Goal: Task Accomplishment & Management: Use online tool/utility

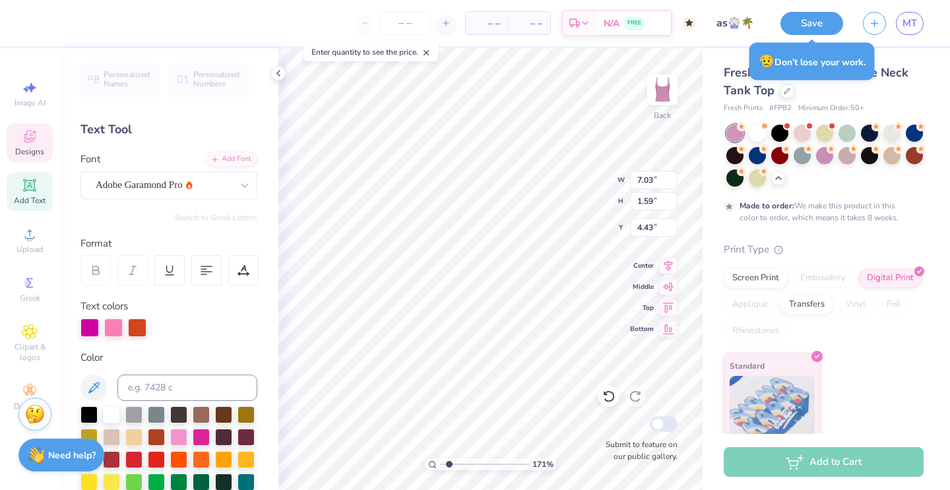
scroll to position [13, 0]
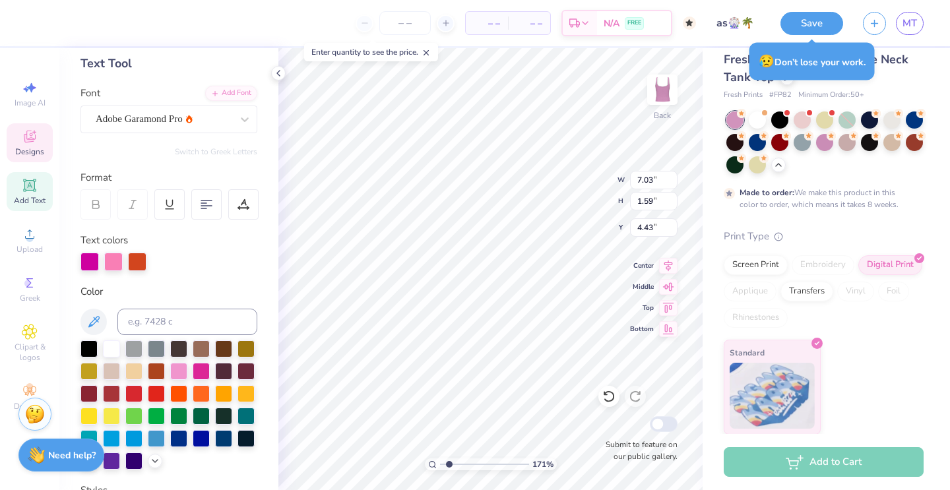
click at [906, 385] on div "Standard" at bounding box center [824, 387] width 200 height 95
click at [39, 145] on div "Designs" at bounding box center [30, 142] width 46 height 39
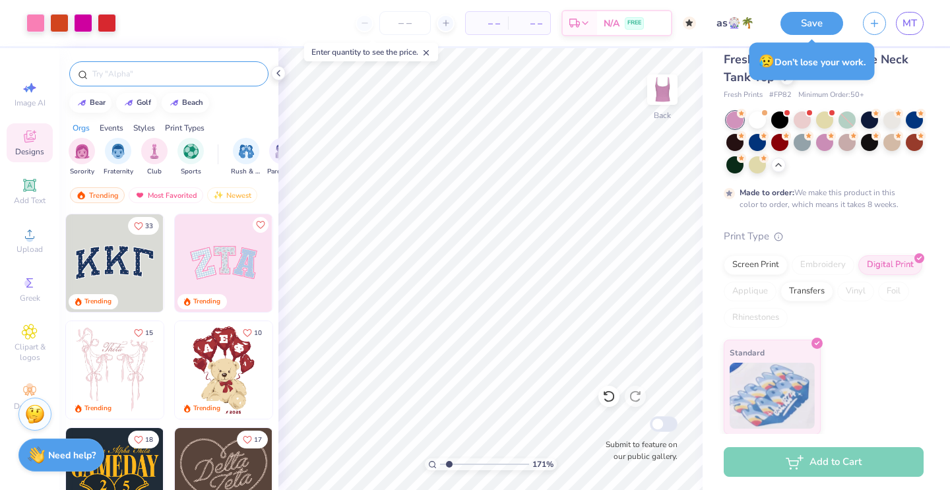
click at [129, 77] on input "text" at bounding box center [175, 73] width 169 height 13
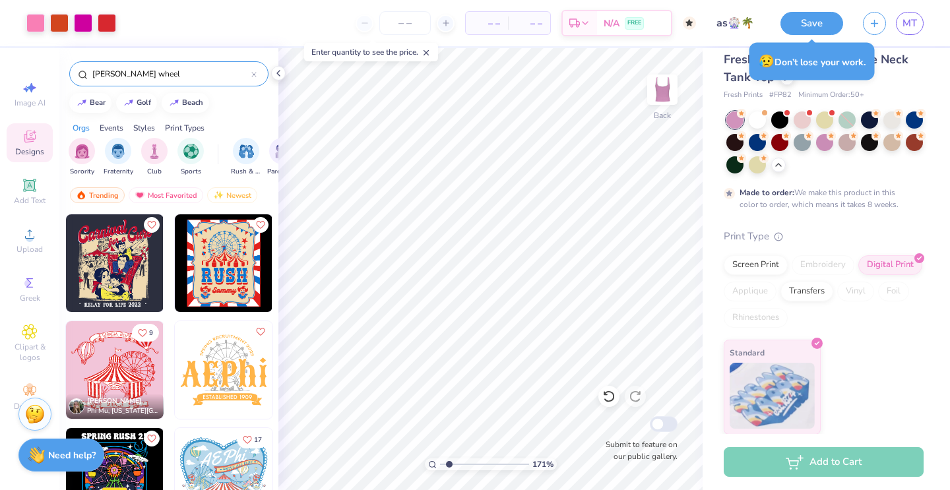
type input "[PERSON_NAME] wheel"
click at [213, 361] on img at bounding box center [224, 370] width 98 height 98
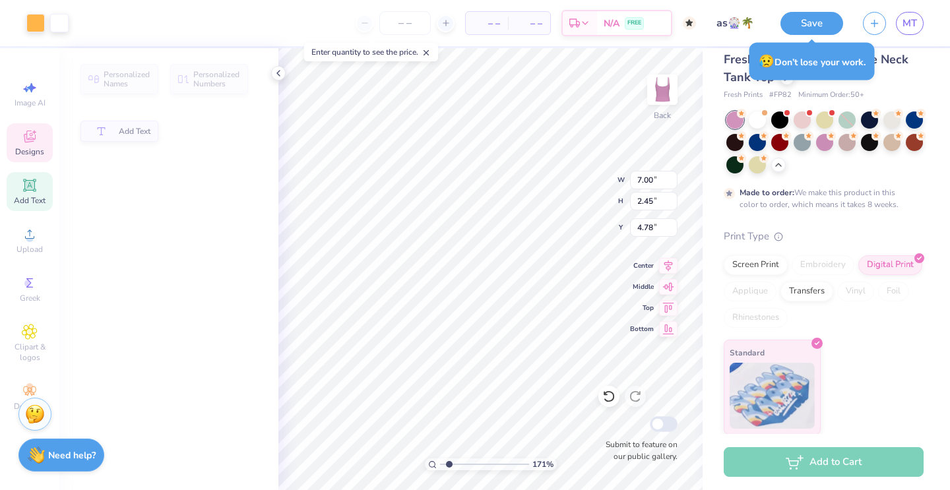
type input "2.45"
type input "4.78"
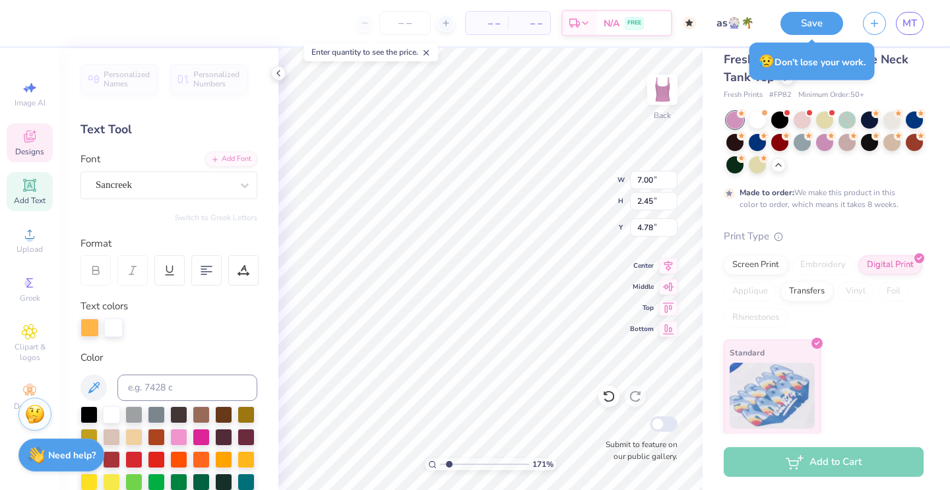
scroll to position [0, 0]
type textarea "i"
type input "7.03"
type input "1.59"
type input "4.43"
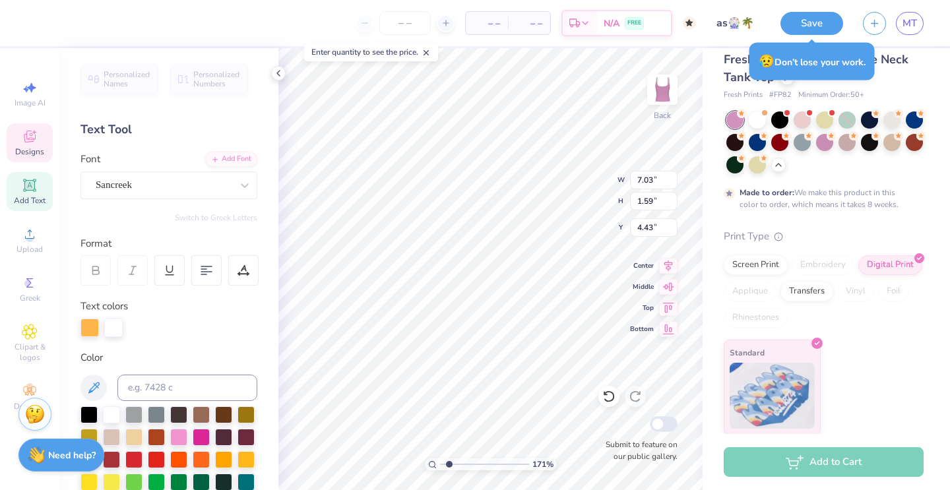
type input "0.70"
type input "2.45"
type input "4.78"
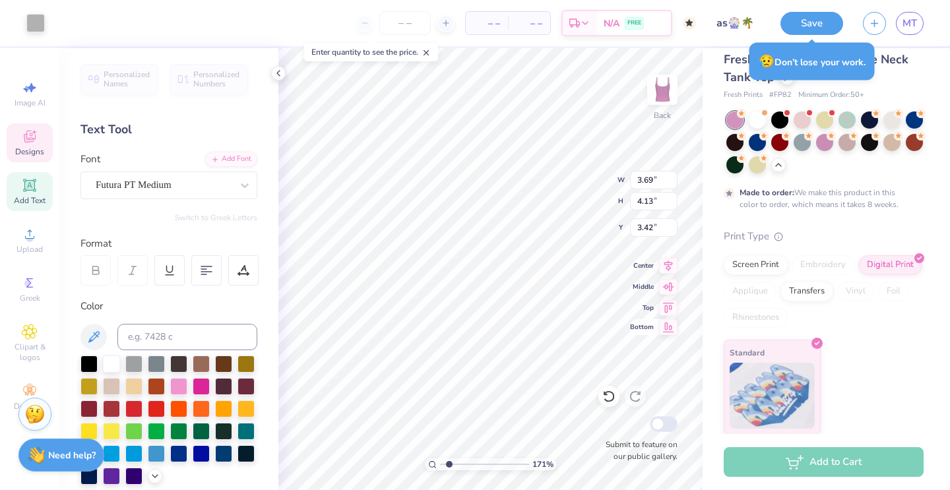
click at [670, 329] on icon at bounding box center [668, 327] width 18 height 16
click at [662, 288] on icon at bounding box center [668, 285] width 18 height 16
type input "2.13"
type input "7.01"
type input "7.03"
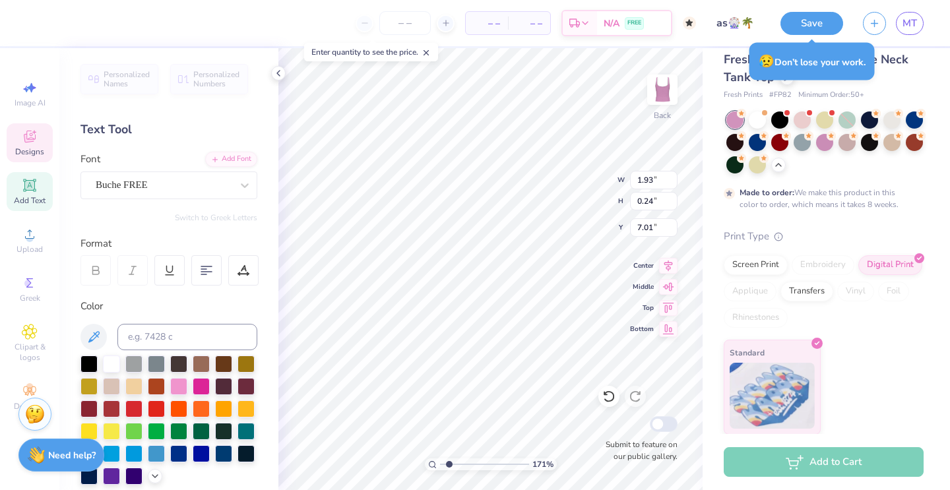
type input "1.59"
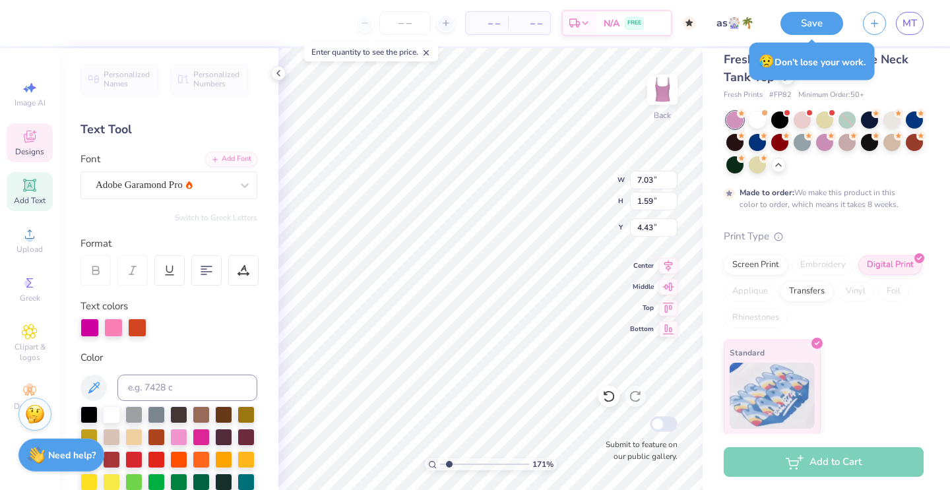
type input "5.71"
type input "6.98"
type input "0.03"
type input "5.22"
type input "3.69"
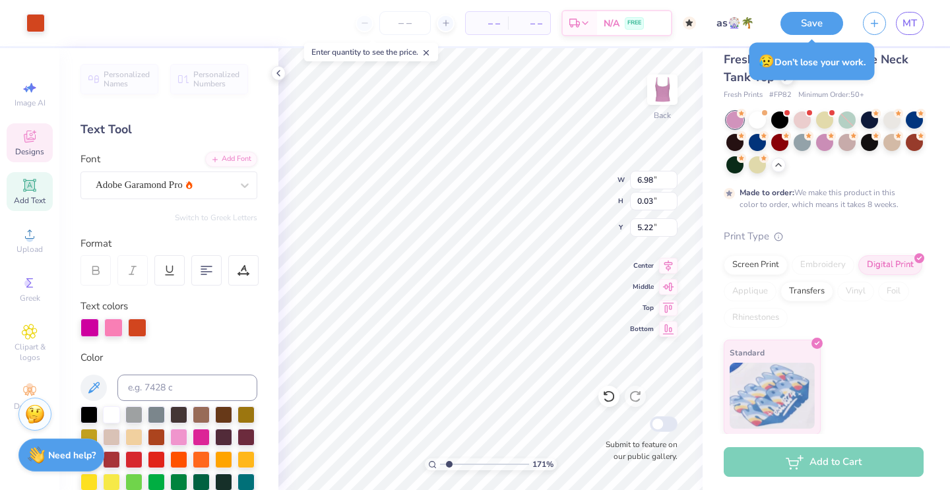
type input "4.13"
type input "1.58"
click at [198, 431] on div at bounding box center [201, 435] width 17 height 17
click at [203, 431] on div at bounding box center [201, 435] width 17 height 17
click at [197, 437] on div at bounding box center [201, 435] width 17 height 17
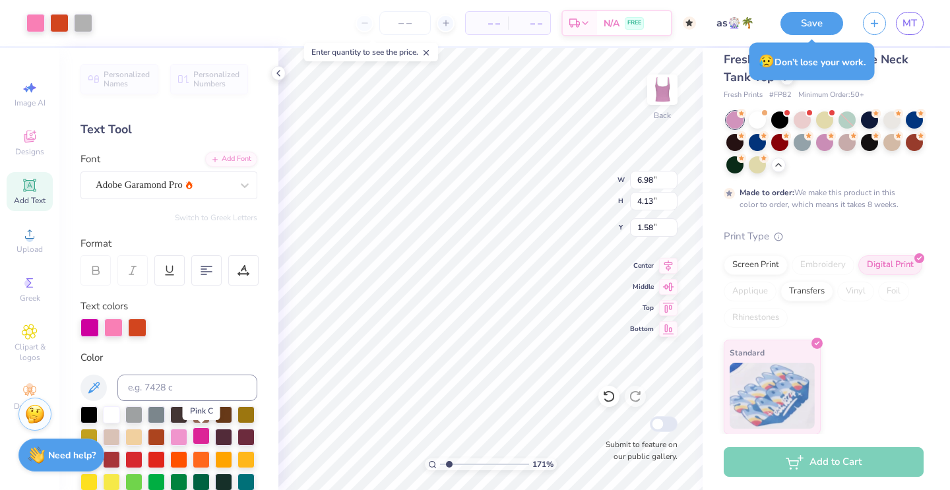
click at [198, 437] on div at bounding box center [201, 435] width 17 height 17
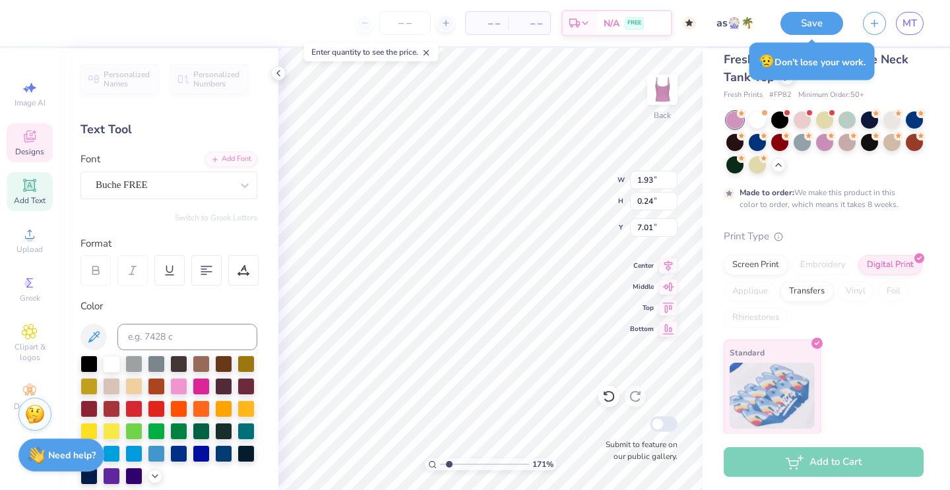
type input "7.29"
type input "7.02"
type input "1.58"
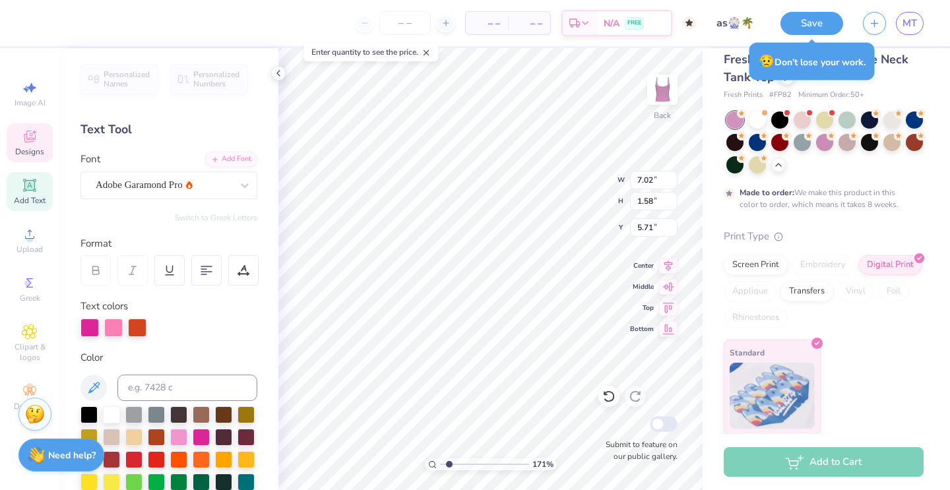
type input "5.41"
type input "1.38"
click at [271, 174] on div "Personalized Names Personalized Numbers Text Tool Add Font Font Adobe Garamond …" at bounding box center [168, 269] width 219 height 442
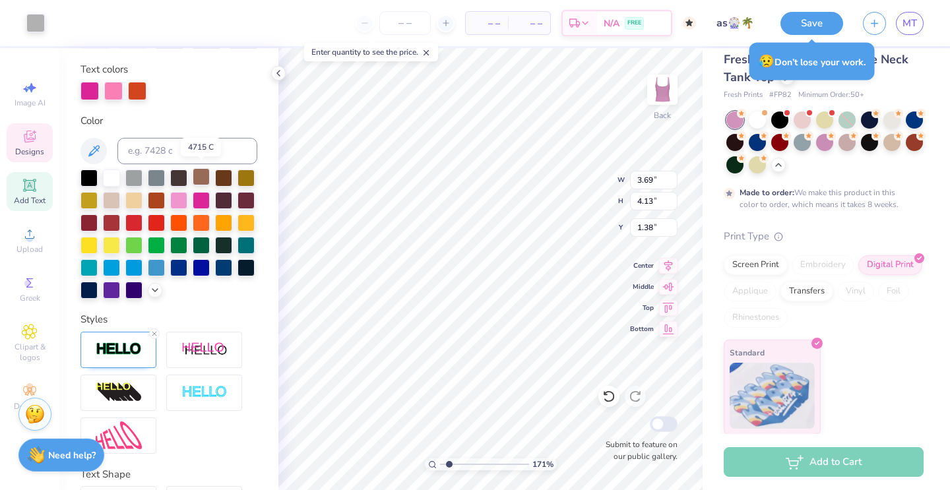
scroll to position [245, 0]
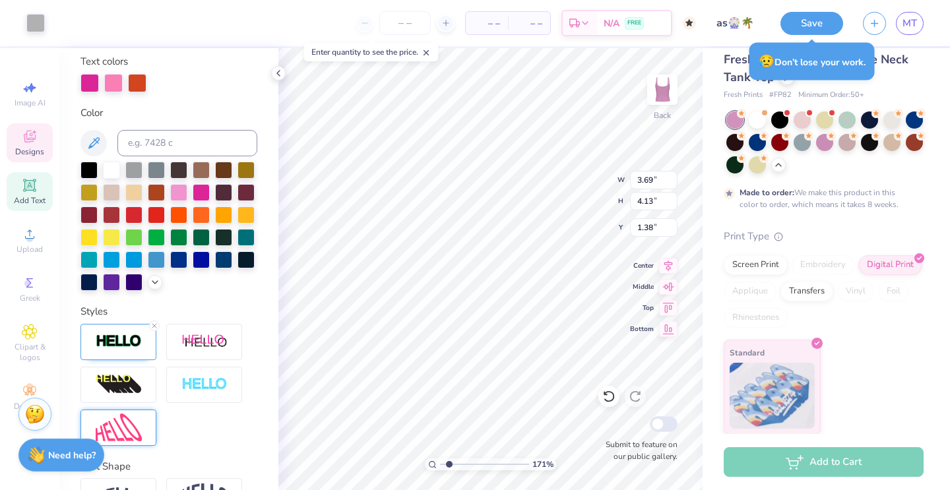
click at [144, 422] on div at bounding box center [118, 428] width 76 height 36
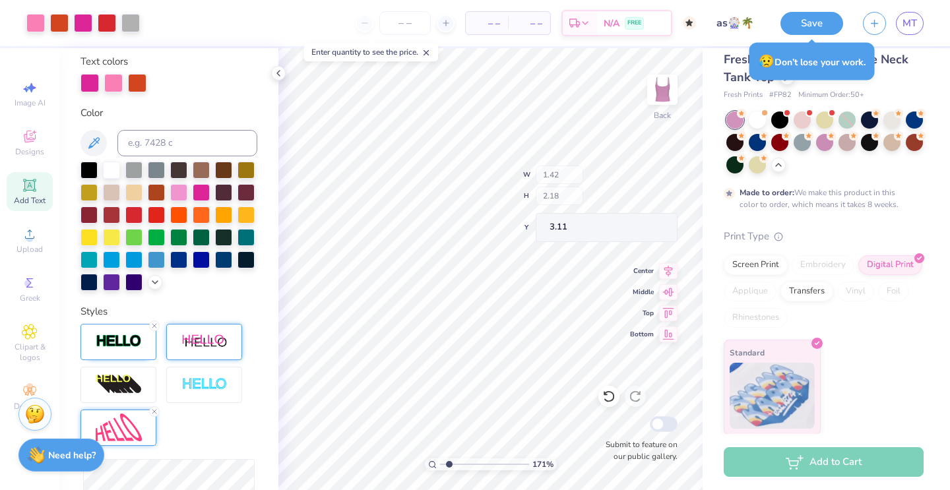
type input "3.88"
type input "4.13"
type input "1.38"
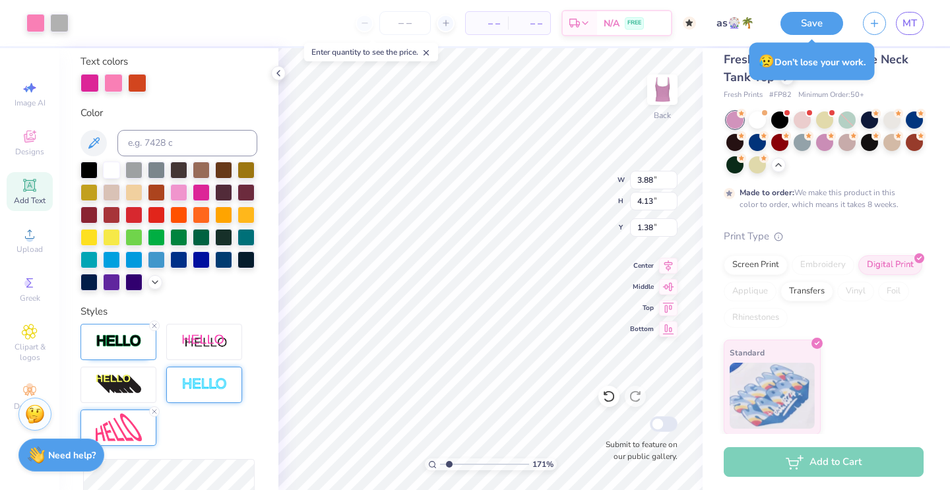
click at [189, 382] on img at bounding box center [204, 384] width 46 height 15
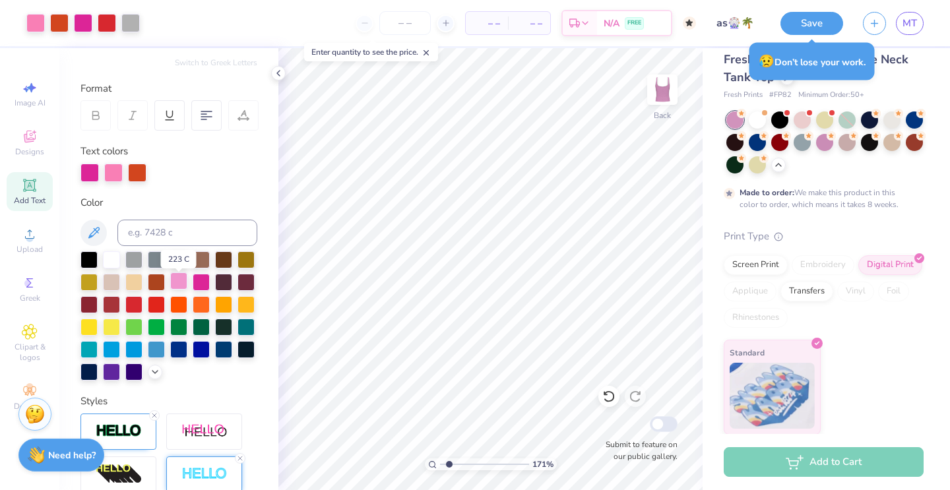
scroll to position [151, 0]
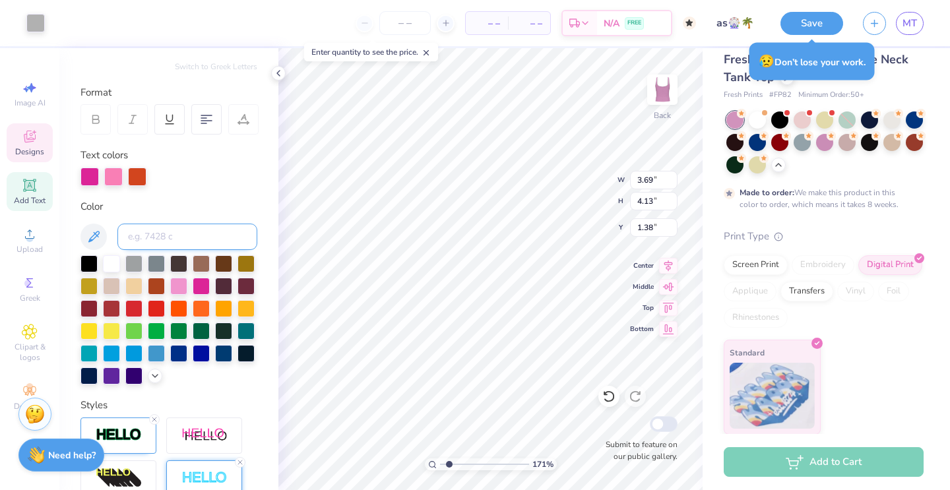
click at [154, 243] on input at bounding box center [187, 237] width 140 height 26
click at [161, 375] on div at bounding box center [155, 374] width 15 height 15
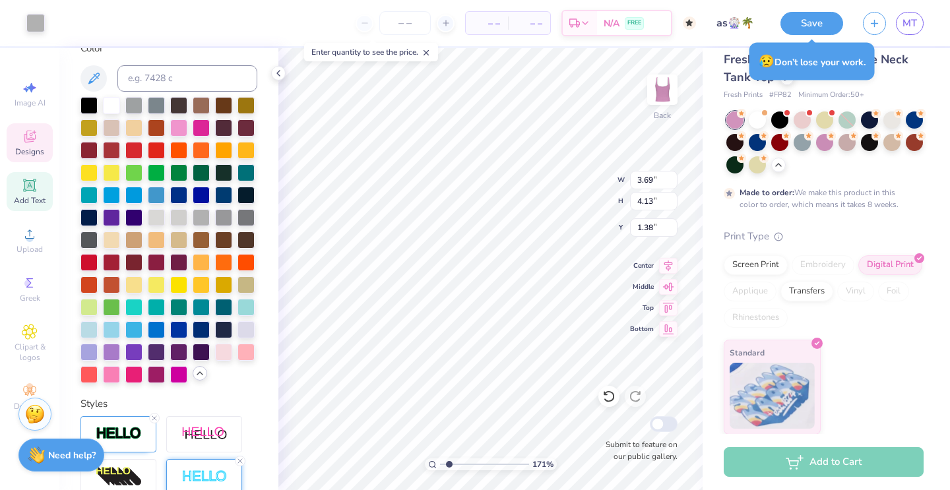
scroll to position [311, 0]
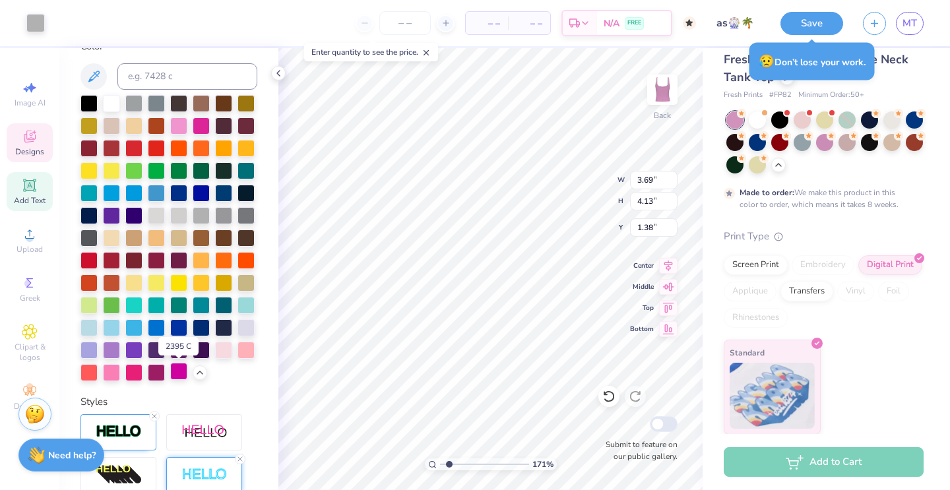
click at [176, 379] on div at bounding box center [178, 371] width 17 height 17
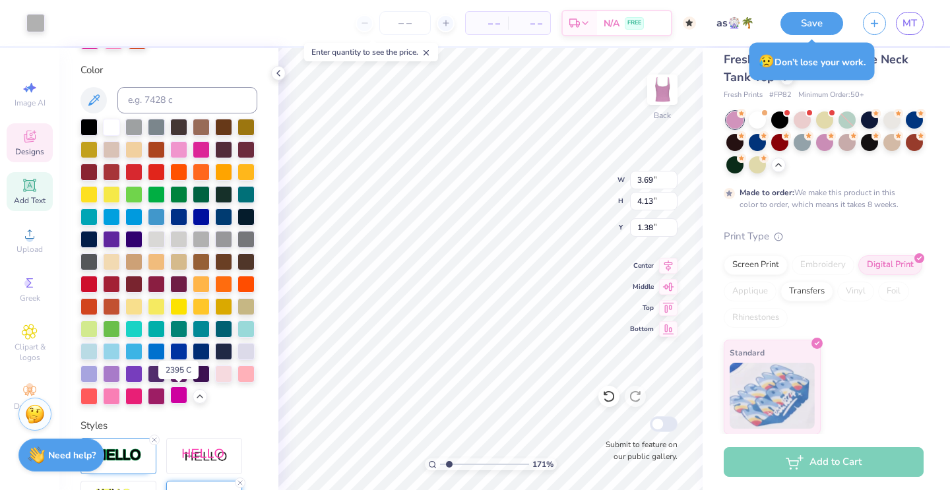
scroll to position [272, 0]
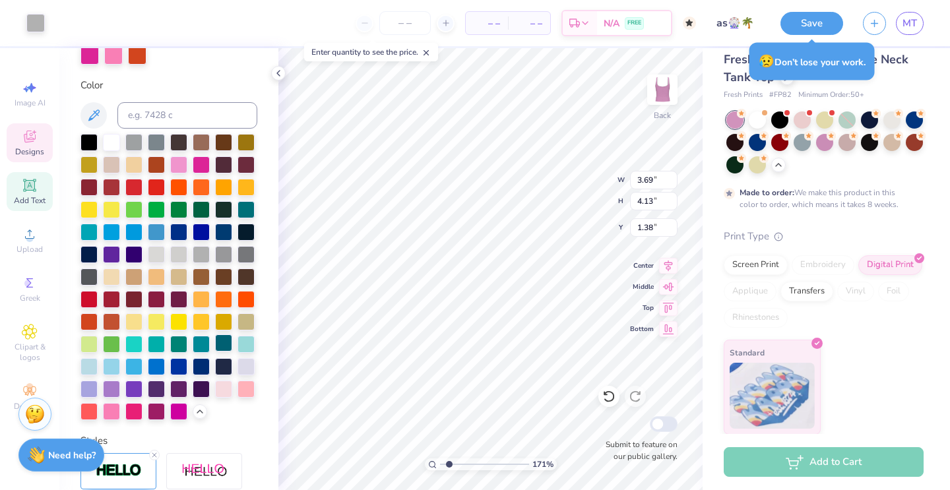
type input "1.93"
type input "0.24"
type input "7.29"
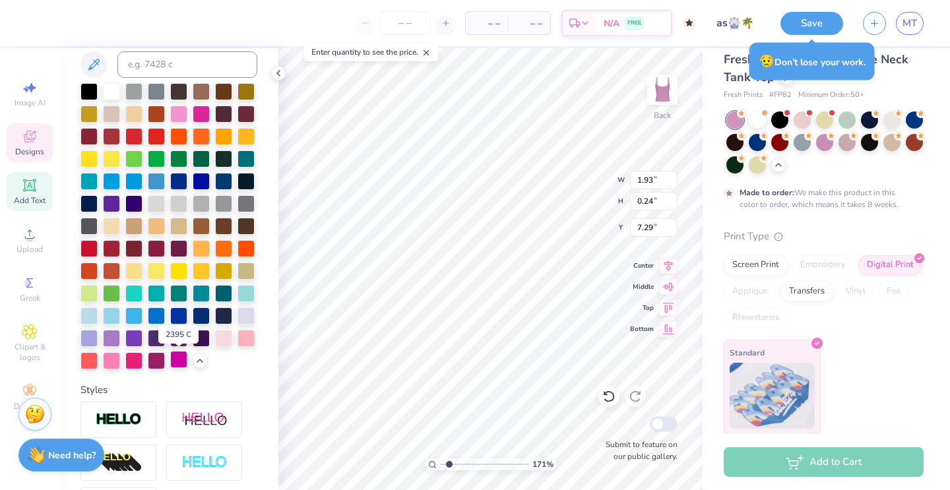
click at [181, 361] on div at bounding box center [178, 359] width 17 height 17
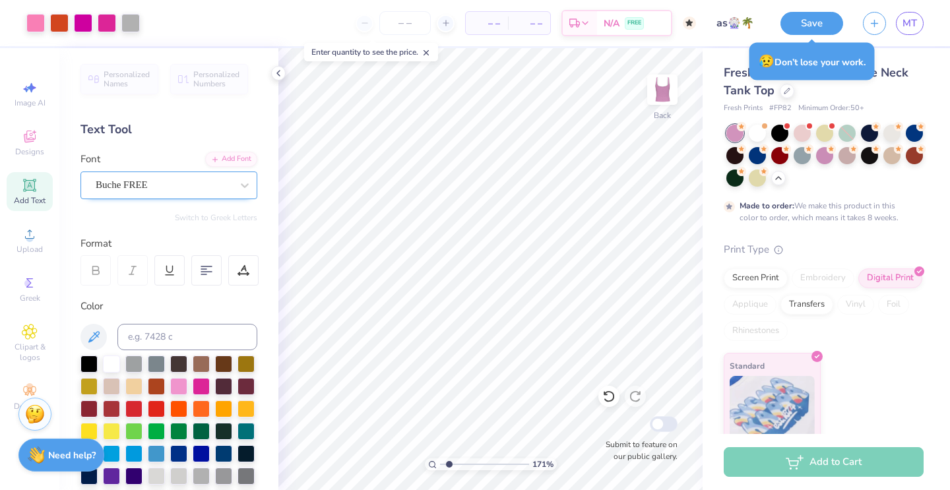
scroll to position [0, 0]
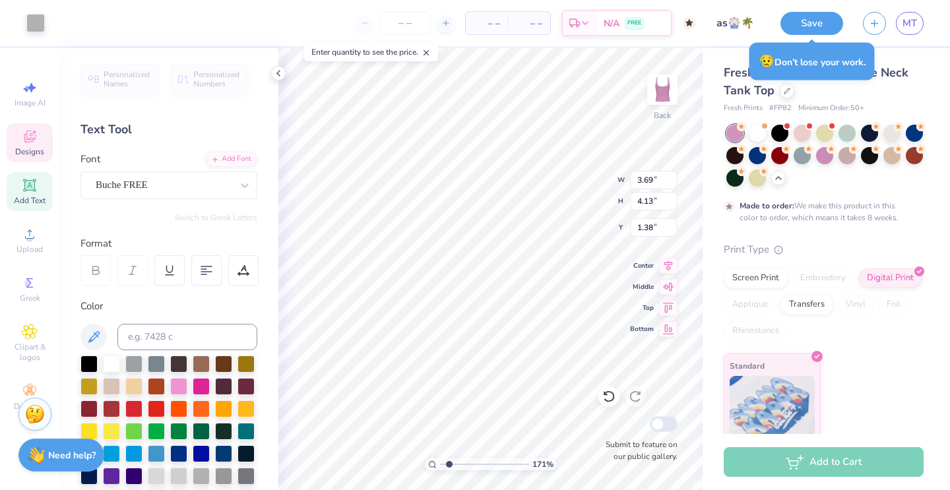
click at [845, 336] on div "Screen Print Embroidery Digital Print Applique Transfers Vinyl Foil Rhinestones" at bounding box center [824, 304] width 200 height 73
click at [100, 333] on icon at bounding box center [94, 337] width 16 height 16
click at [311, 294] on div "Art colors – – Per Item – – Total Est. Delivery N/A FREE Design Title as🎡🌴 Save…" at bounding box center [475, 245] width 950 height 490
click at [34, 22] on div at bounding box center [35, 22] width 18 height 18
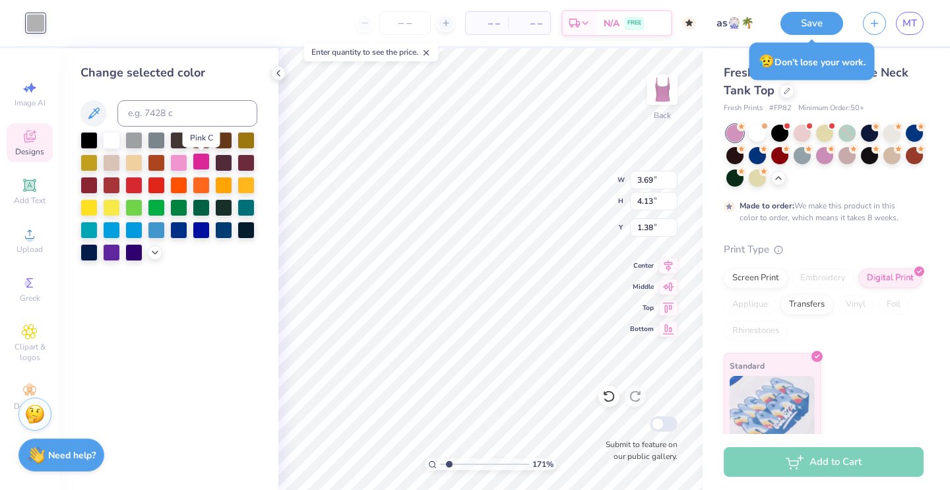
click at [202, 166] on div at bounding box center [201, 161] width 17 height 17
click at [177, 157] on div at bounding box center [178, 161] width 17 height 17
click at [200, 162] on div at bounding box center [201, 161] width 17 height 17
click at [150, 255] on icon at bounding box center [155, 251] width 11 height 11
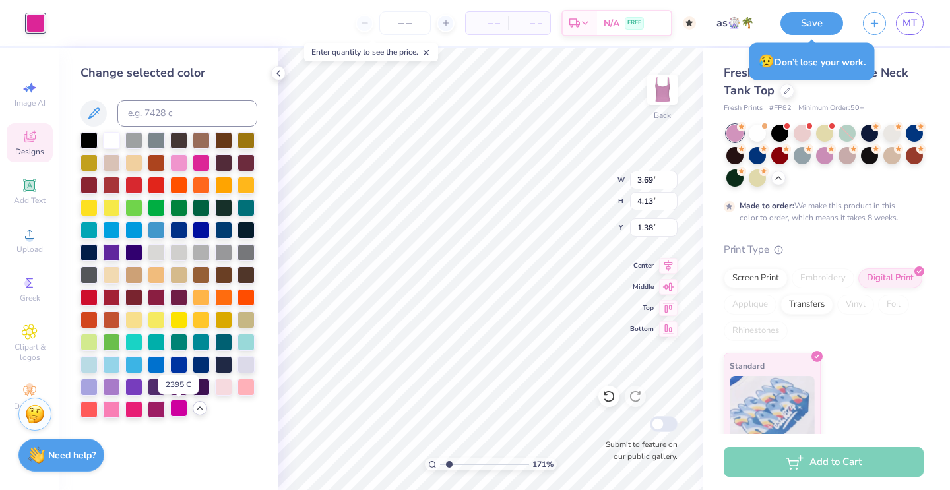
click at [178, 416] on div at bounding box center [178, 408] width 17 height 17
click at [199, 159] on div at bounding box center [201, 161] width 17 height 17
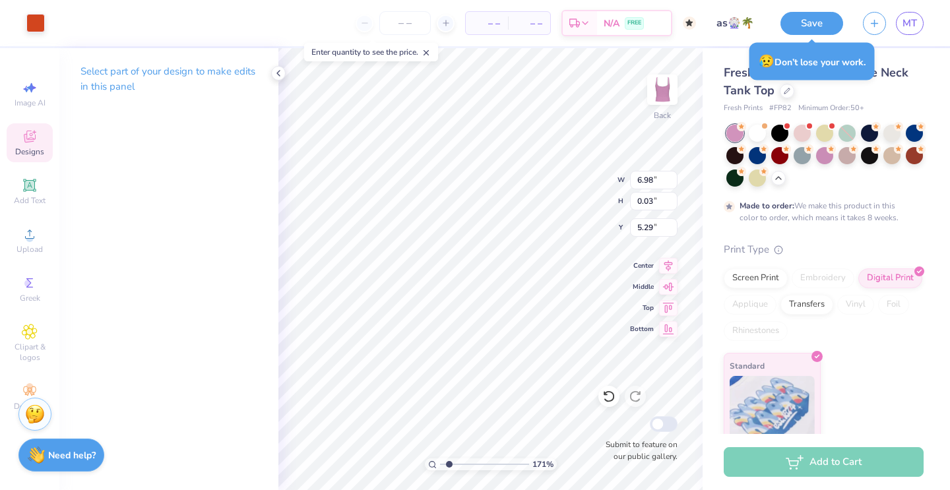
type input "7.00"
type input "1.58"
type input "5.41"
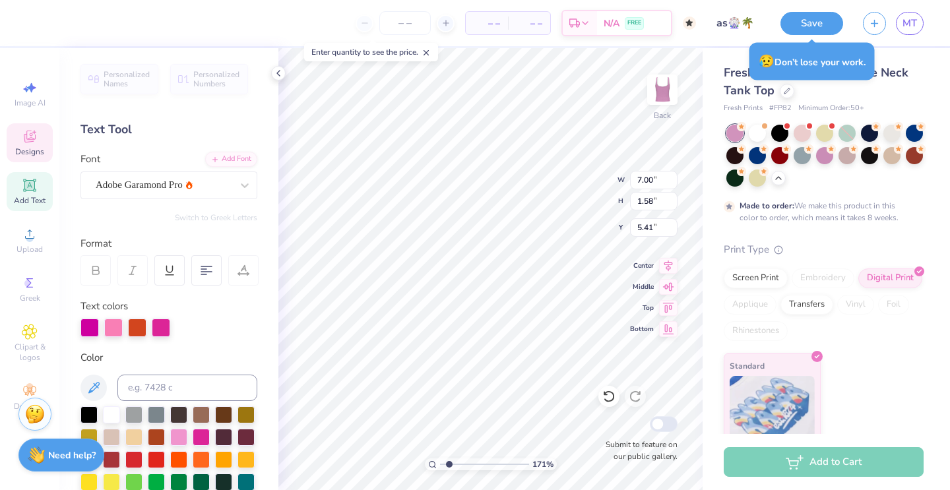
scroll to position [0, 2]
click at [617, 438] on div "Submit to feature on our public gallery." at bounding box center [637, 438] width 79 height 49
click at [617, 425] on div "Submit to feature on our public gallery." at bounding box center [637, 438] width 79 height 49
click at [620, 429] on div "Submit to feature on our public gallery." at bounding box center [637, 438] width 79 height 49
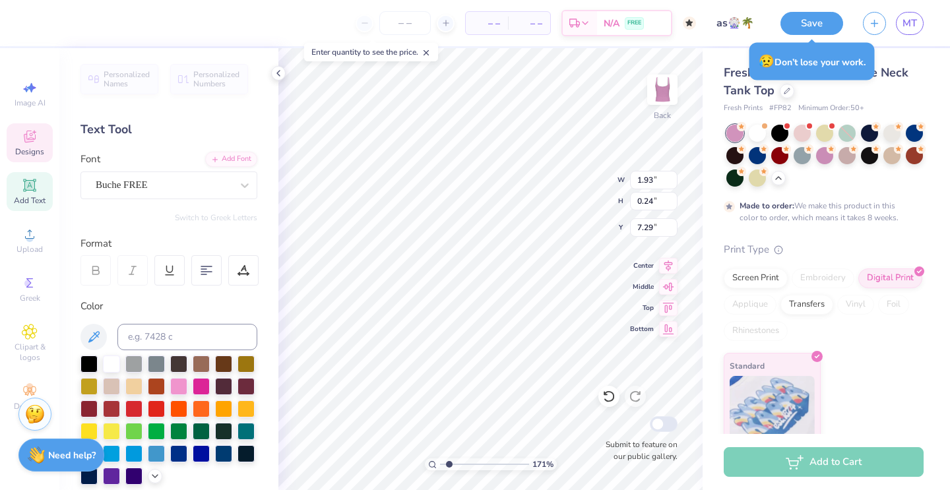
scroll to position [0, 1]
click at [200, 392] on div at bounding box center [201, 385] width 17 height 17
type input "7.00"
type input "1.58"
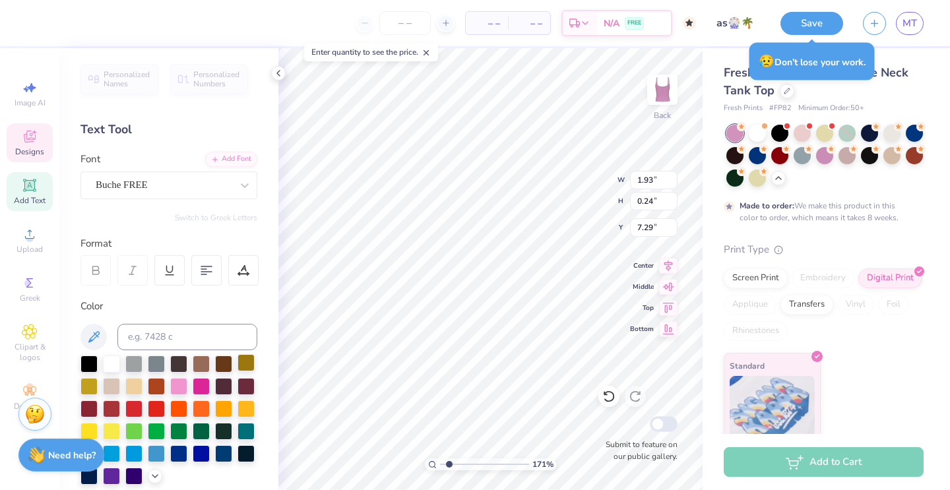
type input "5.41"
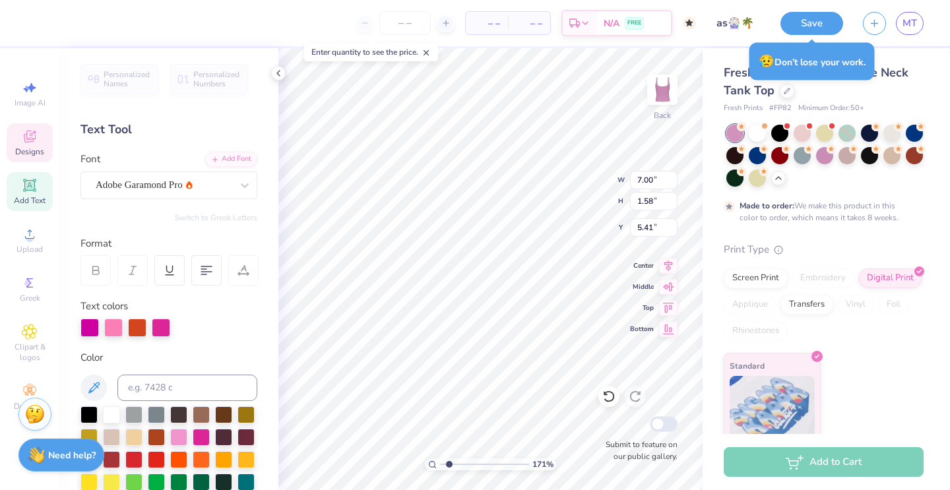
scroll to position [0, 1]
click at [90, 329] on div at bounding box center [89, 328] width 18 height 18
click at [166, 329] on div at bounding box center [161, 328] width 18 height 18
click at [157, 327] on div at bounding box center [161, 328] width 18 height 18
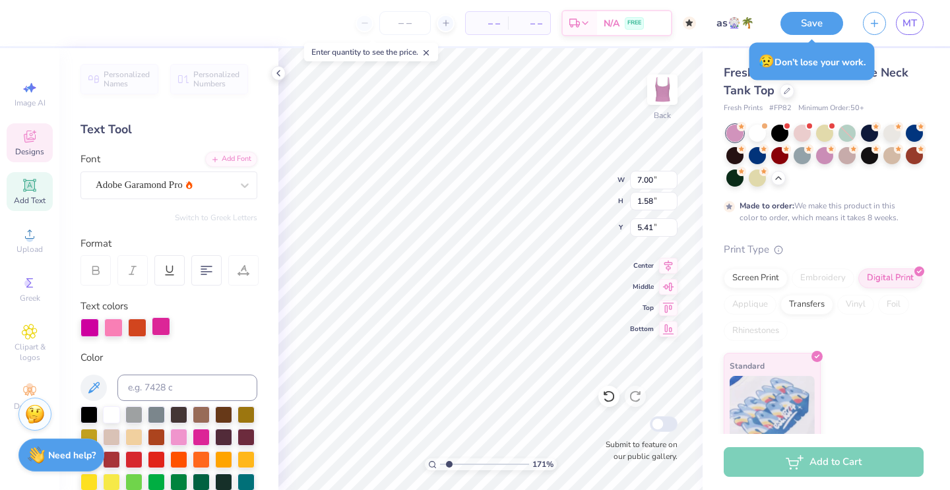
click at [158, 327] on div at bounding box center [161, 326] width 18 height 18
type input "1.98"
type input "3.26"
type input "2.18"
type input "3.11"
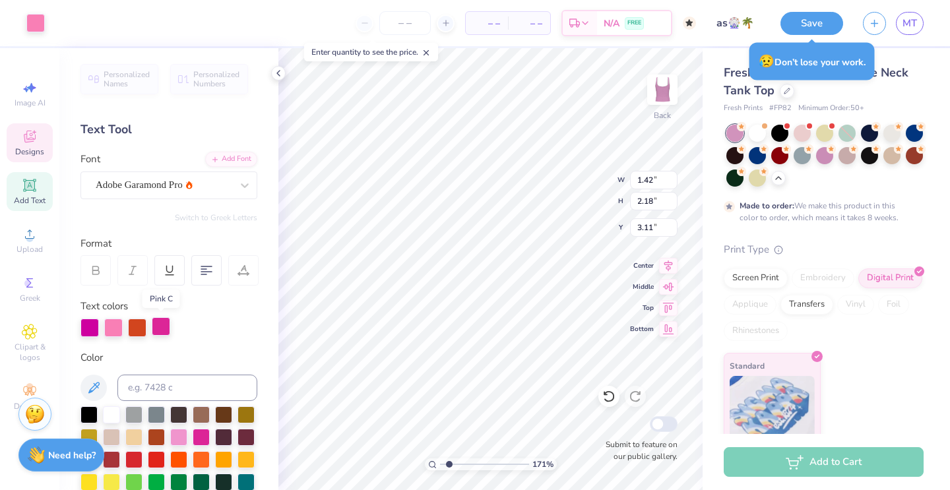
click at [163, 319] on div at bounding box center [161, 326] width 18 height 18
click at [34, 21] on div at bounding box center [35, 22] width 18 height 18
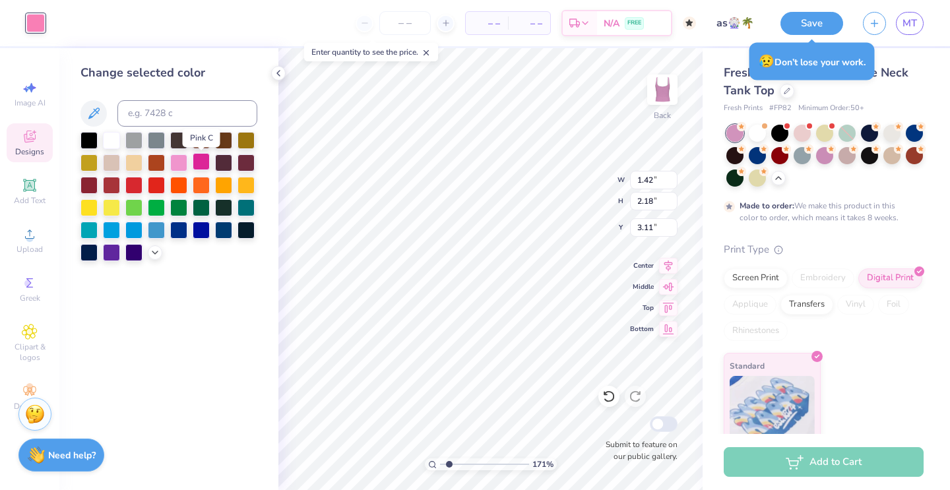
click at [197, 166] on div at bounding box center [201, 161] width 17 height 17
type input "1.92"
type input "3.32"
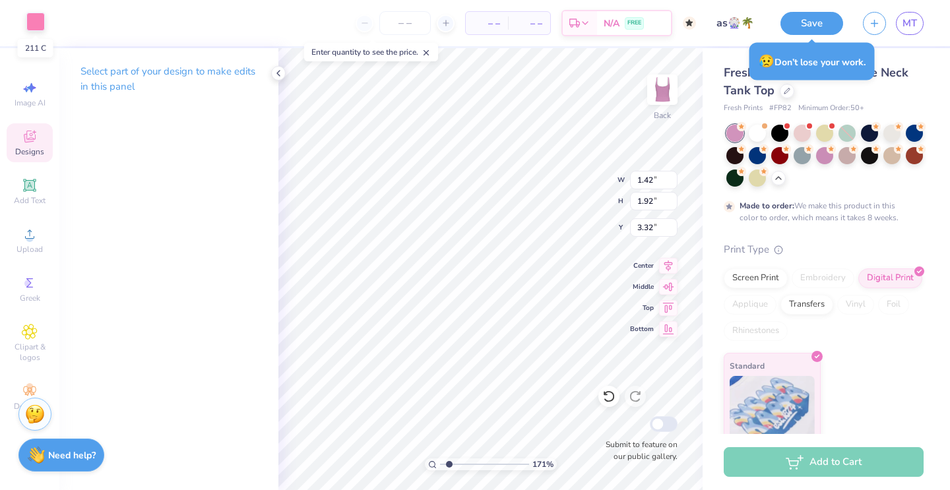
click at [32, 24] on div at bounding box center [35, 22] width 18 height 18
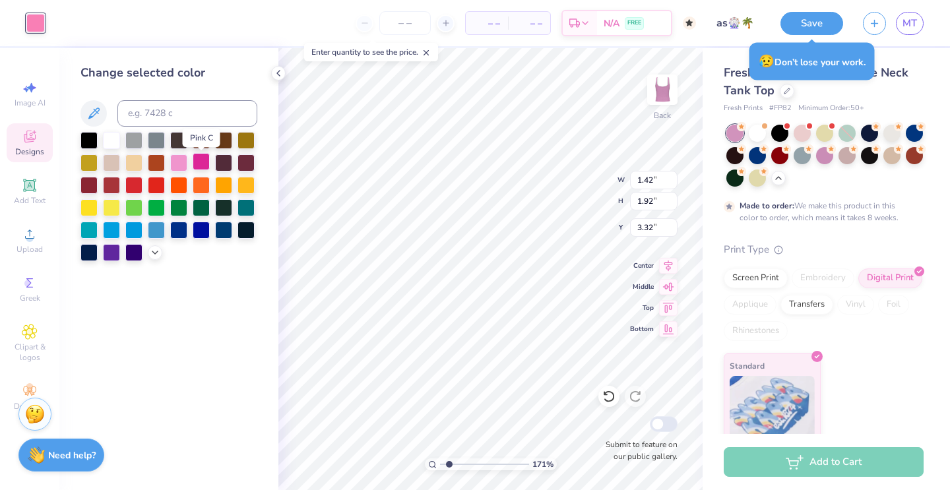
click at [198, 168] on div at bounding box center [201, 161] width 17 height 17
type input "3.69"
type input "4.13"
type input "1.38"
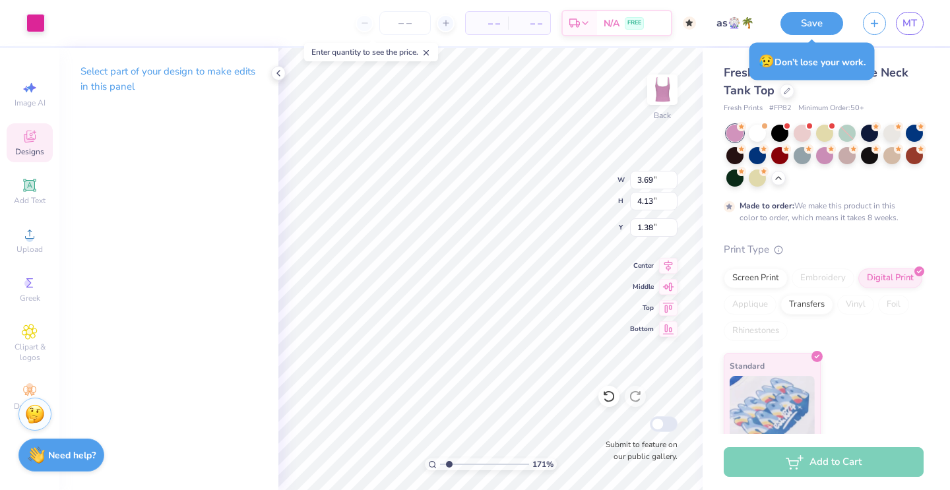
type input "1.42"
type input "2.24"
type input "3.00"
click at [37, 16] on div at bounding box center [35, 22] width 18 height 18
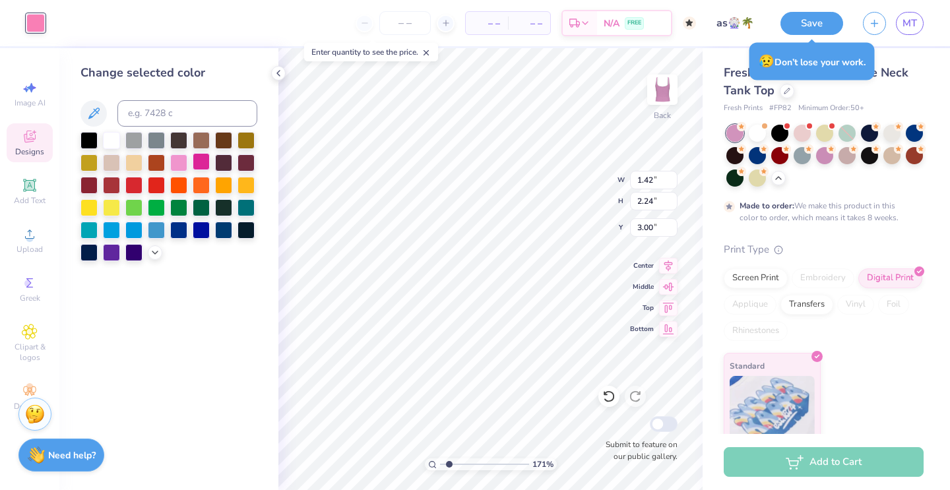
click at [202, 168] on div at bounding box center [201, 161] width 17 height 17
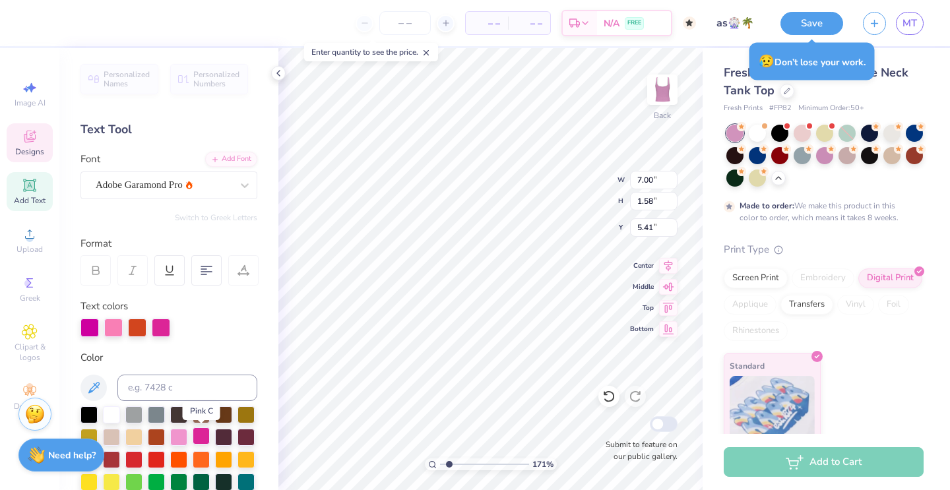
click at [197, 437] on div at bounding box center [201, 435] width 17 height 17
click at [199, 443] on div "– – Per Item – – Total Est. Delivery N/A FREE Design Title as🎡🌴 Save MT Image A…" at bounding box center [475, 245] width 950 height 490
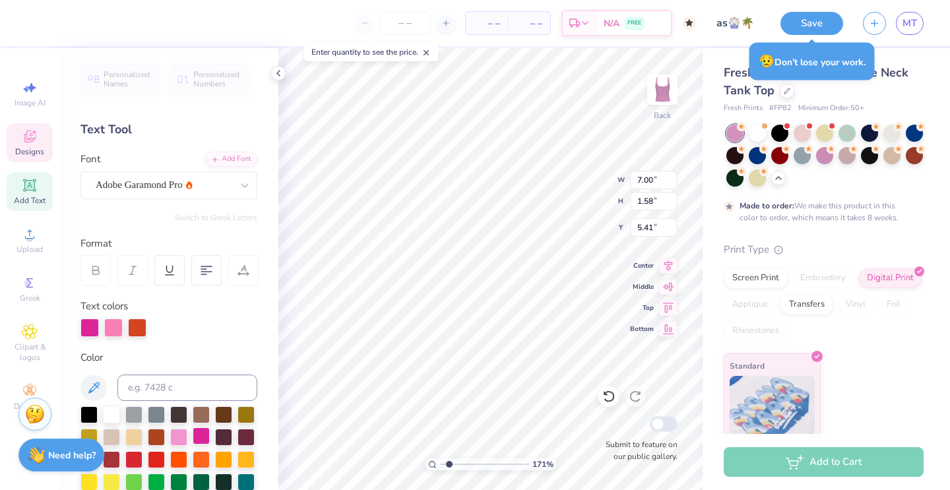
click at [199, 443] on div at bounding box center [201, 435] width 17 height 17
click at [94, 324] on div at bounding box center [89, 328] width 18 height 18
click at [120, 327] on div at bounding box center [113, 328] width 18 height 18
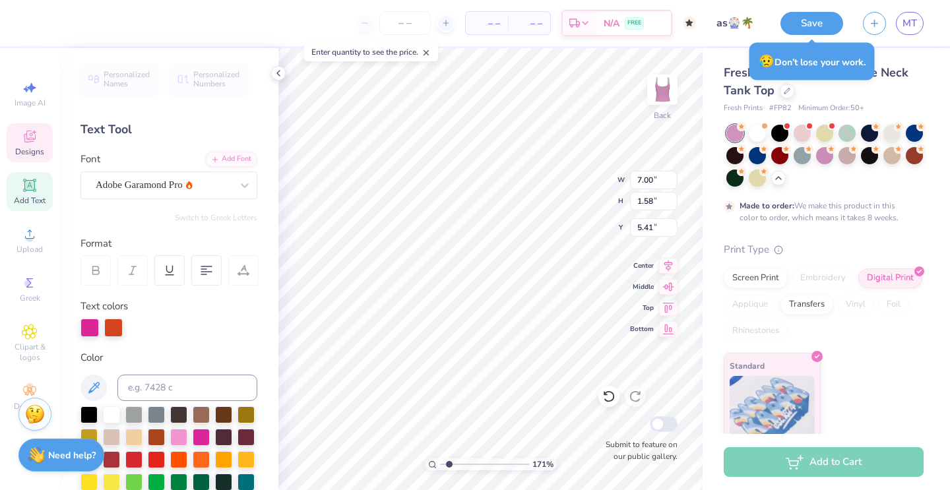
click at [91, 327] on div at bounding box center [89, 328] width 18 height 18
drag, startPoint x: 112, startPoint y: 327, endPoint x: 195, endPoint y: 314, distance: 83.5
click at [195, 314] on div "Text colors" at bounding box center [168, 318] width 177 height 38
click at [144, 332] on div at bounding box center [168, 328] width 177 height 18
click at [96, 321] on div at bounding box center [89, 328] width 18 height 18
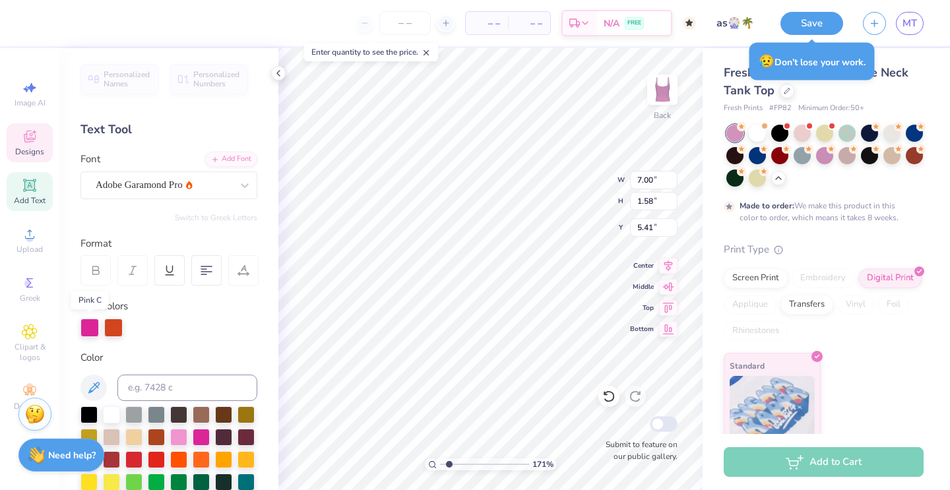
click at [96, 321] on div at bounding box center [89, 328] width 18 height 18
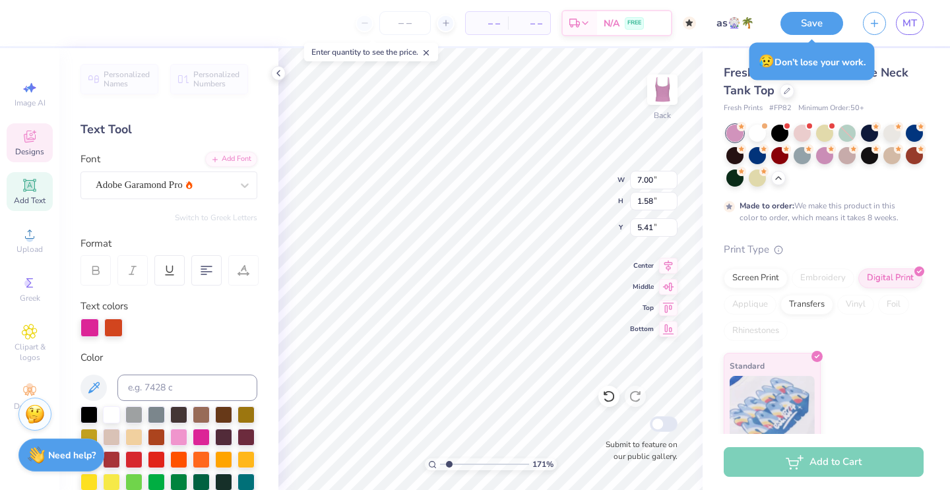
scroll to position [0, 0]
type textarea "k"
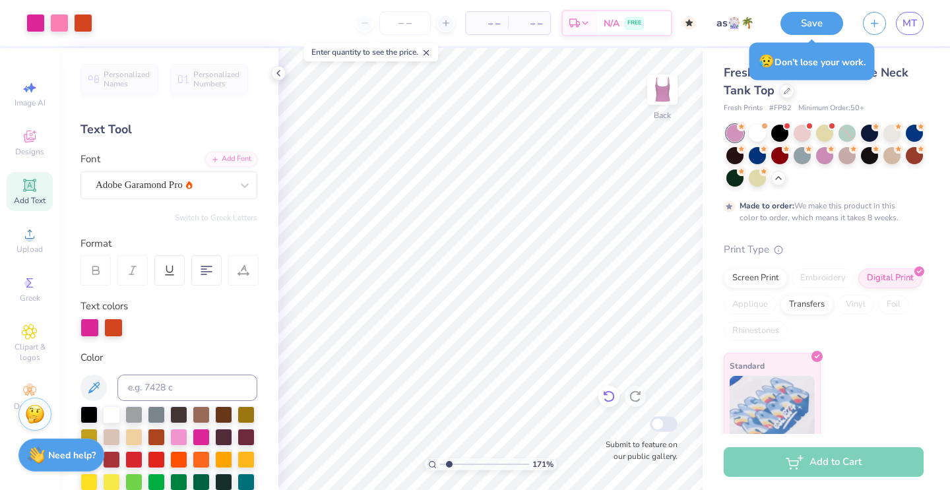
click at [605, 399] on icon at bounding box center [608, 397] width 11 height 12
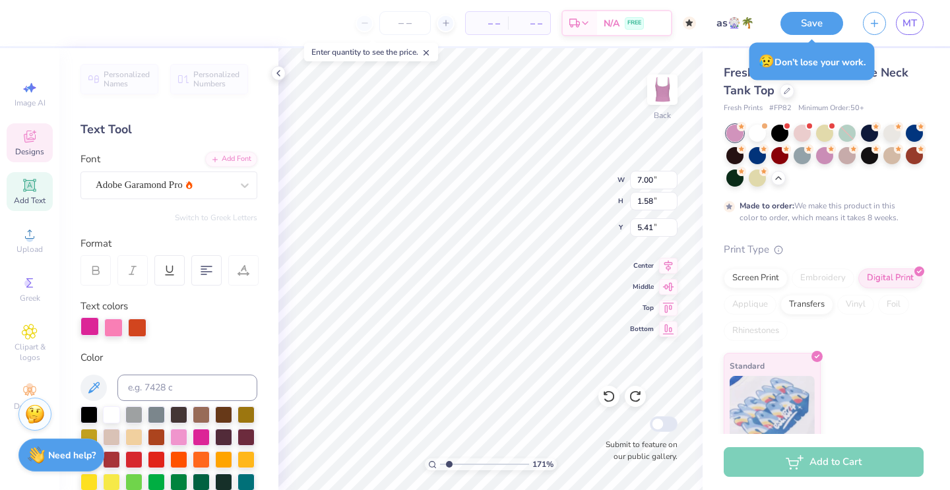
click at [87, 330] on div at bounding box center [89, 326] width 18 height 18
click at [87, 330] on div at bounding box center [89, 328] width 18 height 18
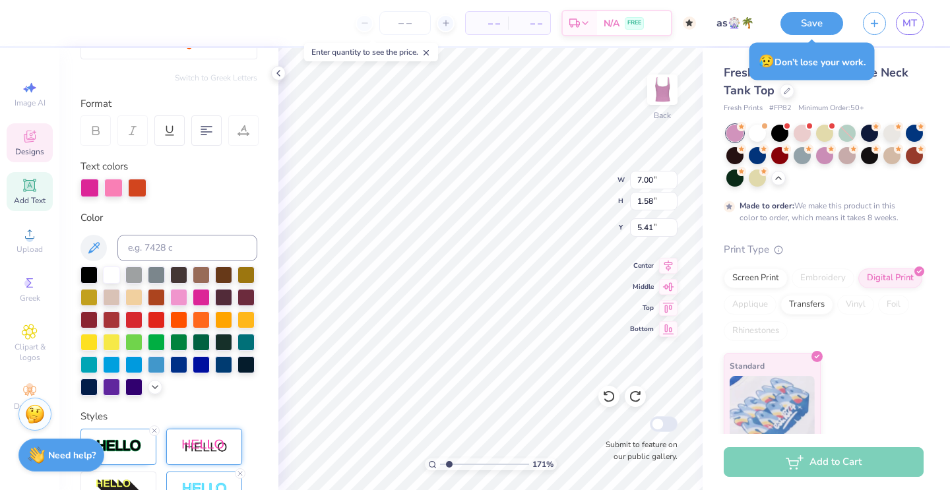
scroll to position [153, 0]
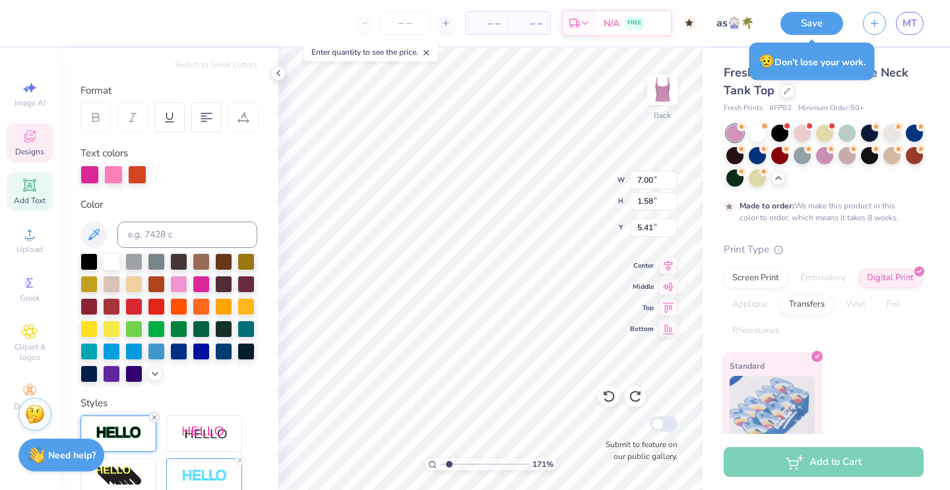
click at [151, 418] on icon at bounding box center [154, 418] width 8 height 8
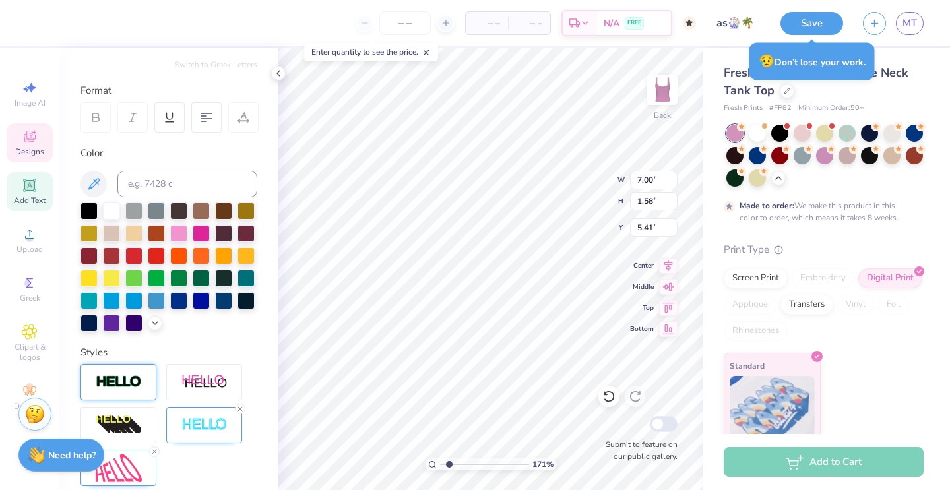
type input "6.98"
type input "1.56"
type input "5.43"
click at [34, 25] on div at bounding box center [35, 22] width 18 height 18
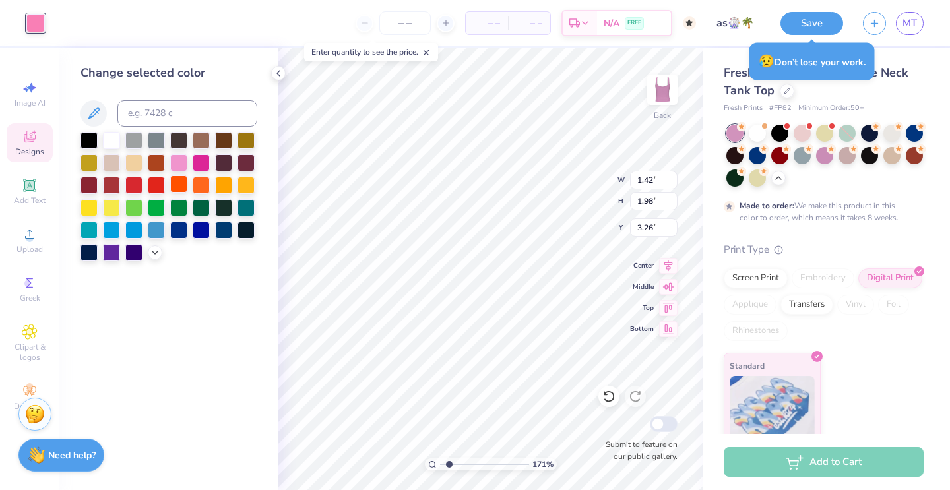
click at [183, 184] on div at bounding box center [178, 183] width 17 height 17
type input "1.67"
type input "3.57"
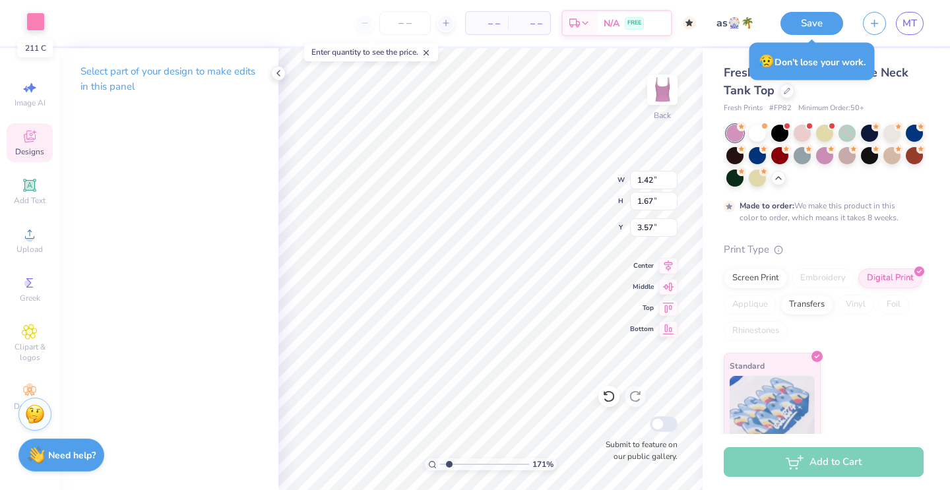
click at [30, 24] on div at bounding box center [35, 22] width 18 height 18
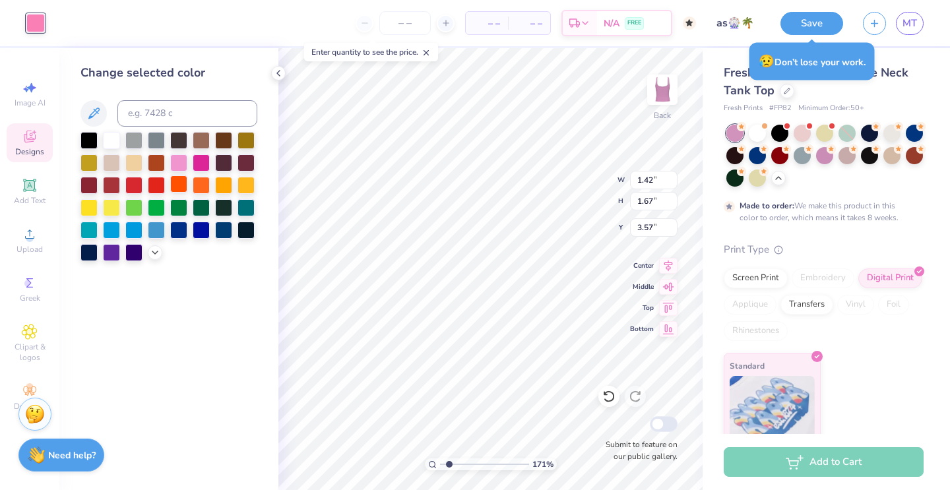
click at [178, 181] on div at bounding box center [178, 183] width 17 height 17
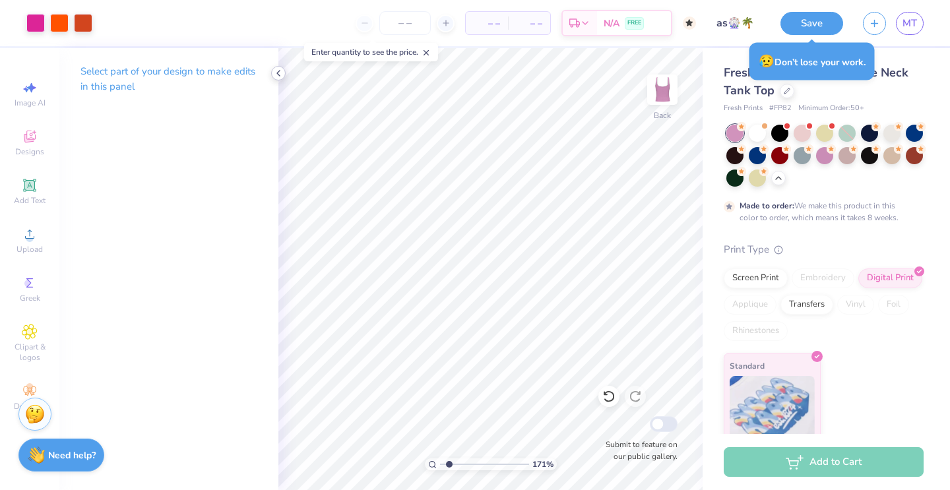
click at [283, 72] on icon at bounding box center [278, 73] width 11 height 11
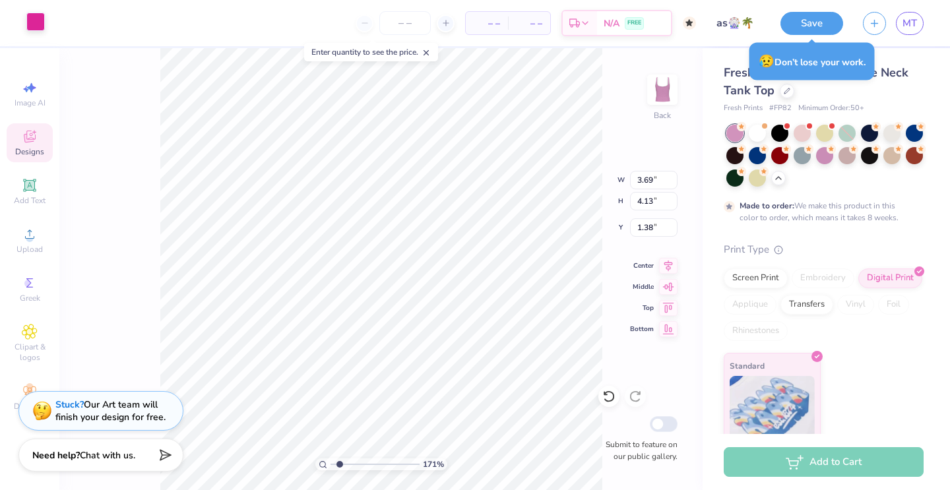
click at [37, 20] on div at bounding box center [35, 22] width 18 height 18
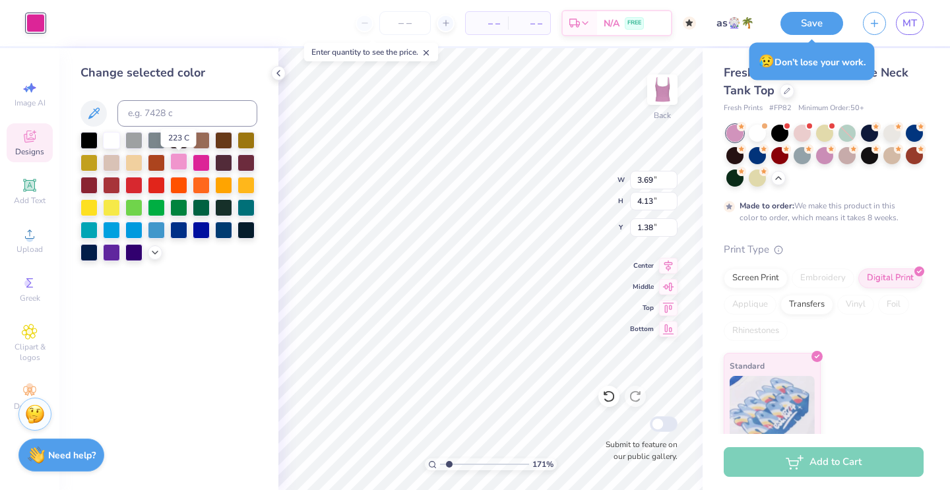
click at [173, 157] on div at bounding box center [178, 161] width 17 height 17
click at [177, 139] on div at bounding box center [178, 139] width 17 height 17
click at [118, 230] on div at bounding box center [111, 228] width 17 height 17
click at [115, 251] on div at bounding box center [111, 251] width 17 height 17
click at [138, 236] on div at bounding box center [133, 228] width 17 height 17
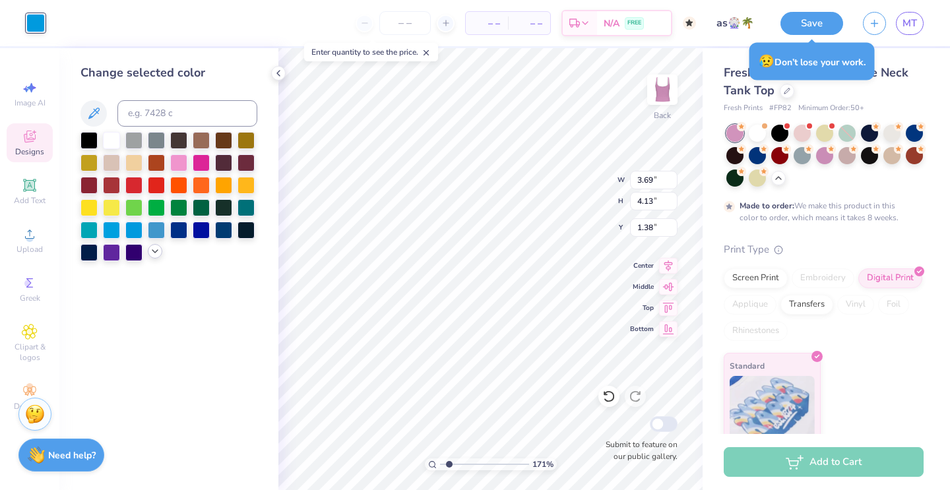
click at [155, 249] on icon at bounding box center [155, 251] width 11 height 11
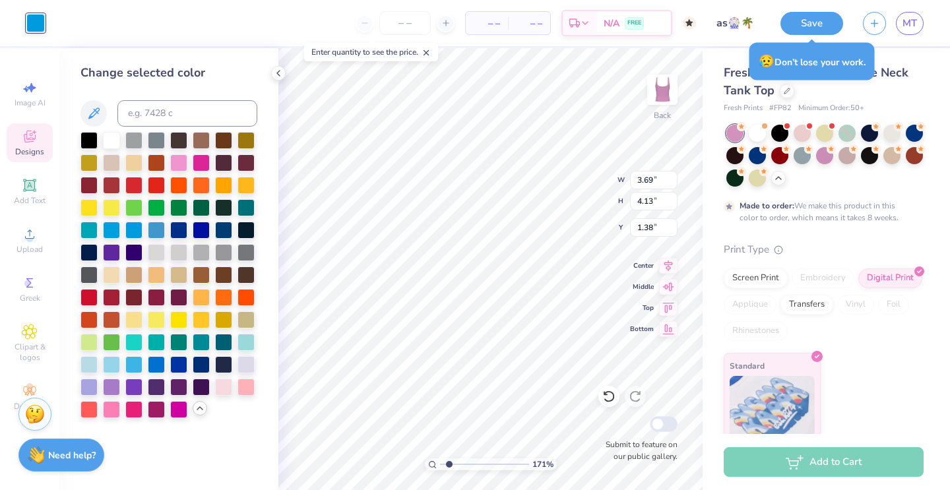
click at [109, 356] on div at bounding box center [168, 275] width 177 height 286
click at [111, 363] on div at bounding box center [111, 363] width 17 height 17
click at [90, 365] on div at bounding box center [88, 363] width 17 height 17
click at [224, 294] on div at bounding box center [223, 296] width 17 height 17
click at [208, 315] on div at bounding box center [201, 318] width 17 height 17
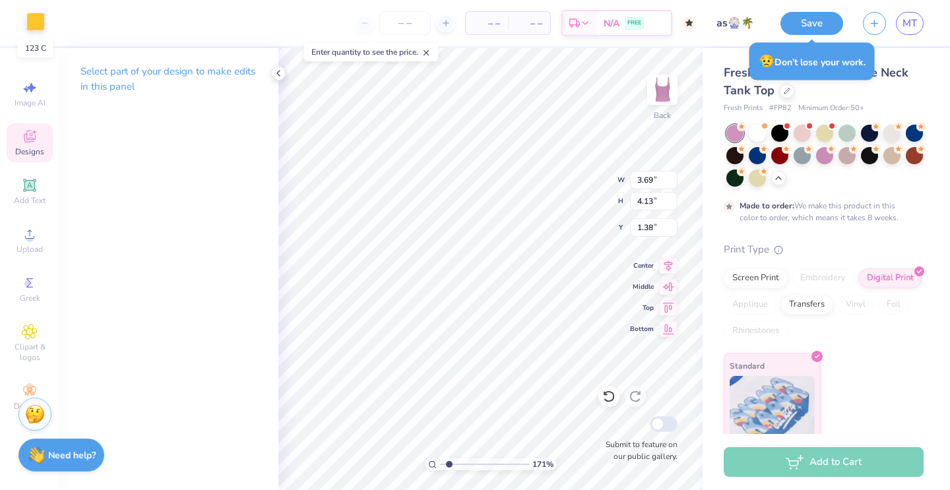
click at [30, 16] on div at bounding box center [35, 22] width 18 height 18
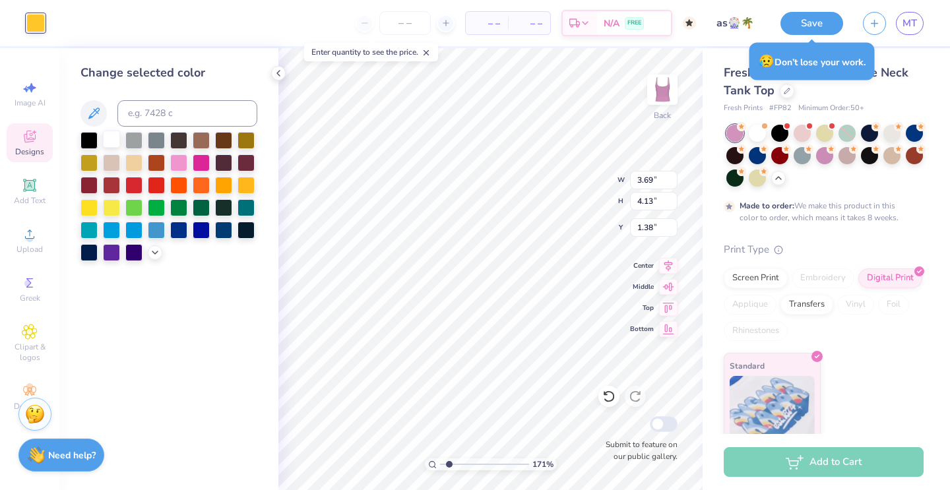
click at [113, 139] on div at bounding box center [111, 139] width 17 height 17
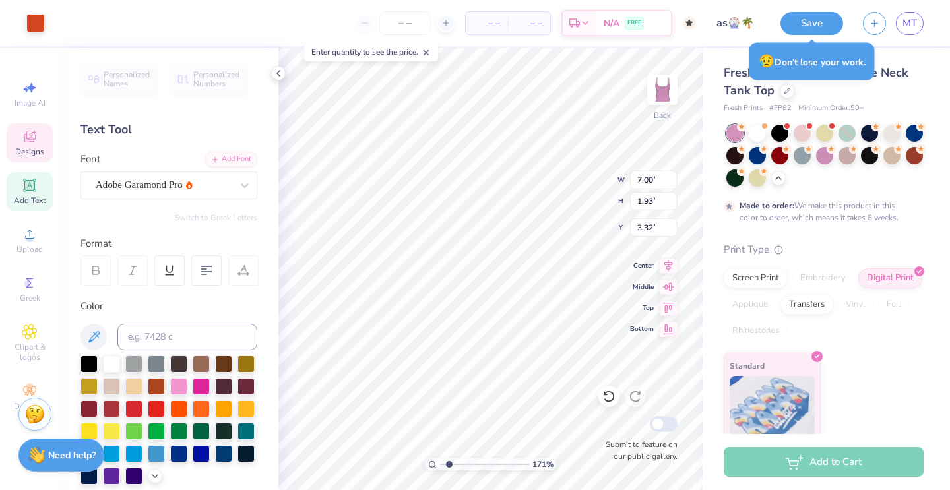
type input "6.98"
type input "0.03"
type input "5.29"
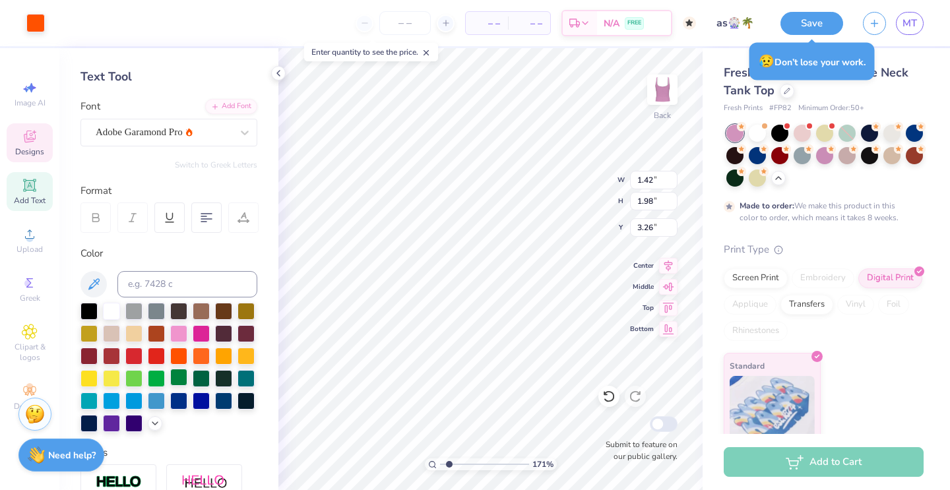
click at [175, 381] on div at bounding box center [178, 377] width 17 height 17
click at [606, 397] on icon at bounding box center [608, 396] width 13 height 13
click at [40, 25] on div at bounding box center [35, 22] width 18 height 18
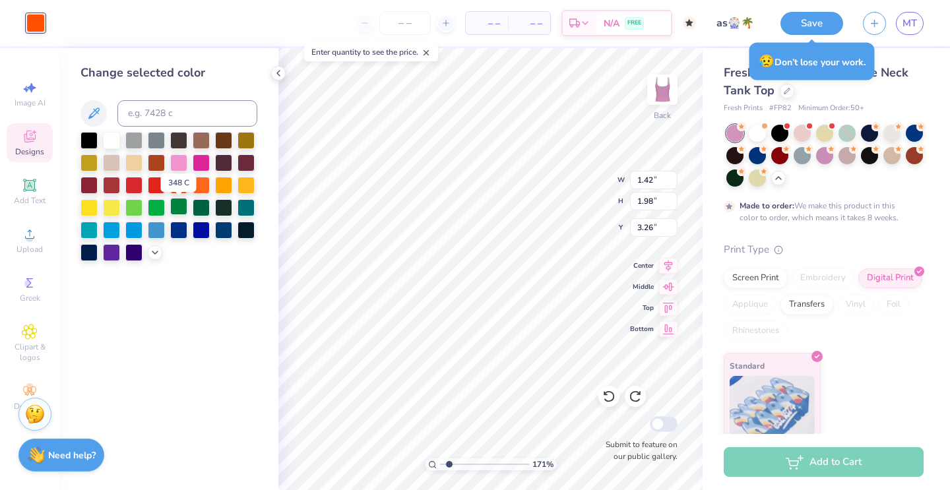
click at [177, 211] on div at bounding box center [178, 206] width 17 height 17
type input "1.67"
type input "3.57"
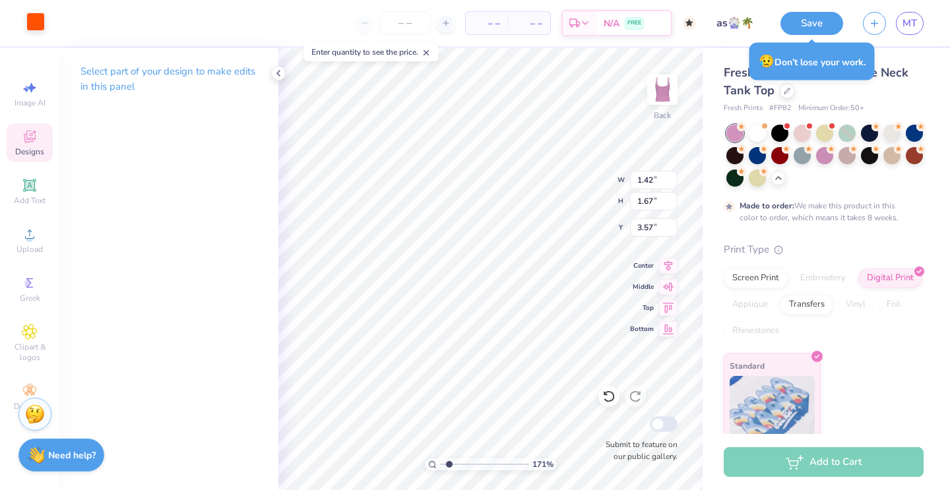
click at [32, 14] on div at bounding box center [35, 22] width 18 height 18
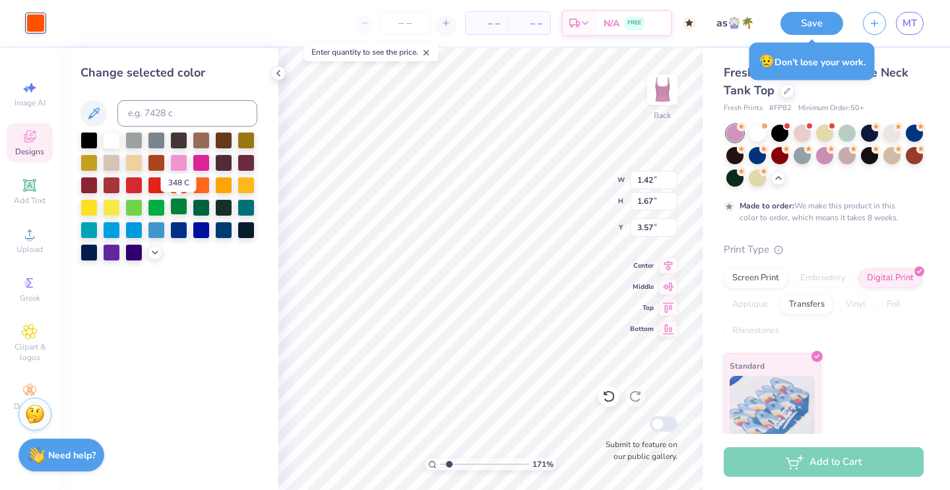
click at [177, 204] on div at bounding box center [178, 206] width 17 height 17
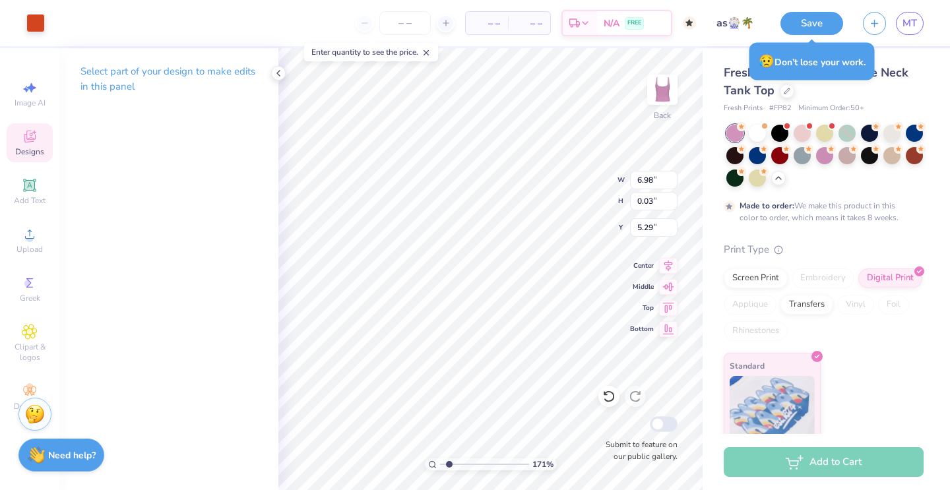
type input "5.32"
type input "6.98"
type input "1.56"
type input "5.43"
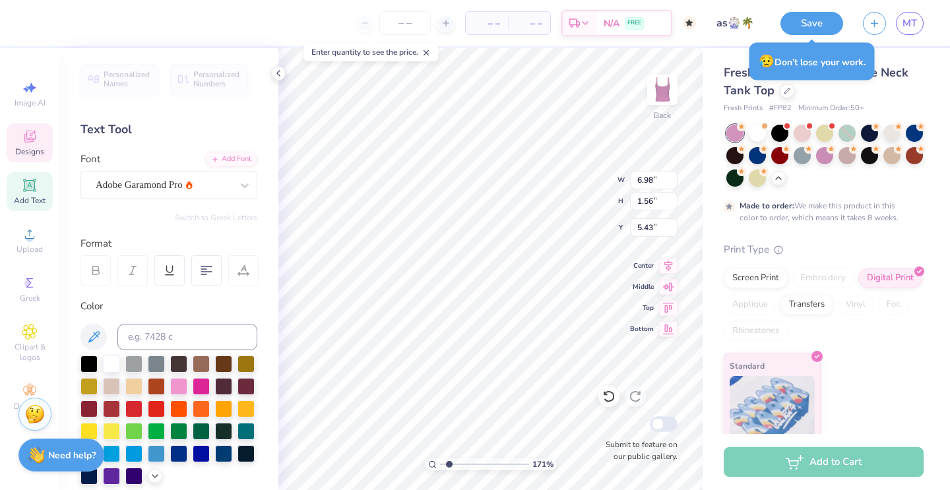
type input "0.03"
type input "5.22"
click at [38, 20] on div at bounding box center [35, 22] width 18 height 18
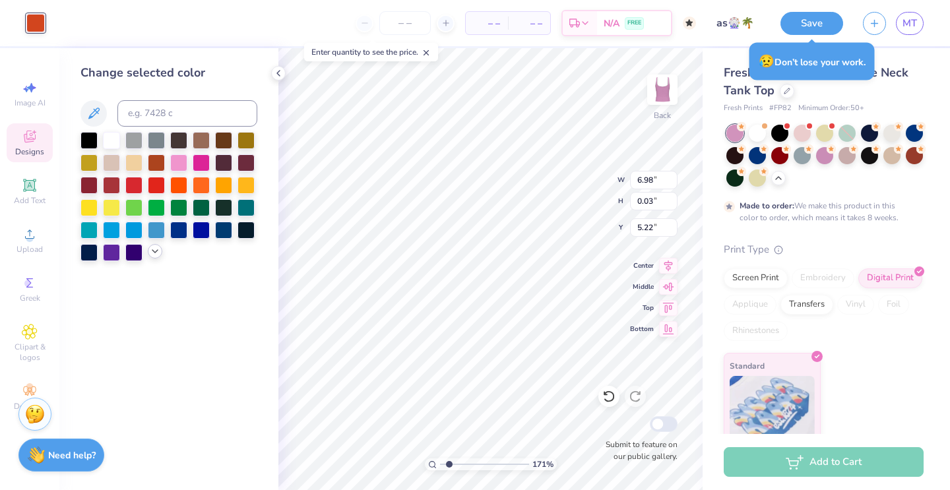
click at [154, 252] on icon at bounding box center [155, 251] width 11 height 11
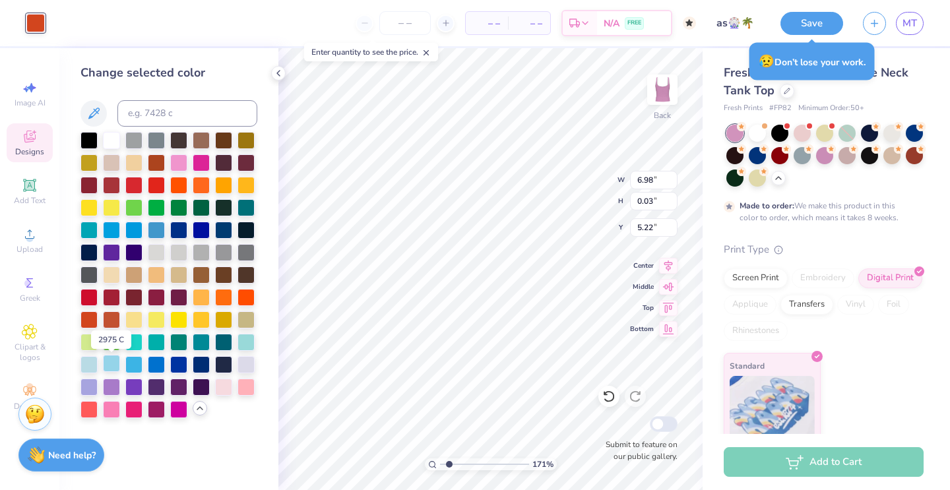
click at [111, 368] on div at bounding box center [111, 363] width 17 height 17
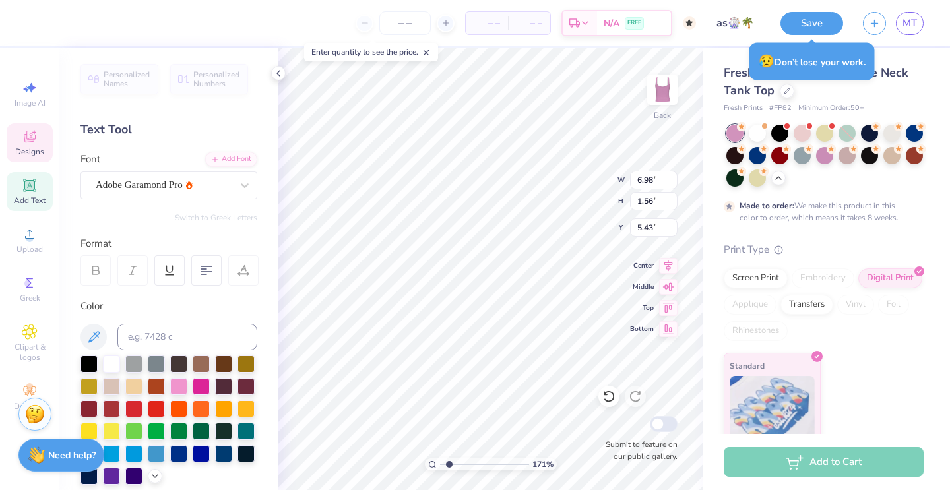
type input "0.03"
type input "5.35"
click at [35, 24] on div at bounding box center [35, 22] width 18 height 18
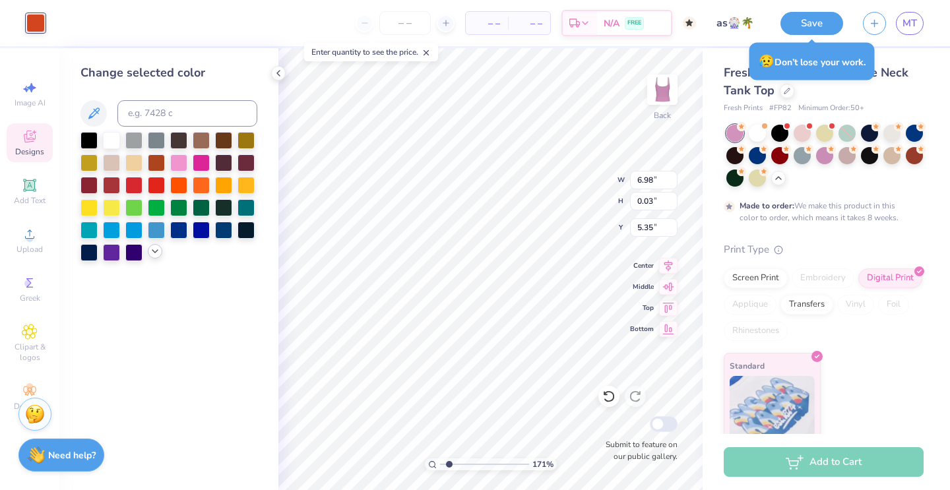
click at [150, 253] on icon at bounding box center [155, 251] width 11 height 11
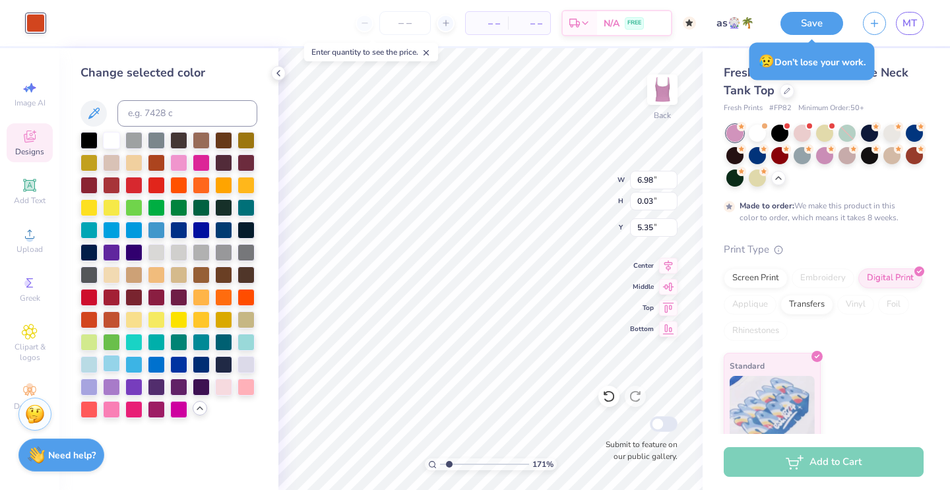
click at [112, 367] on div at bounding box center [111, 363] width 17 height 17
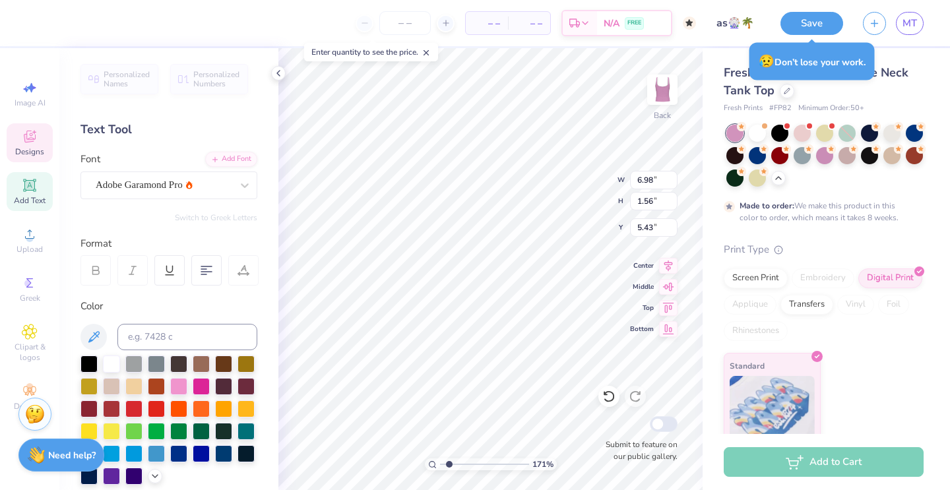
type input "0.03"
type input "5.35"
type input "1.56"
type input "5.43"
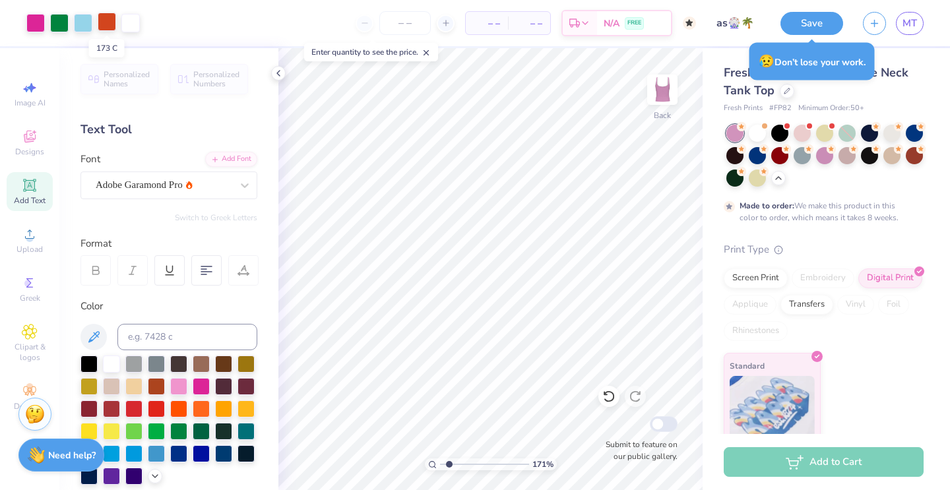
click at [106, 25] on div at bounding box center [107, 22] width 18 height 18
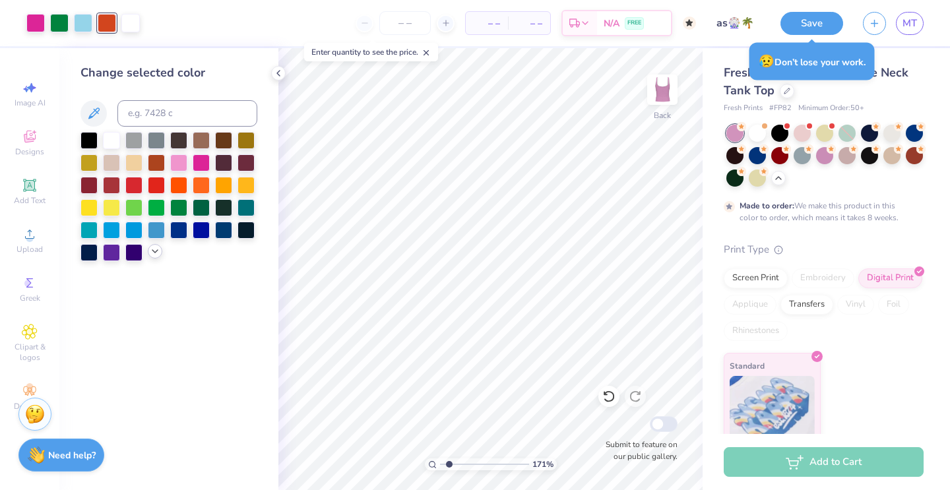
click at [152, 254] on icon at bounding box center [155, 251] width 11 height 11
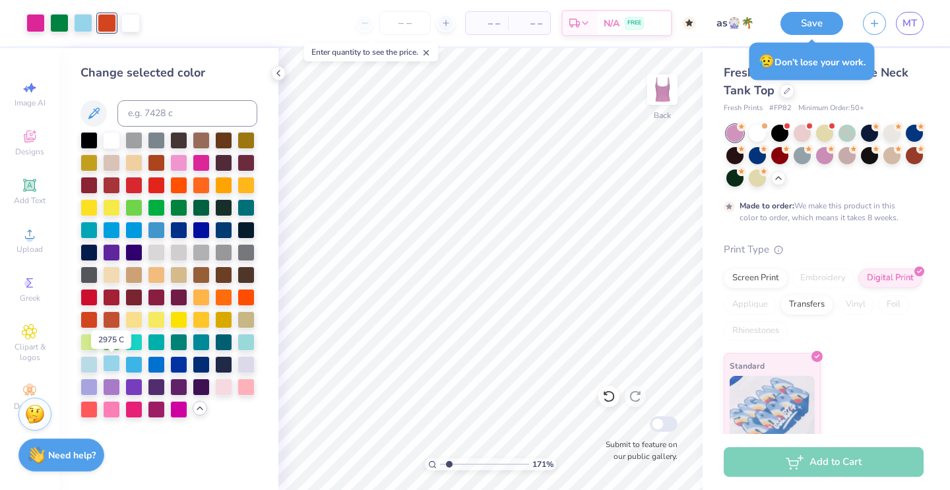
click at [115, 369] on div at bounding box center [111, 363] width 17 height 17
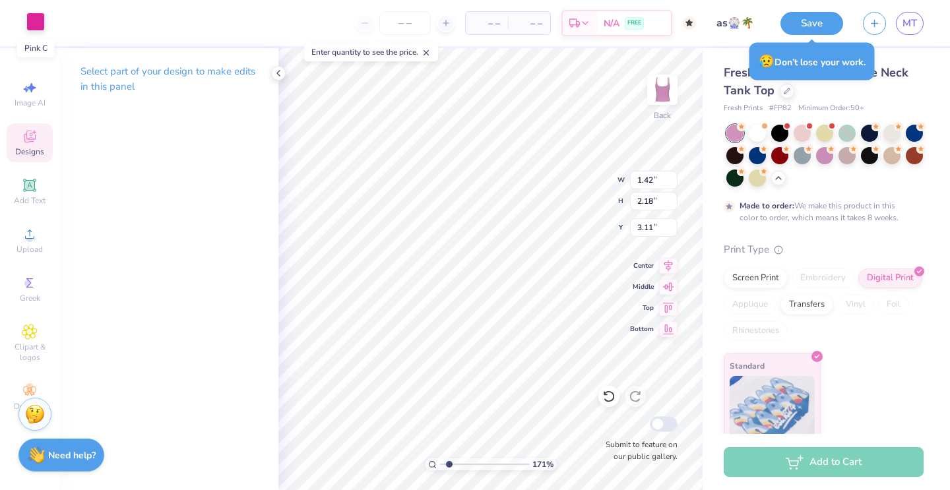
click at [32, 25] on div at bounding box center [35, 22] width 18 height 18
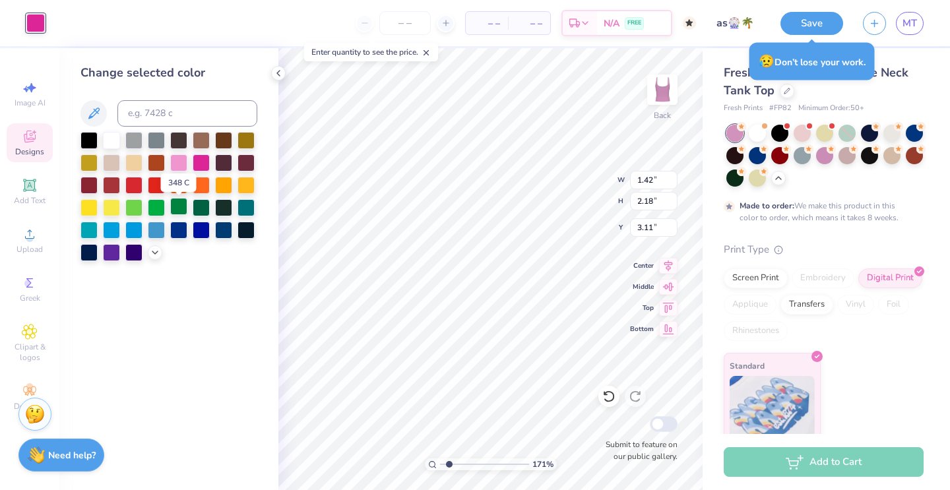
click at [175, 211] on div at bounding box center [178, 206] width 17 height 17
type input "3.69"
type input "4.13"
type input "1.38"
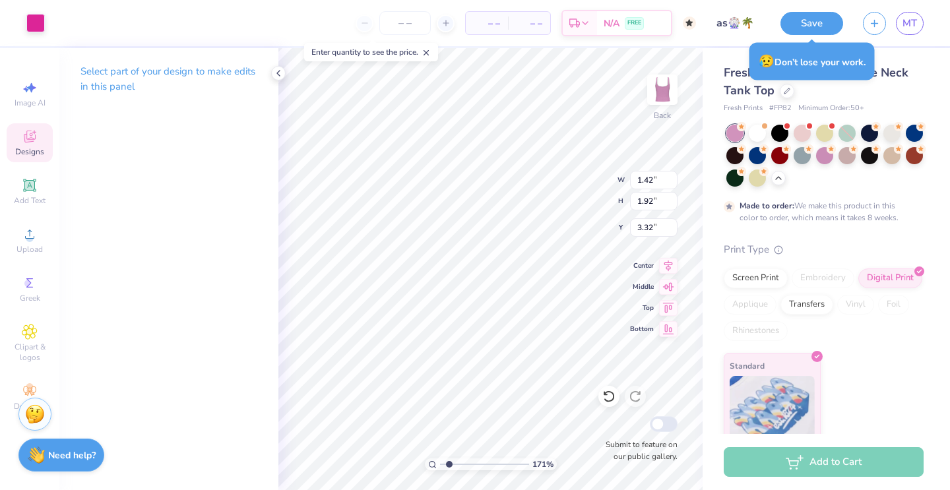
click at [30, 11] on div "Art colors" at bounding box center [22, 23] width 45 height 46
click at [40, 29] on div at bounding box center [35, 22] width 18 height 18
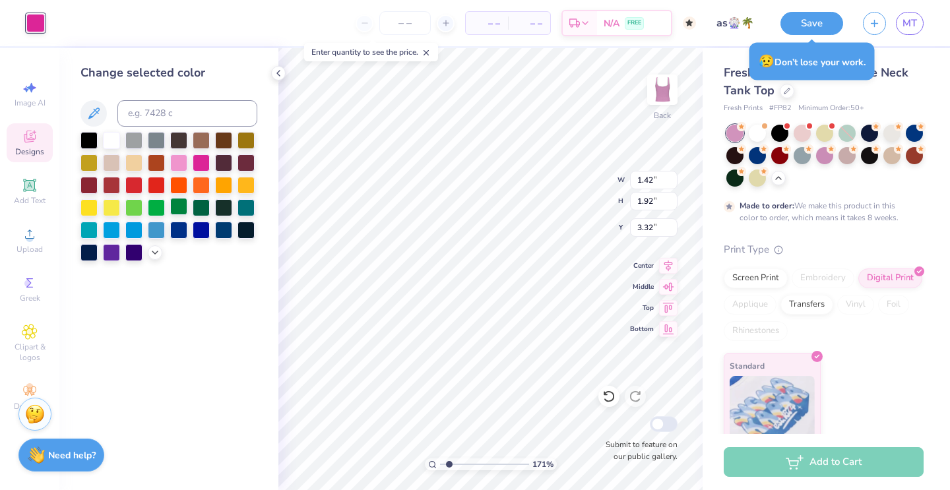
click at [175, 210] on div at bounding box center [178, 206] width 17 height 17
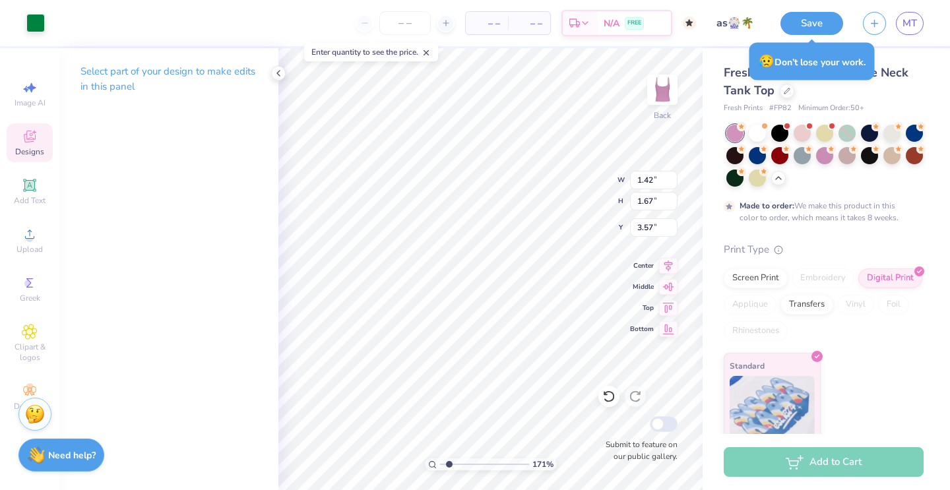
type input "1.67"
type input "3.57"
type input "2.24"
type input "3.00"
click at [35, 21] on div at bounding box center [35, 22] width 18 height 18
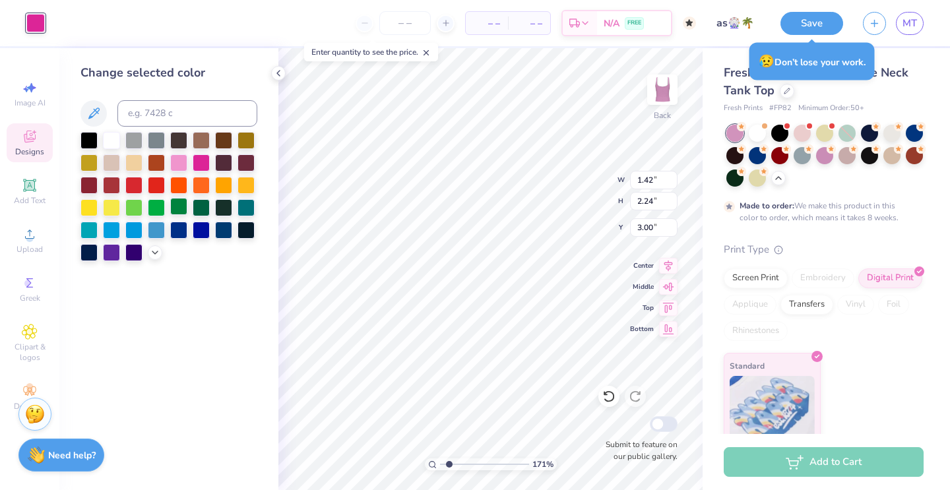
click at [174, 208] on div at bounding box center [178, 206] width 17 height 17
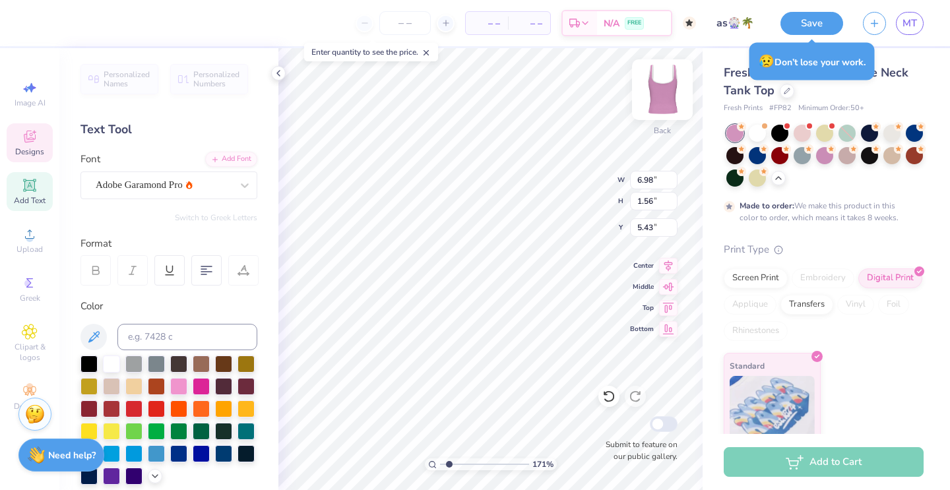
type input "5.50"
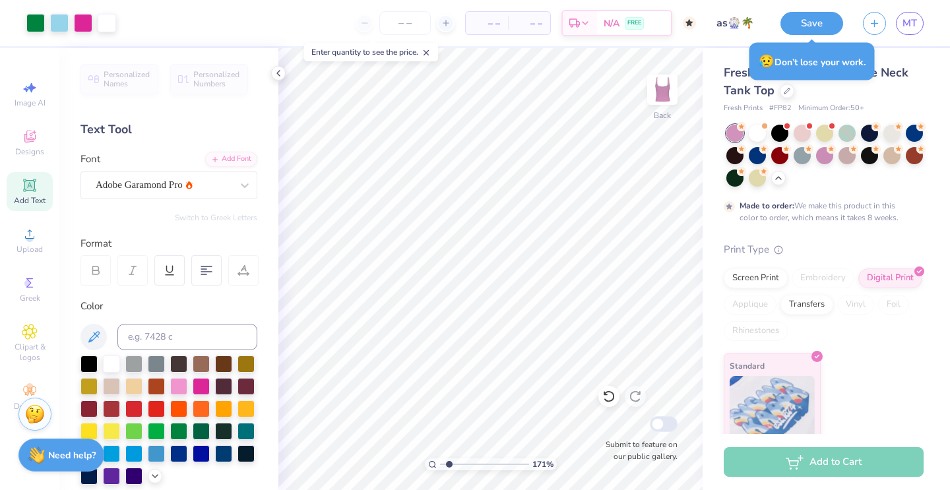
click at [431, 53] on icon at bounding box center [426, 52] width 9 height 9
click at [278, 75] on icon at bounding box center [278, 73] width 11 height 11
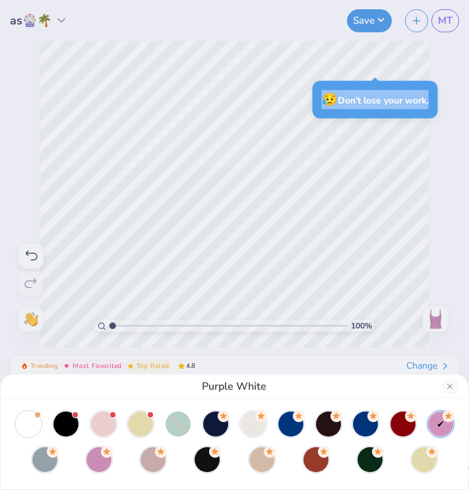
drag, startPoint x: 466, startPoint y: 24, endPoint x: 934, endPoint y: -30, distance: 470.8
click at [469, 0] on html "as🎡🌴 Save MT Image AI Stuck? Designs Add Text Upload Greek Clipart & logos Deco…" at bounding box center [234, 245] width 469 height 490
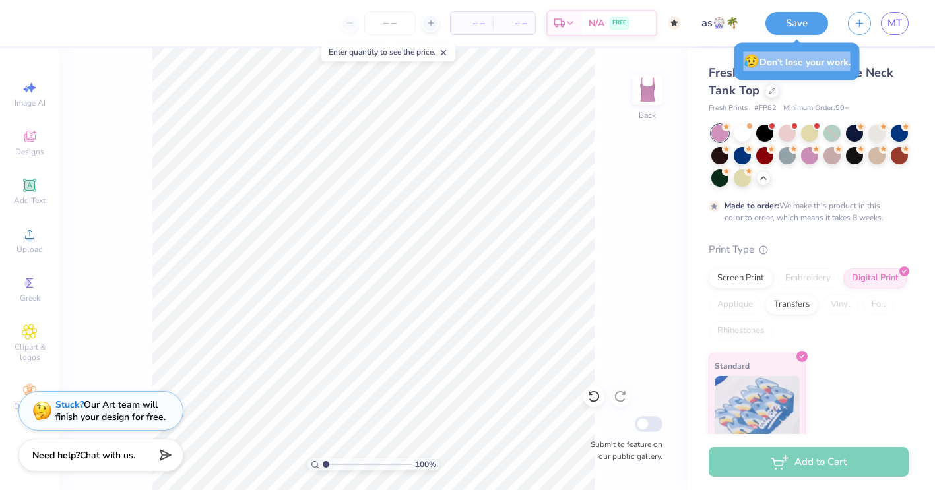
click at [600, 380] on div "100 % Back Submit to feature on our public gallery." at bounding box center [373, 269] width 628 height 442
click at [615, 274] on div "100 % Back Submit to feature on our public gallery." at bounding box center [373, 269] width 628 height 442
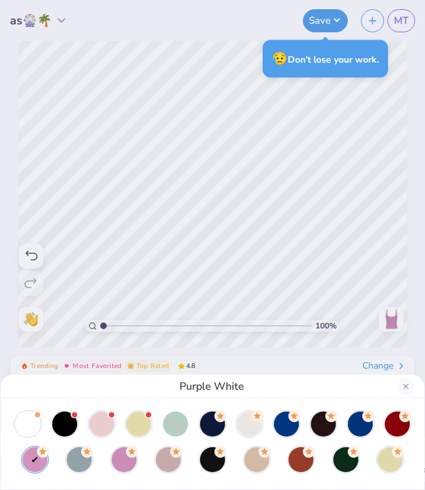
drag, startPoint x: 103, startPoint y: 325, endPoint x: 158, endPoint y: 319, distance: 55.7
click at [158, 319] on div "Purple White" at bounding box center [212, 245] width 425 height 490
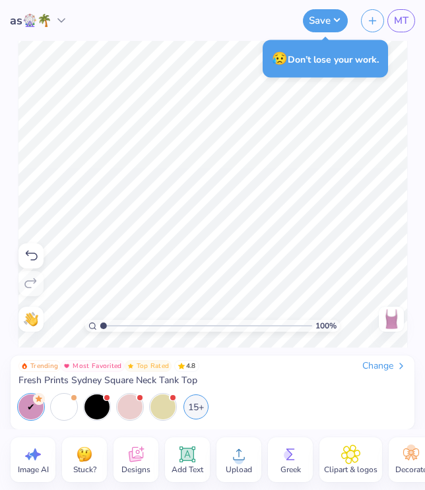
type input "1"
click at [101, 329] on input "range" at bounding box center [206, 326] width 212 height 12
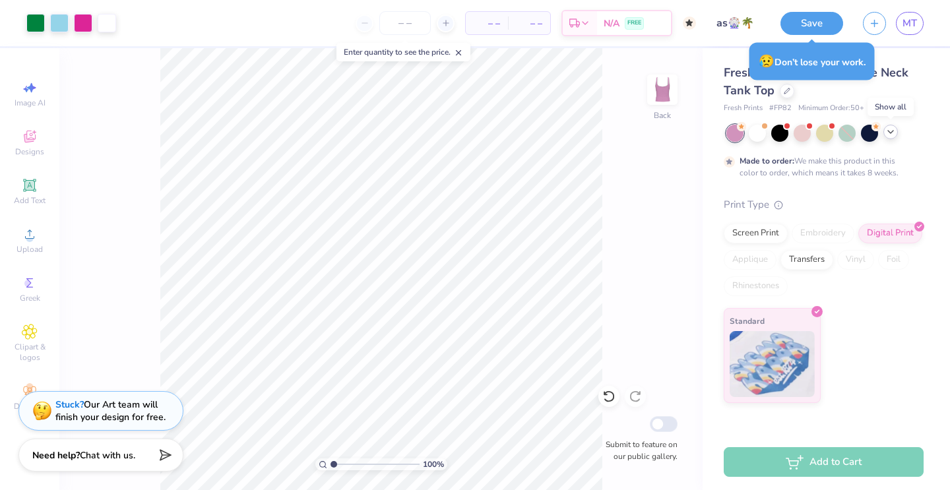
click at [887, 137] on div at bounding box center [890, 132] width 15 height 15
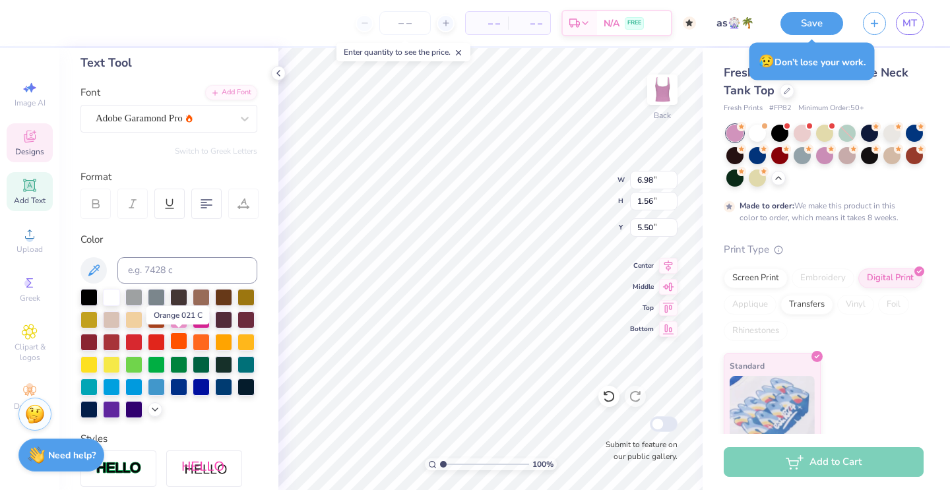
scroll to position [67, 0]
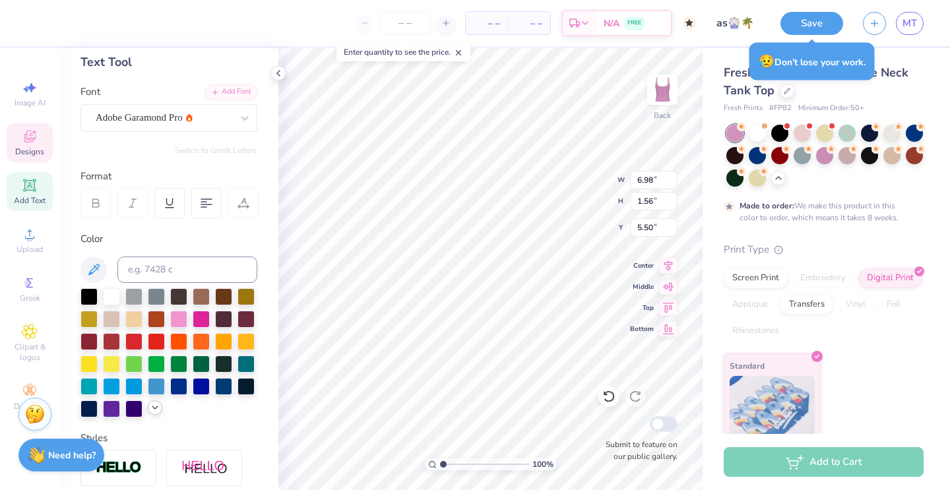
click at [157, 406] on icon at bounding box center [155, 407] width 11 height 11
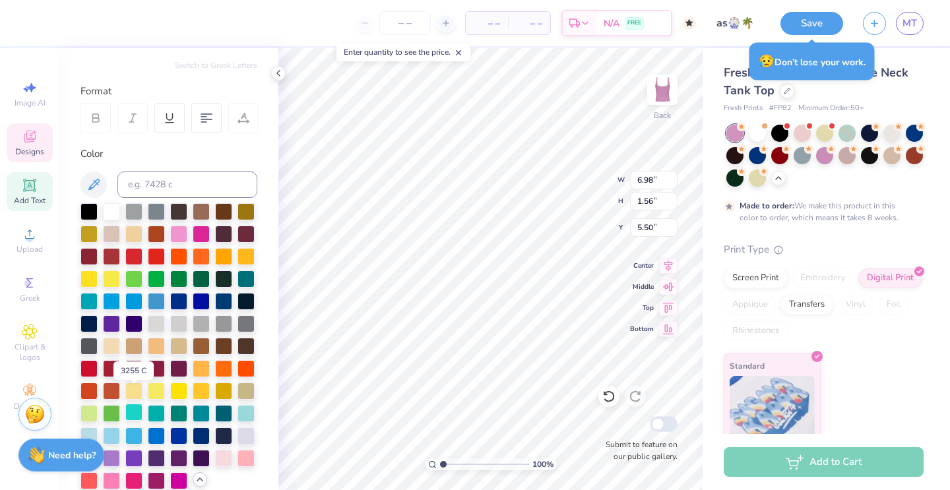
scroll to position [171, 0]
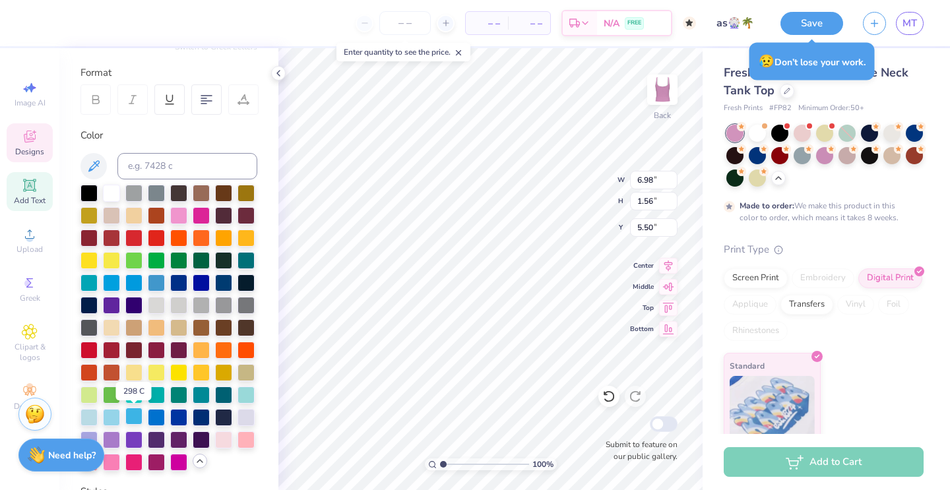
click at [129, 422] on div at bounding box center [133, 416] width 17 height 17
click at [40, 24] on div at bounding box center [35, 22] width 18 height 18
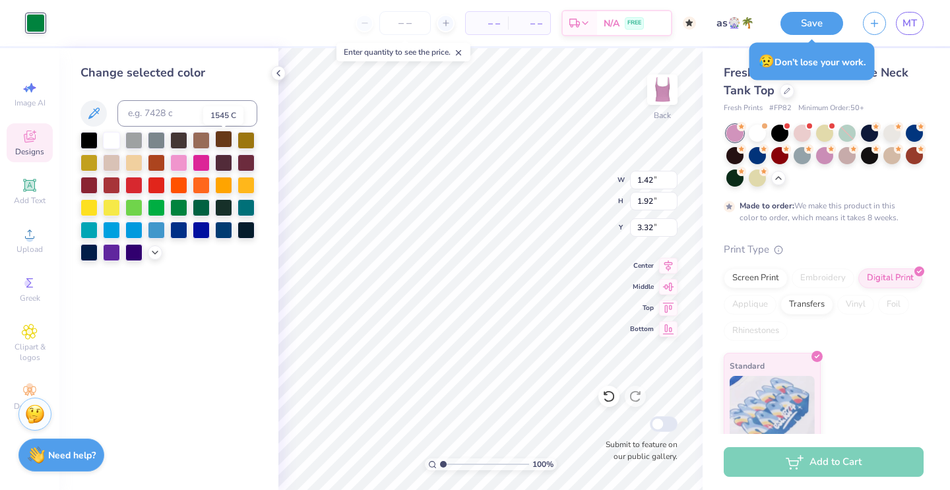
click at [220, 138] on div at bounding box center [223, 139] width 17 height 17
type input "2.18"
type input "3.11"
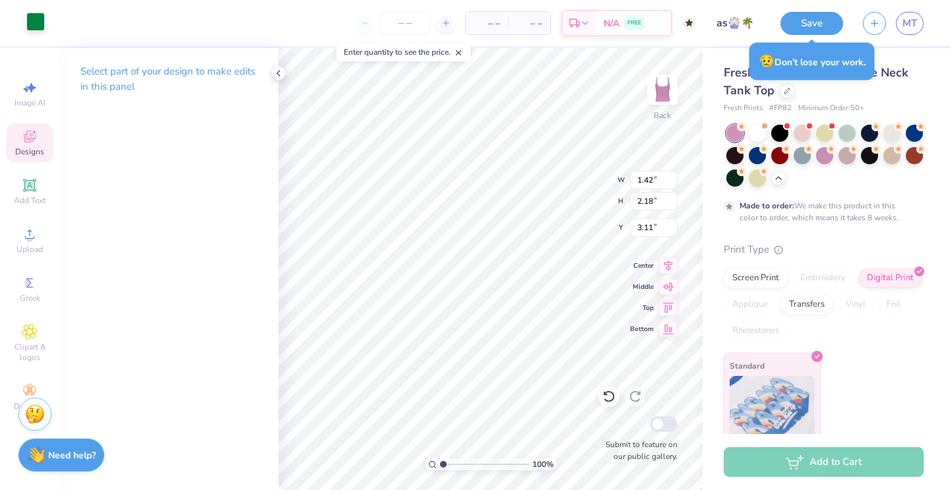
click at [30, 13] on div at bounding box center [35, 22] width 18 height 18
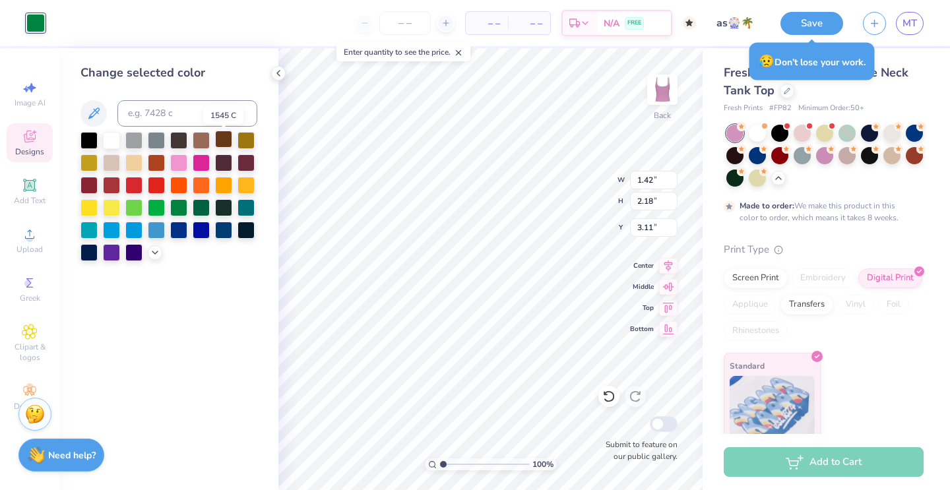
click at [221, 142] on div at bounding box center [223, 139] width 17 height 17
click at [197, 139] on div at bounding box center [201, 139] width 17 height 17
type input "1.92"
type input "3.32"
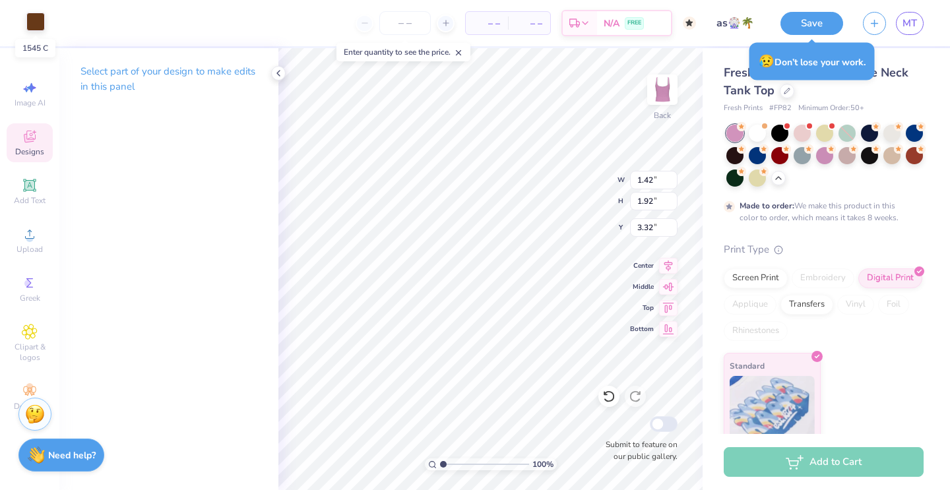
click at [35, 23] on div at bounding box center [35, 22] width 18 height 18
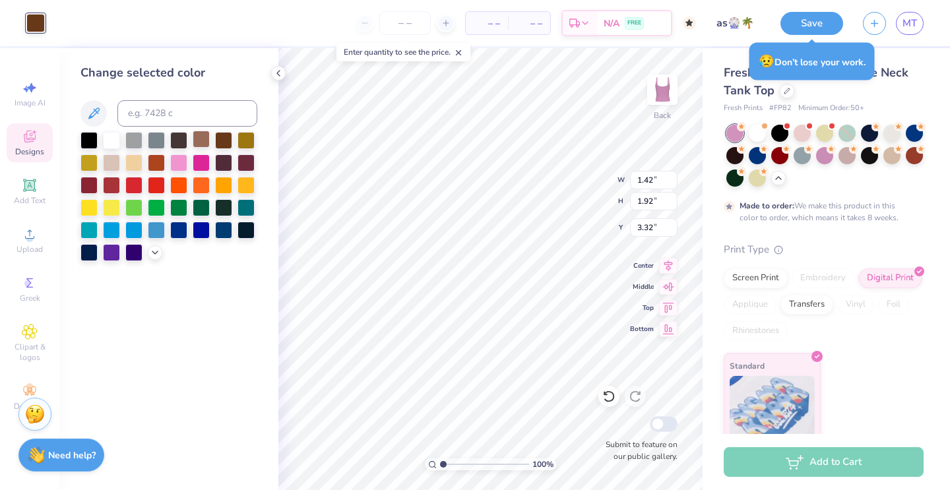
click at [199, 143] on div at bounding box center [201, 139] width 17 height 17
type input "1.67"
type input "3.57"
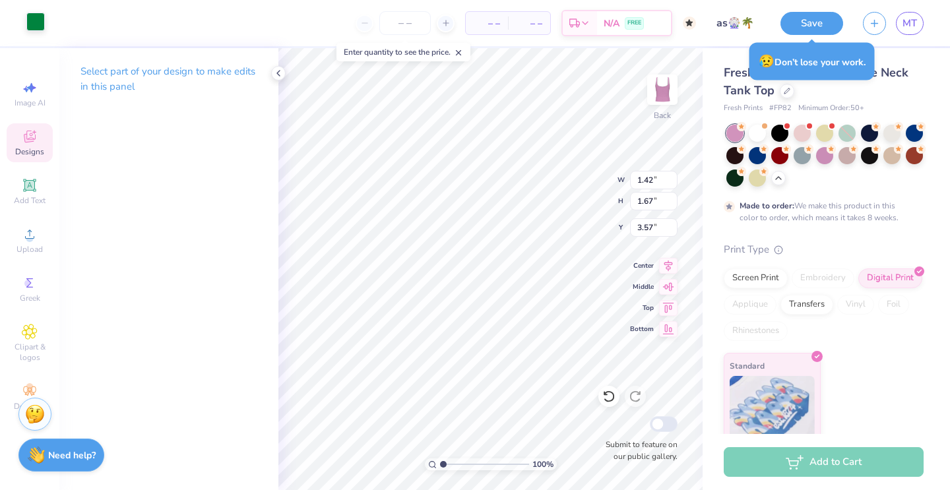
click at [38, 23] on div at bounding box center [35, 22] width 18 height 18
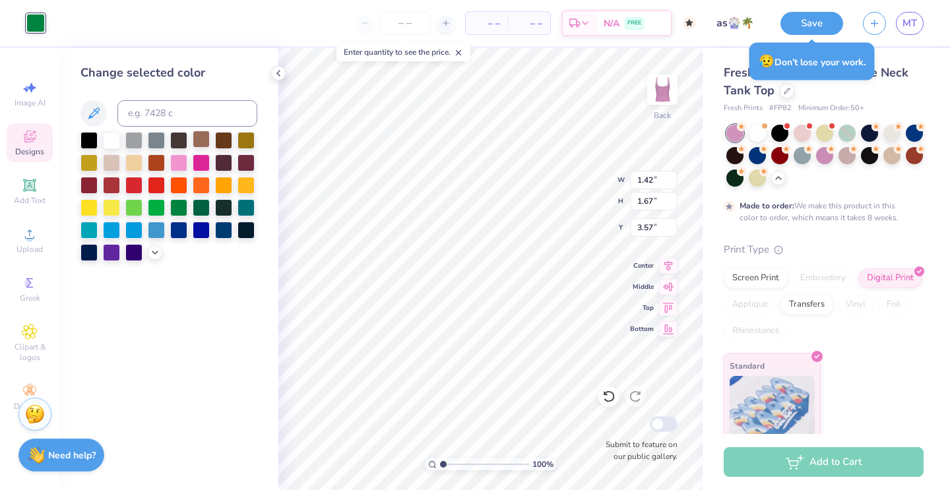
click at [199, 135] on div at bounding box center [201, 139] width 17 height 17
type input "3.69"
type input "4.13"
type input "1.38"
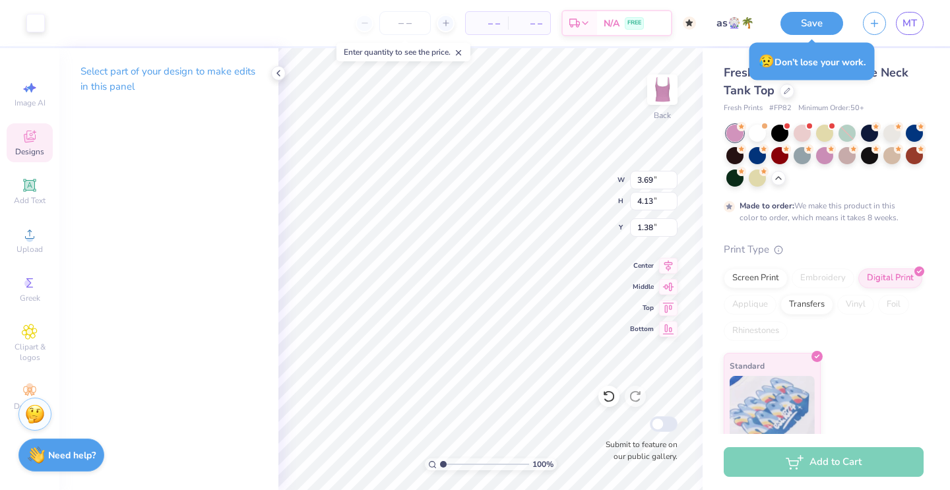
type input "1.42"
type input "1.98"
type input "3.26"
click at [34, 22] on div at bounding box center [35, 22] width 18 height 18
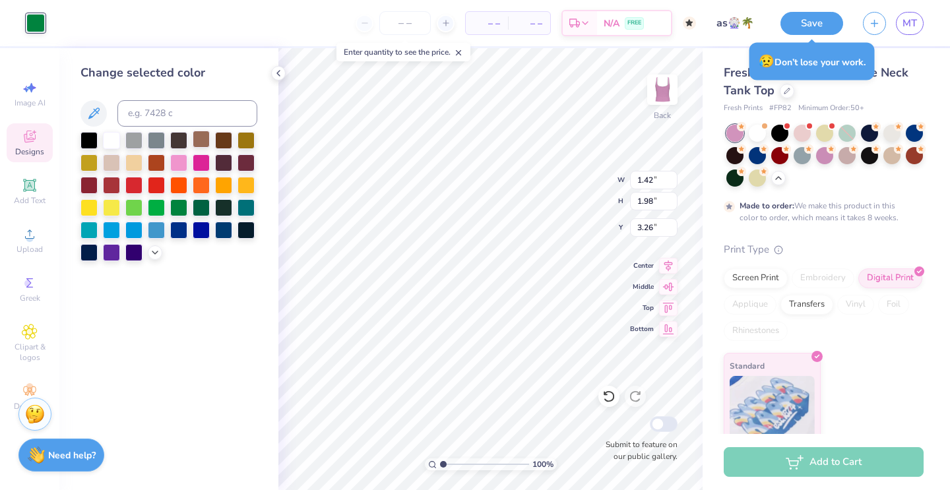
click at [204, 141] on div at bounding box center [201, 139] width 17 height 17
type input "3.69"
type input "4.13"
type input "1.38"
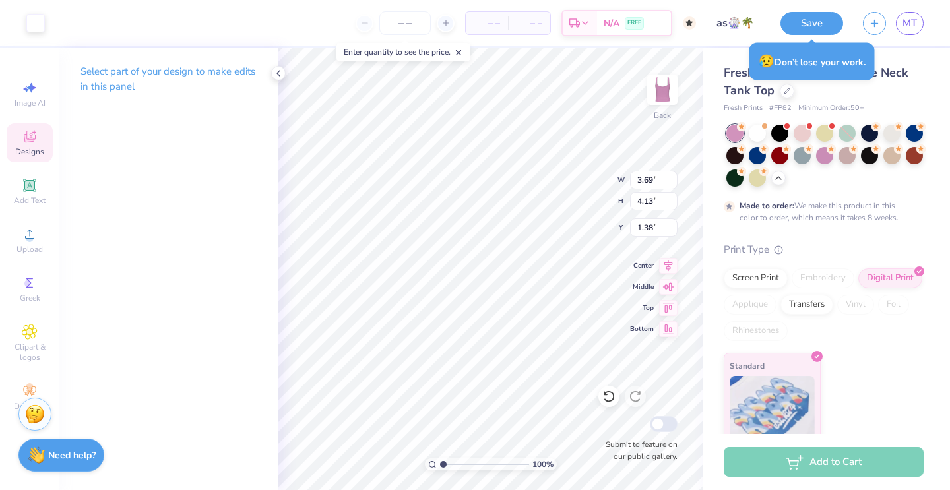
type input "1.42"
type input "2.24"
type input "3.00"
click at [26, 22] on div at bounding box center [35, 22] width 18 height 18
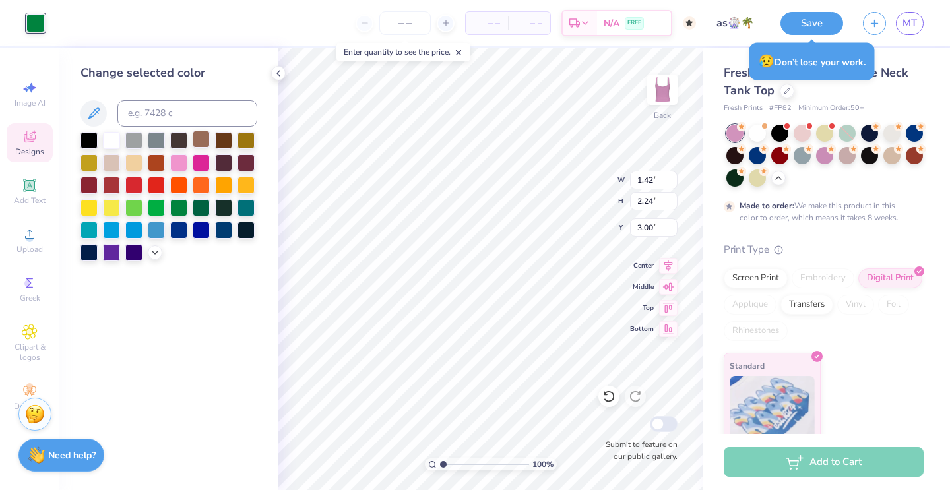
click at [193, 139] on div at bounding box center [201, 139] width 17 height 17
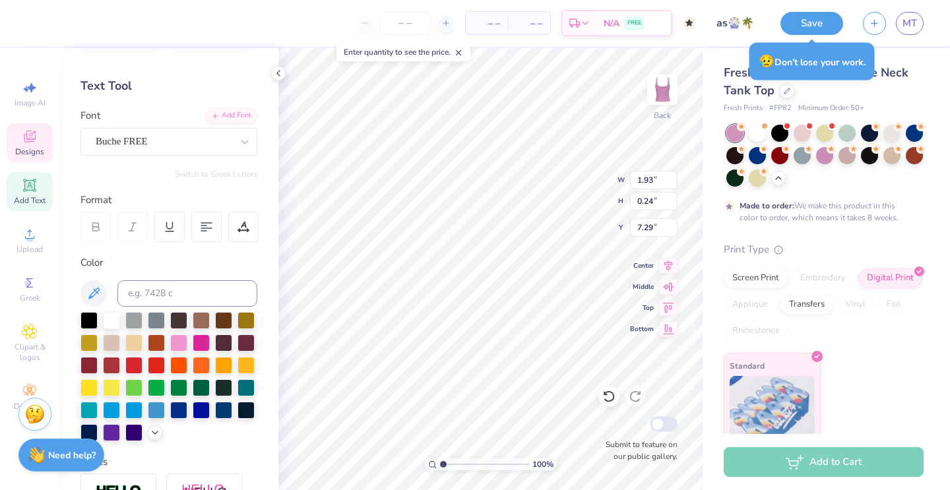
scroll to position [47, 0]
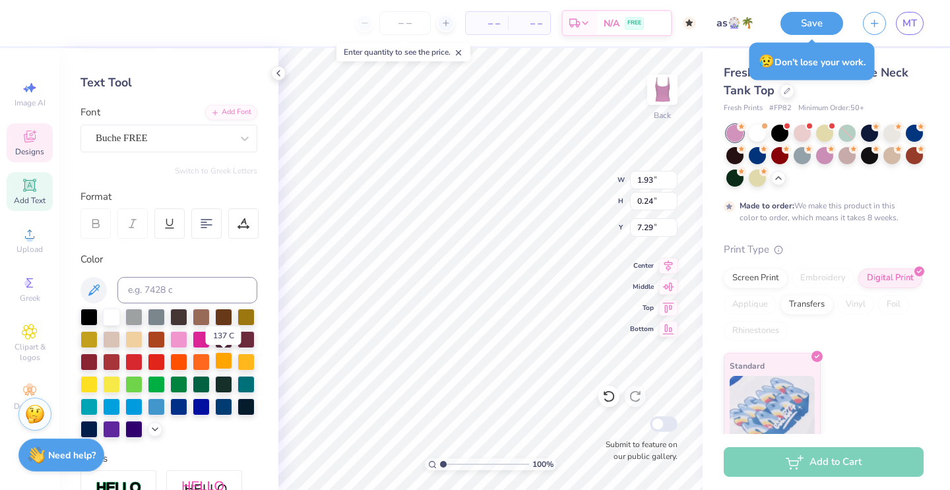
click at [222, 362] on div at bounding box center [223, 360] width 17 height 17
click at [199, 335] on div at bounding box center [201, 338] width 17 height 17
click at [40, 23] on div at bounding box center [35, 22] width 18 height 18
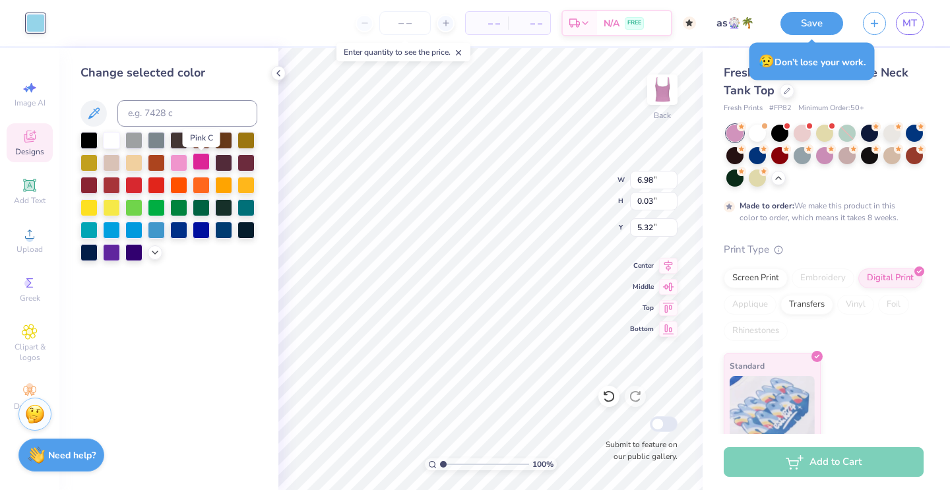
click at [201, 162] on div at bounding box center [201, 161] width 17 height 17
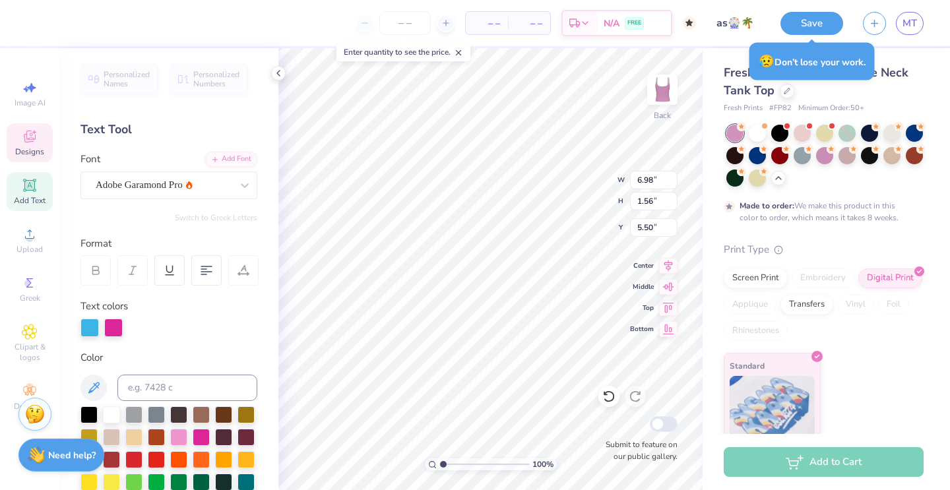
type input "3.69"
type input "4.13"
type input "1.38"
type input "1.56"
type input "5.50"
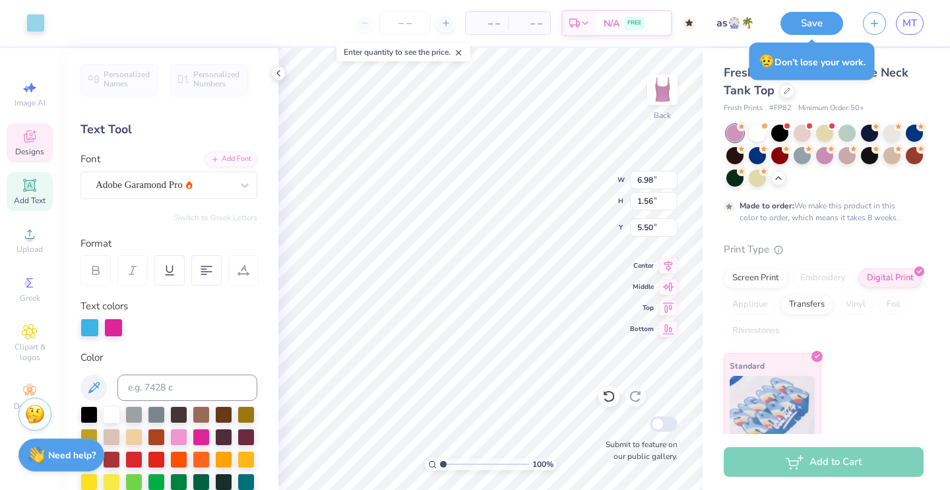
type input "0.03"
type input "5.35"
click at [41, 26] on div at bounding box center [35, 22] width 18 height 18
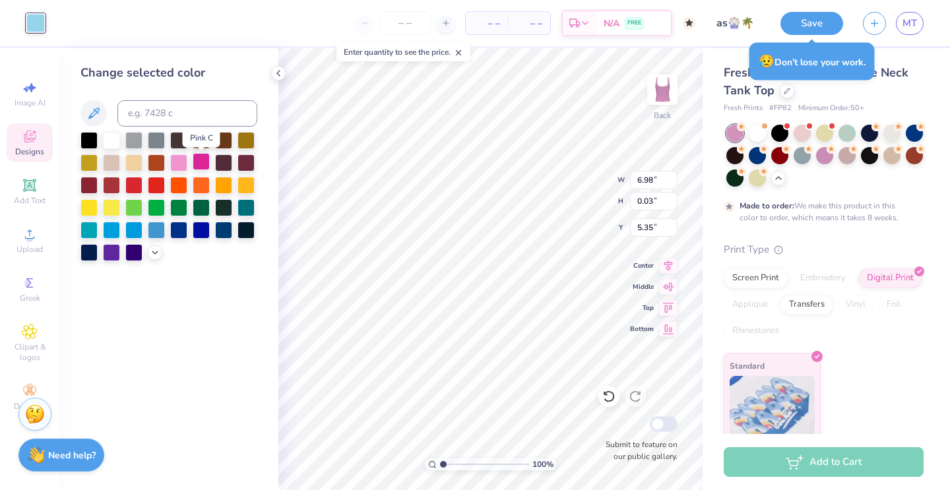
click at [203, 165] on div at bounding box center [201, 161] width 17 height 17
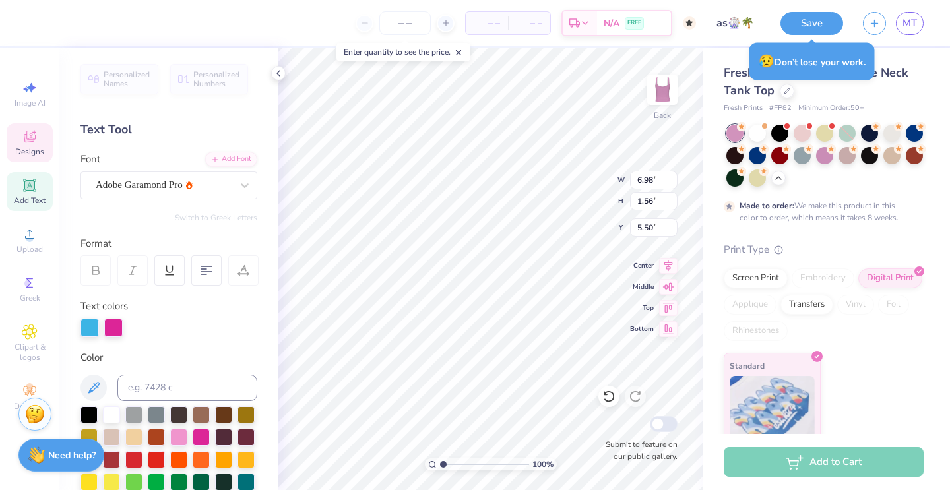
type input "0.03"
type input "5.41"
click at [34, 25] on div at bounding box center [35, 22] width 18 height 18
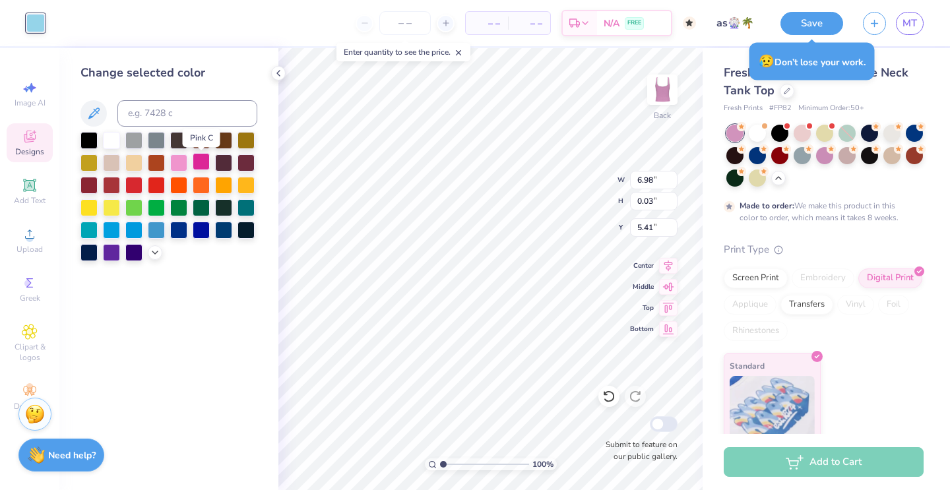
click at [203, 166] on div at bounding box center [201, 161] width 17 height 17
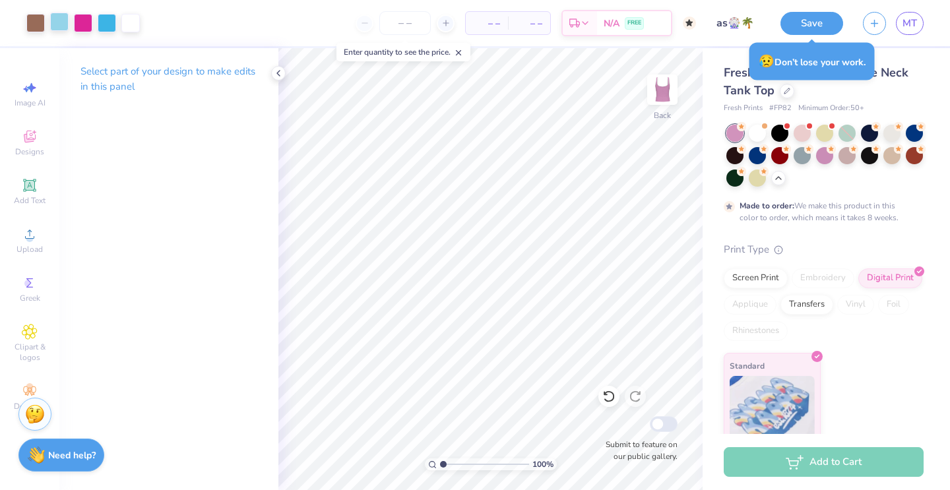
click at [63, 17] on div at bounding box center [59, 22] width 18 height 18
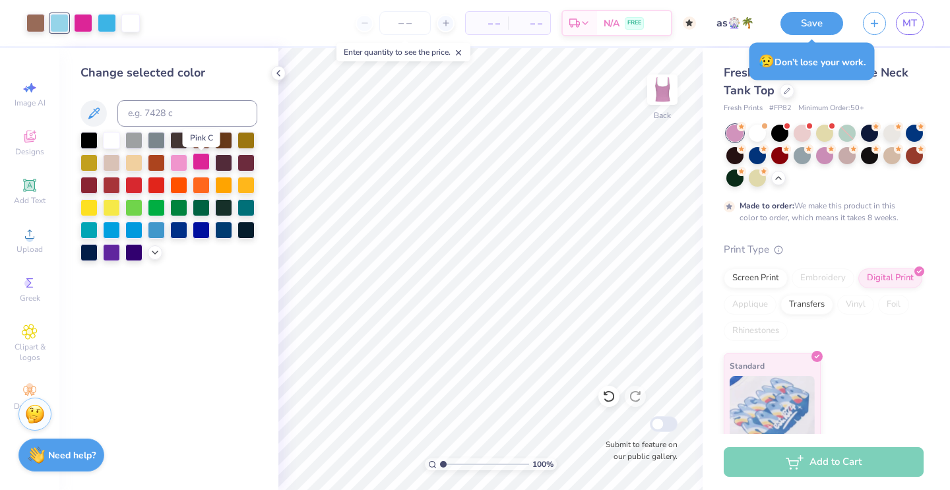
click at [197, 158] on div at bounding box center [201, 161] width 17 height 17
click at [892, 149] on div at bounding box center [891, 154] width 17 height 17
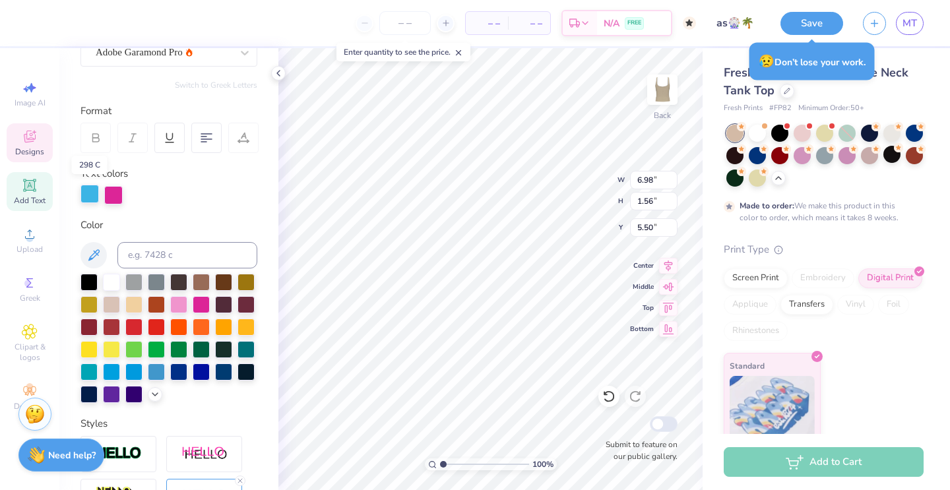
scroll to position [134, 0]
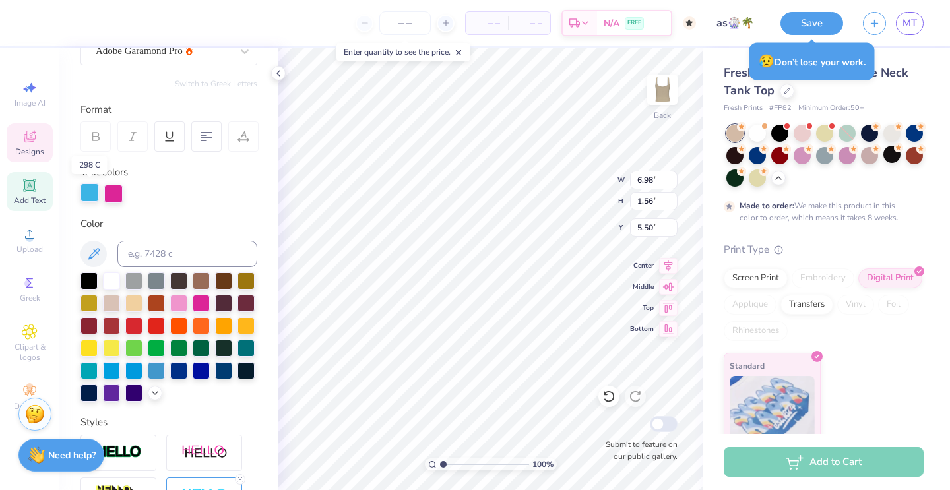
click at [93, 190] on div at bounding box center [89, 192] width 18 height 18
click at [109, 366] on div at bounding box center [111, 369] width 17 height 17
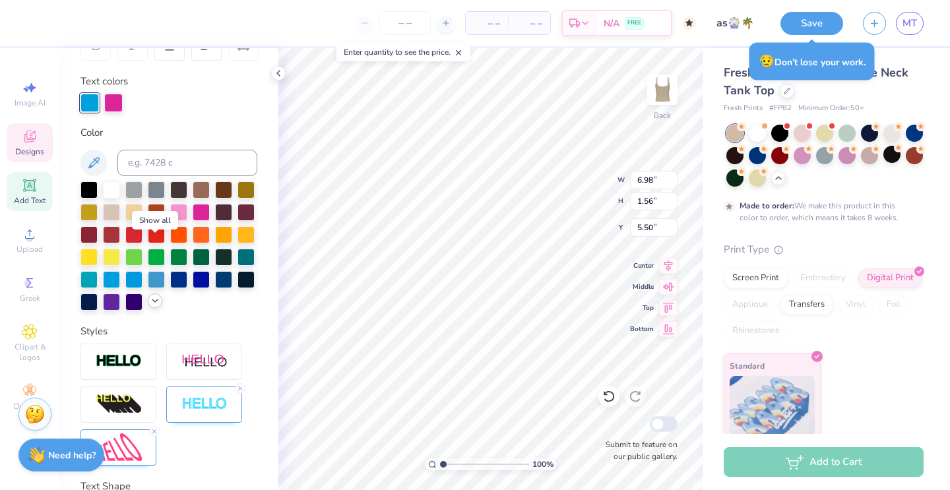
scroll to position [291, 0]
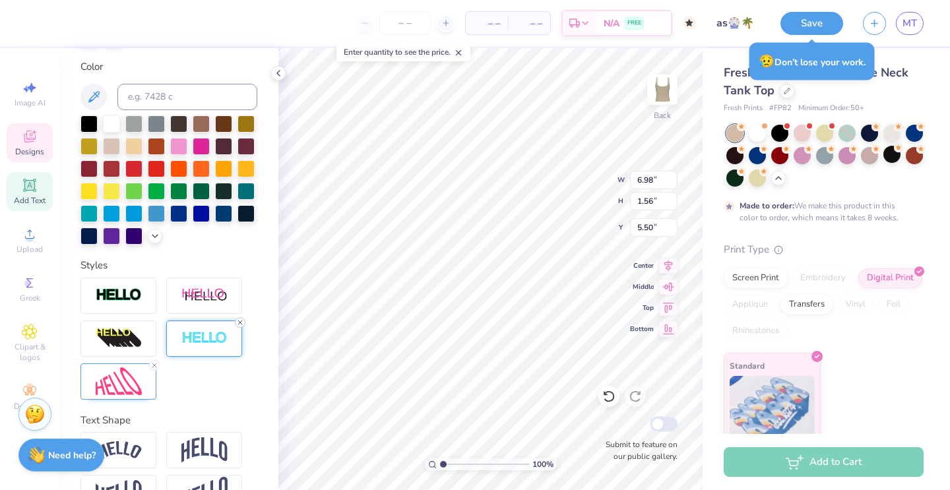
click at [240, 323] on icon at bounding box center [240, 323] width 8 height 8
type input "6.96"
type input "1.54"
type input "5.51"
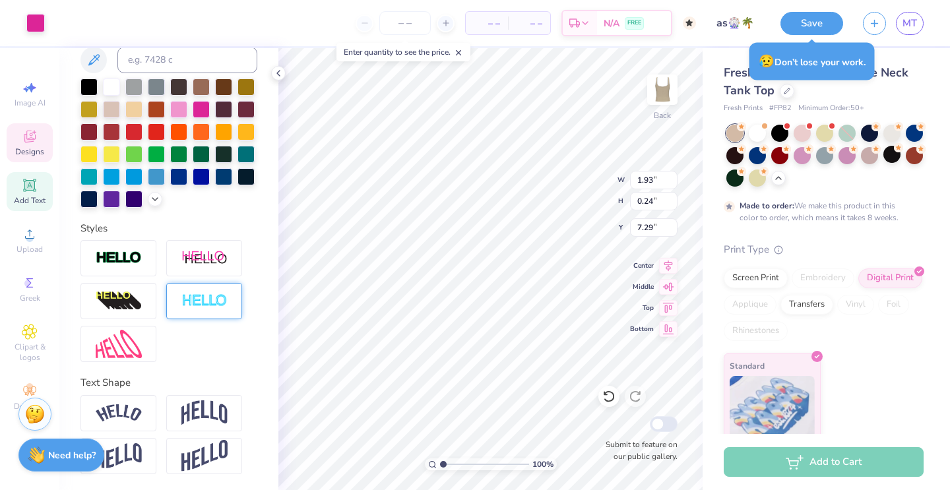
scroll to position [277, 0]
click at [154, 197] on icon at bounding box center [155, 198] width 11 height 11
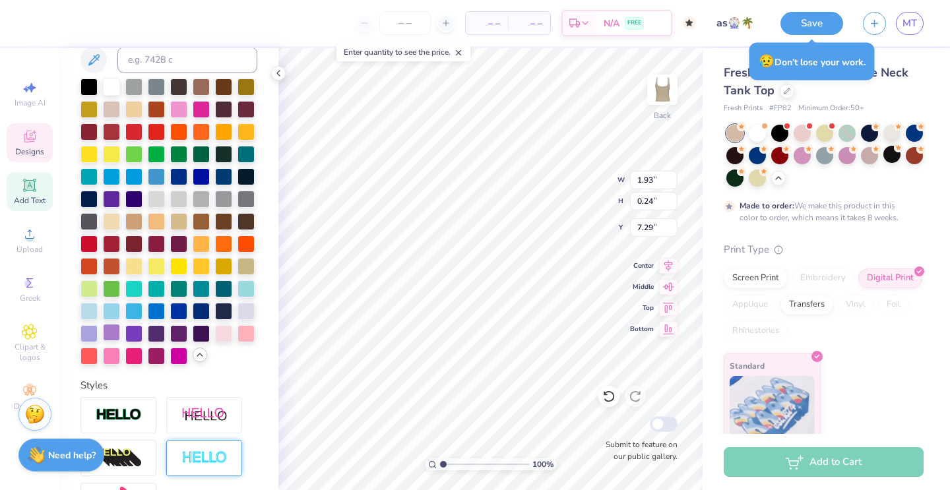
click at [108, 333] on div at bounding box center [111, 332] width 17 height 17
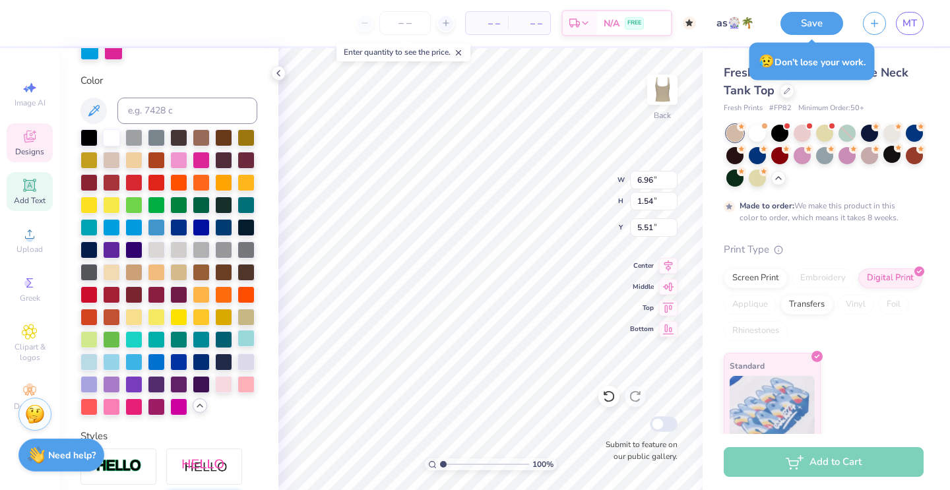
click at [249, 341] on div at bounding box center [245, 338] width 17 height 17
click at [130, 342] on div at bounding box center [133, 338] width 17 height 17
click at [110, 363] on div at bounding box center [111, 360] width 17 height 17
click at [88, 367] on div at bounding box center [88, 360] width 17 height 17
click at [109, 359] on div at bounding box center [111, 360] width 17 height 17
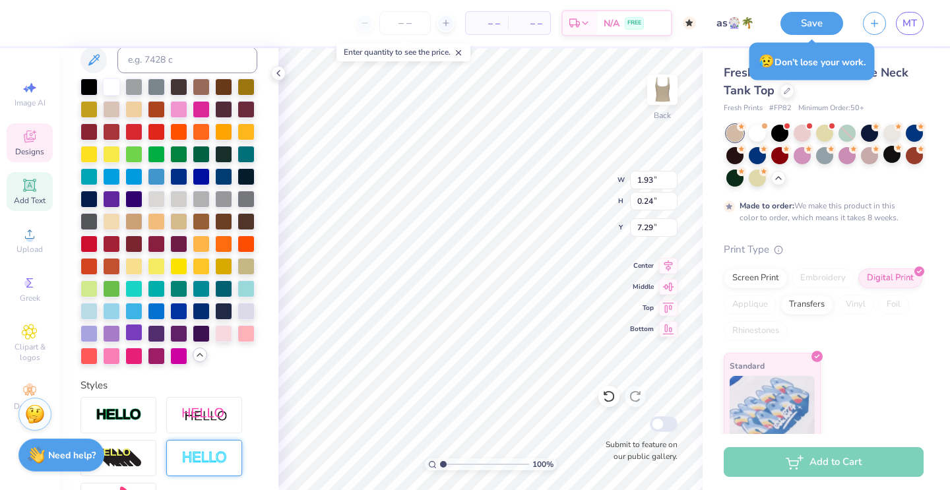
click at [137, 329] on div at bounding box center [133, 332] width 17 height 17
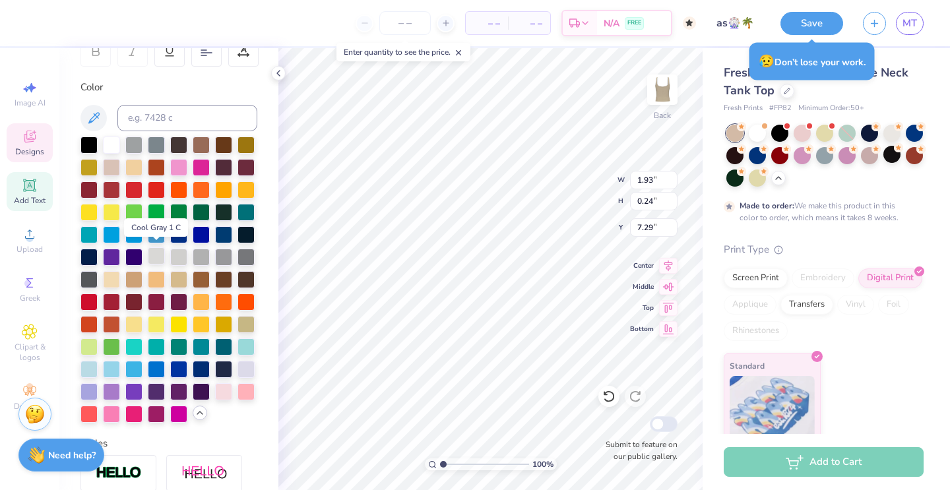
scroll to position [217, 0]
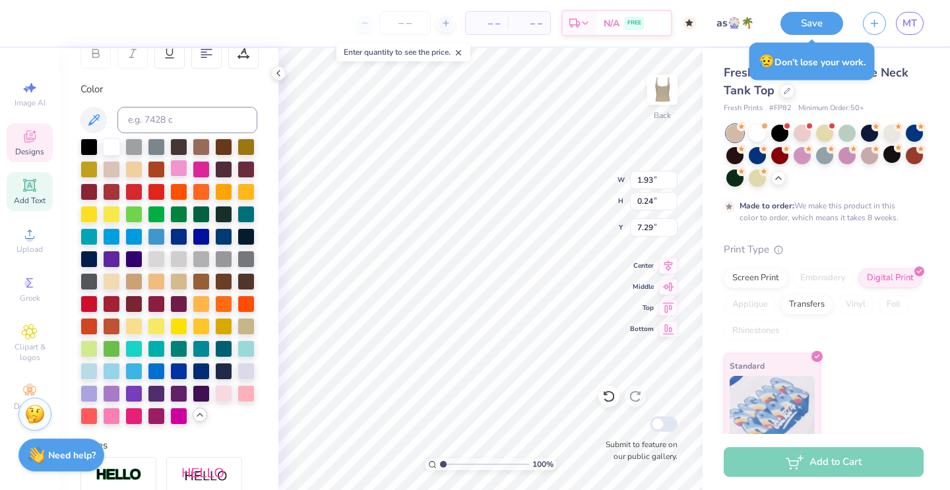
click at [176, 166] on div at bounding box center [178, 168] width 17 height 17
click at [199, 173] on div at bounding box center [201, 168] width 17 height 17
click at [114, 415] on div at bounding box center [111, 414] width 17 height 17
click at [202, 168] on div at bounding box center [201, 168] width 17 height 17
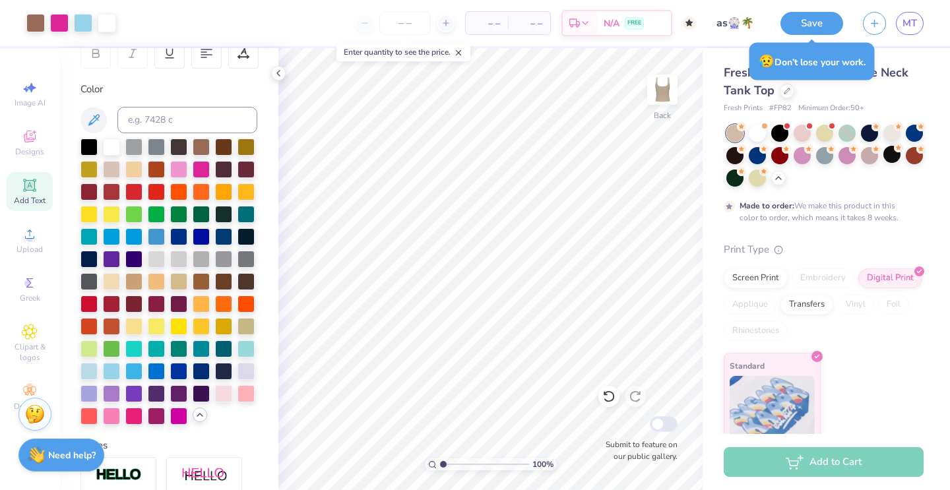
click at [460, 53] on icon at bounding box center [458, 52] width 9 height 9
click at [904, 57] on div "Fresh Prints Sydney Square Neck Tank Top Fresh Prints # FP82 Minimum Order: 50 …" at bounding box center [826, 248] width 247 height 400
click at [811, 24] on button "Save" at bounding box center [811, 21] width 63 height 23
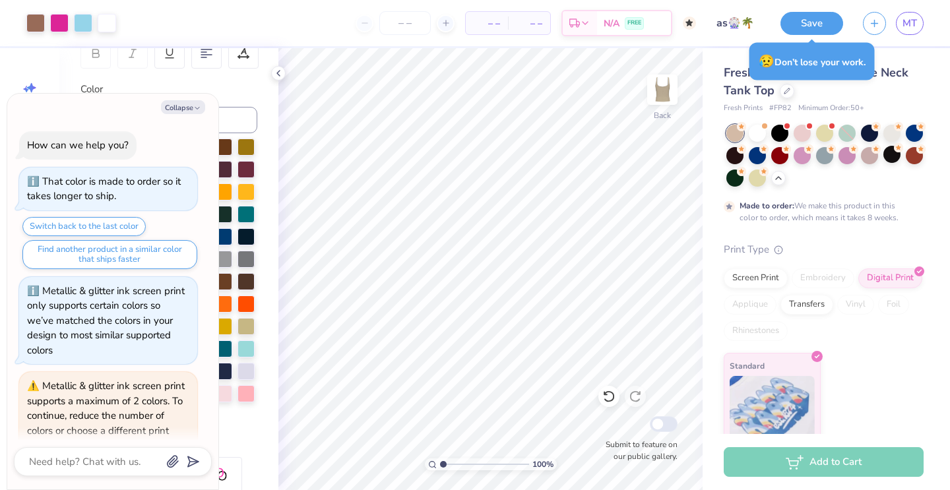
scroll to position [1430, 0]
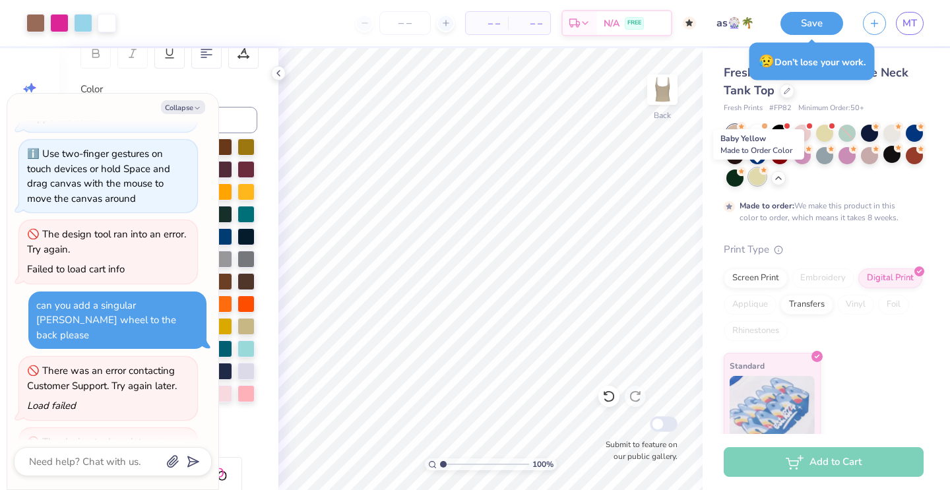
click at [755, 173] on div at bounding box center [757, 176] width 17 height 17
click at [910, 156] on div at bounding box center [914, 154] width 17 height 17
click at [730, 134] on div at bounding box center [734, 133] width 17 height 17
click at [730, 133] on div at bounding box center [734, 133] width 17 height 17
click at [821, 135] on div at bounding box center [824, 131] width 17 height 17
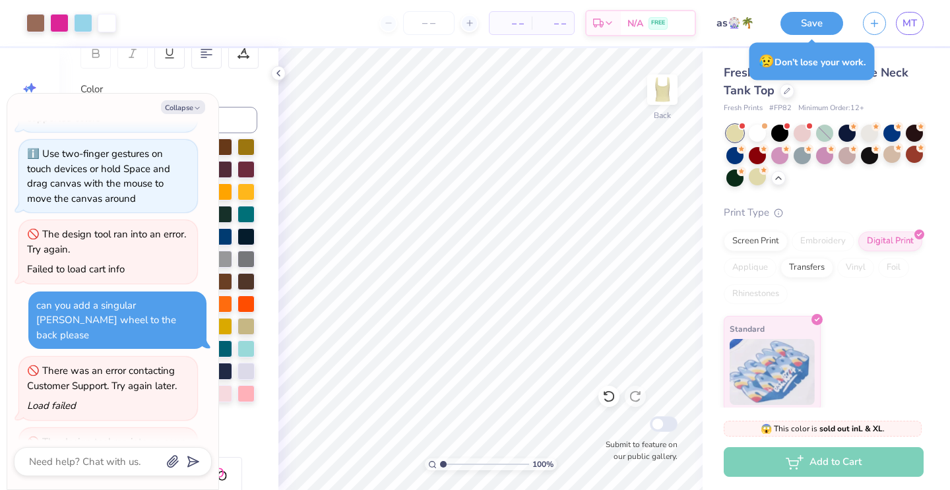
scroll to position [1680, 0]
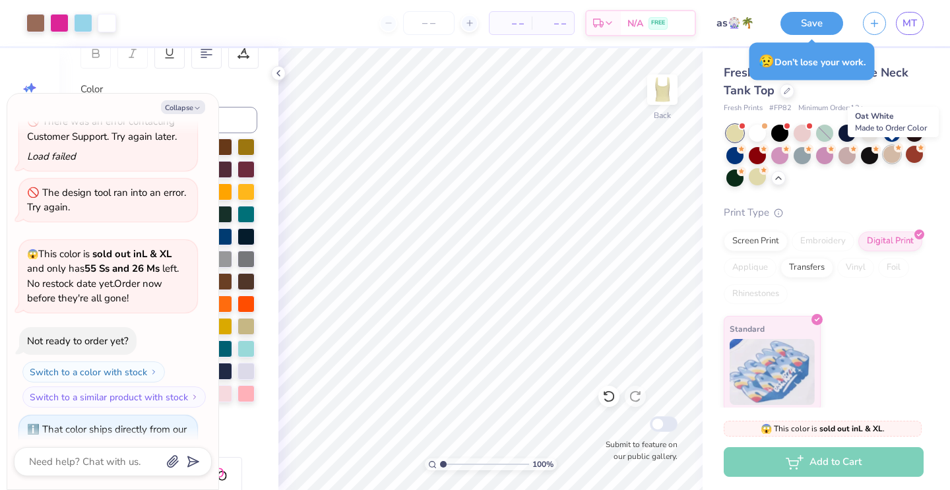
click at [891, 152] on div at bounding box center [891, 154] width 17 height 17
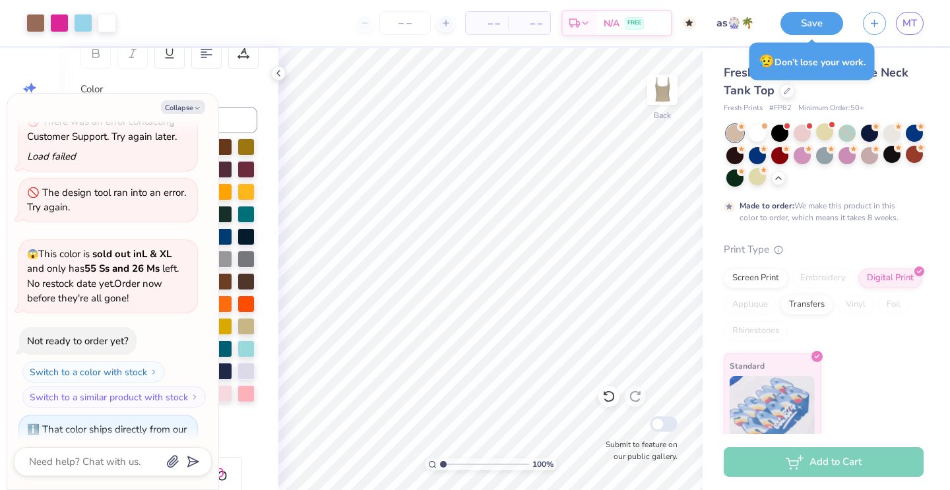
scroll to position [1788, 0]
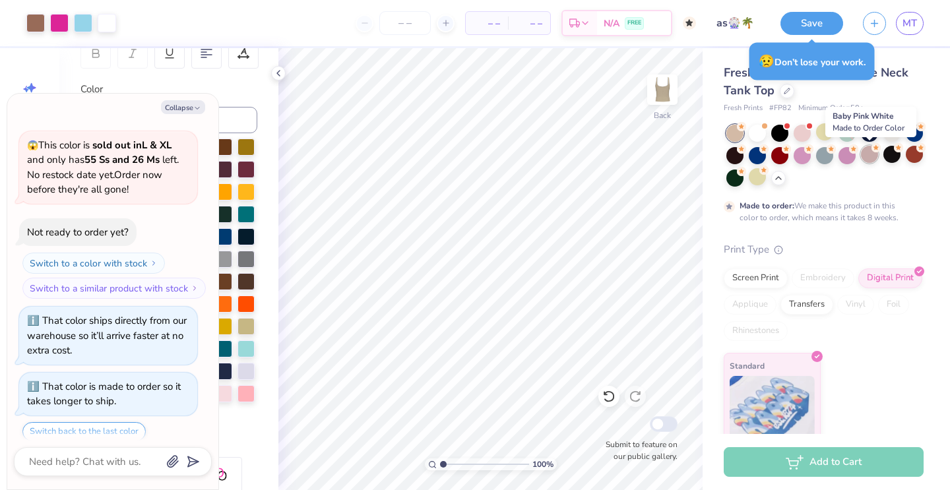
click at [864, 162] on div at bounding box center [869, 154] width 17 height 17
click at [809, 129] on div at bounding box center [802, 131] width 17 height 17
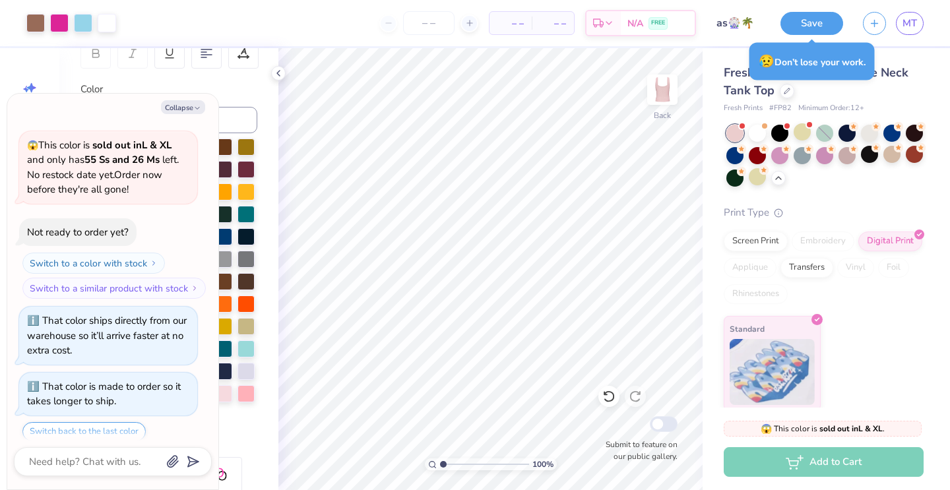
scroll to position [2038, 0]
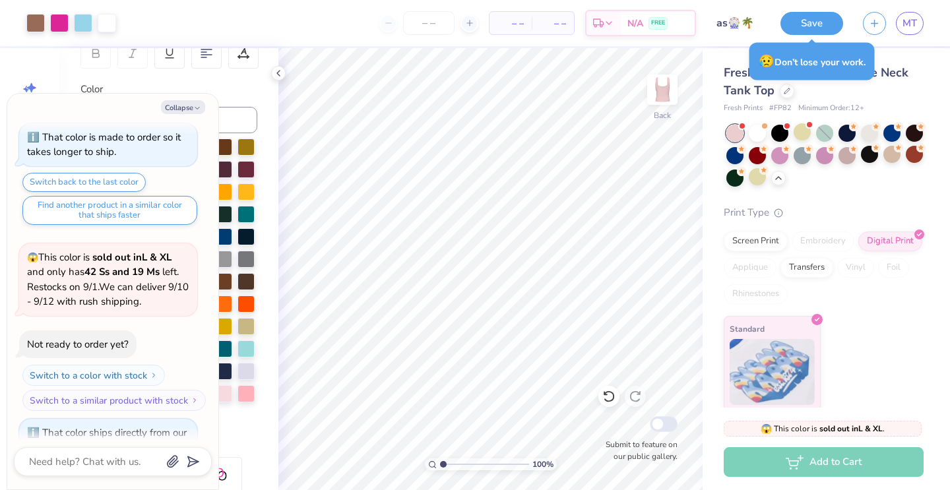
click at [741, 133] on div at bounding box center [734, 133] width 17 height 17
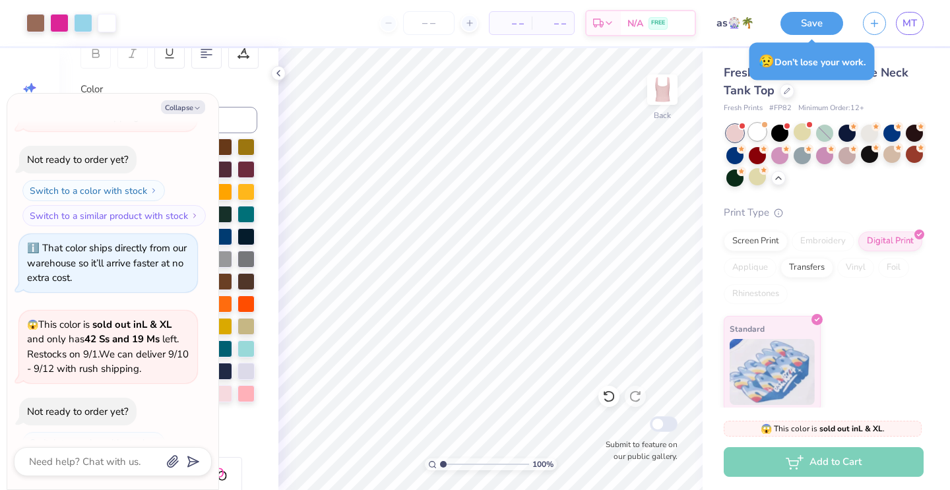
click at [759, 133] on div at bounding box center [757, 131] width 17 height 17
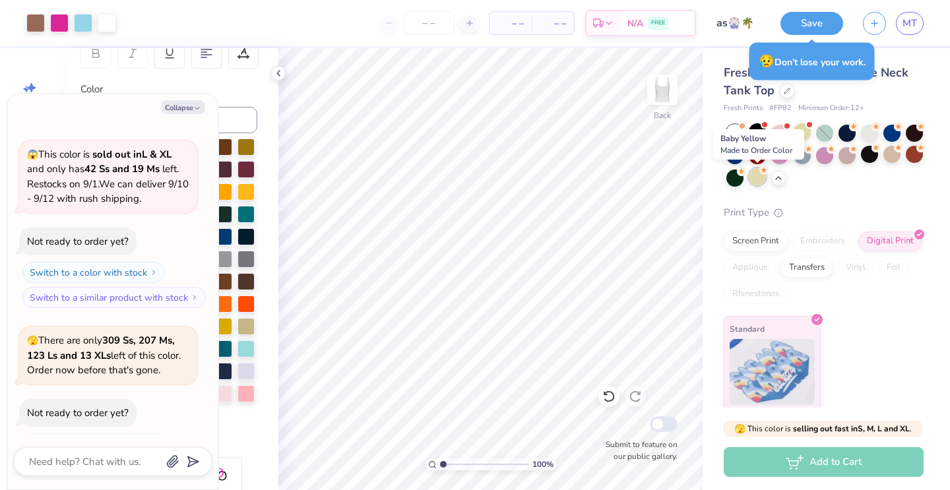
click at [757, 175] on div at bounding box center [757, 176] width 17 height 17
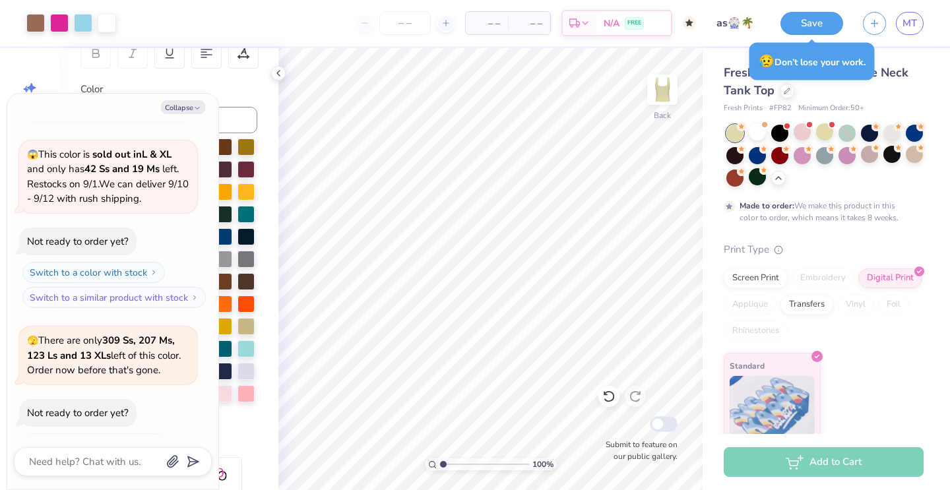
scroll to position [2501, 0]
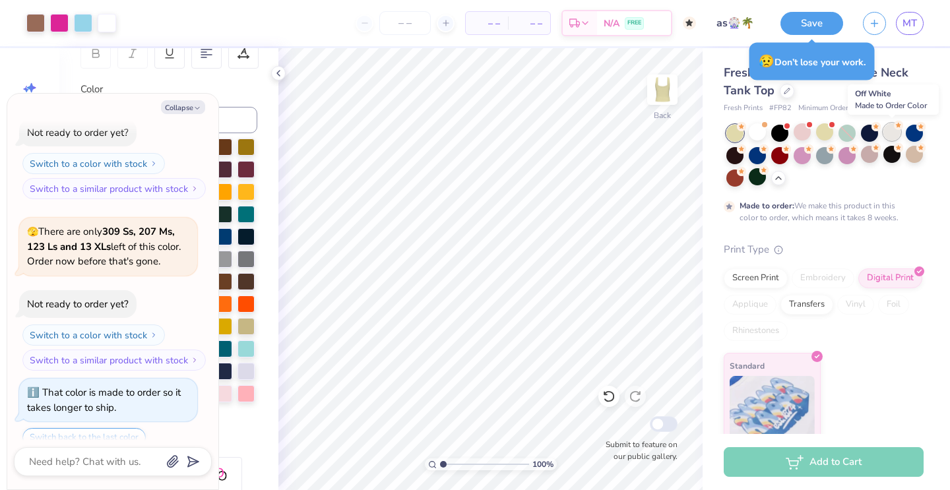
click at [888, 135] on div at bounding box center [891, 131] width 17 height 17
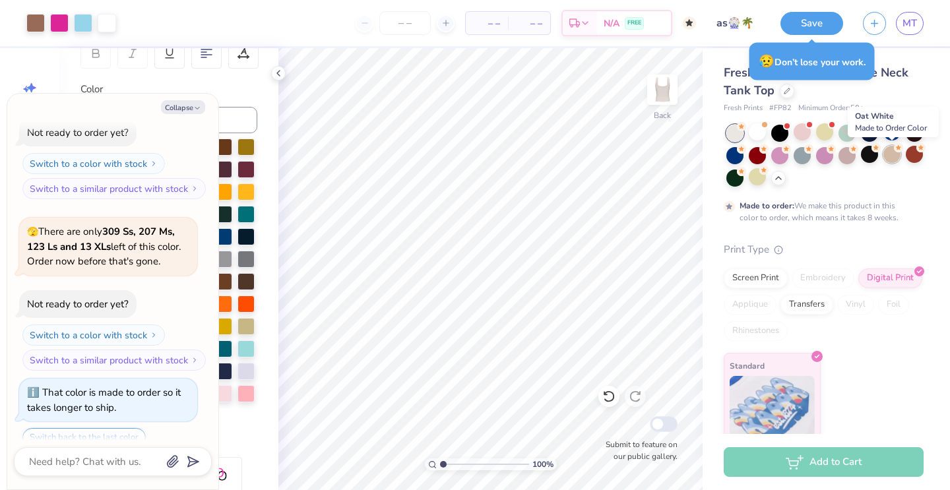
click at [896, 157] on div at bounding box center [891, 154] width 17 height 17
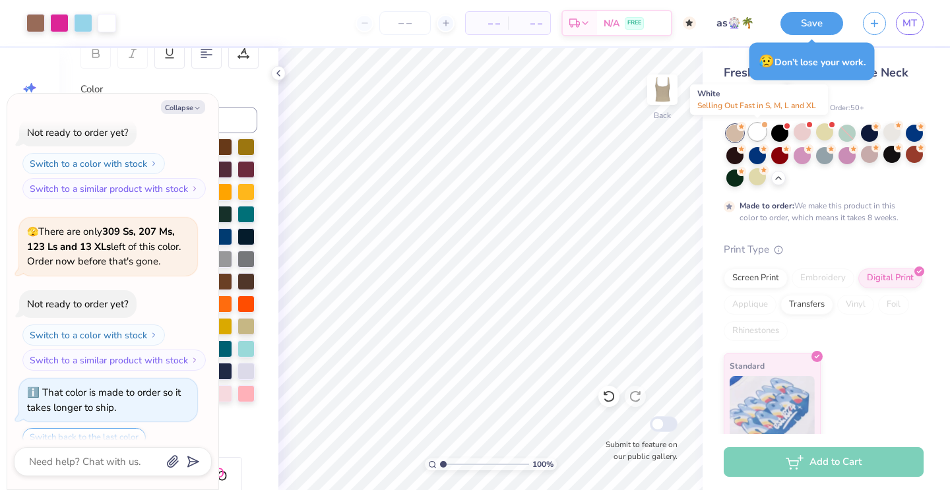
click at [762, 131] on div at bounding box center [757, 131] width 17 height 17
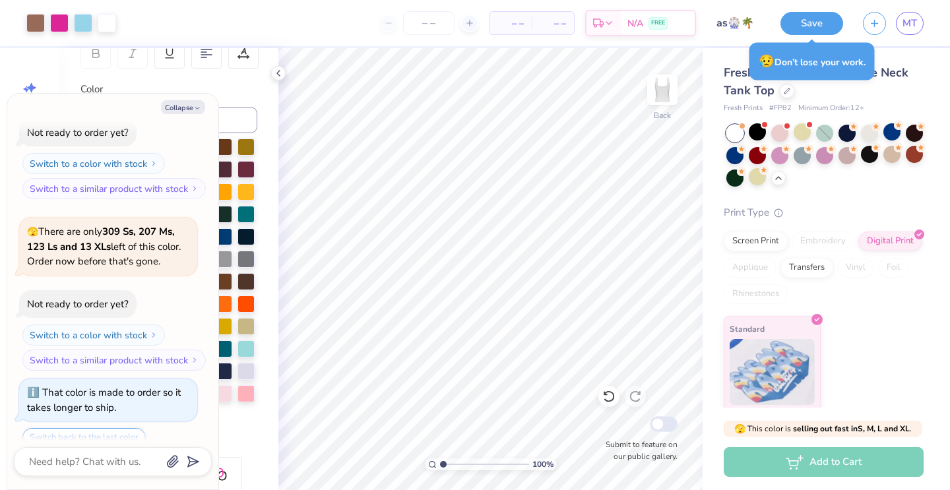
scroll to position [2736, 0]
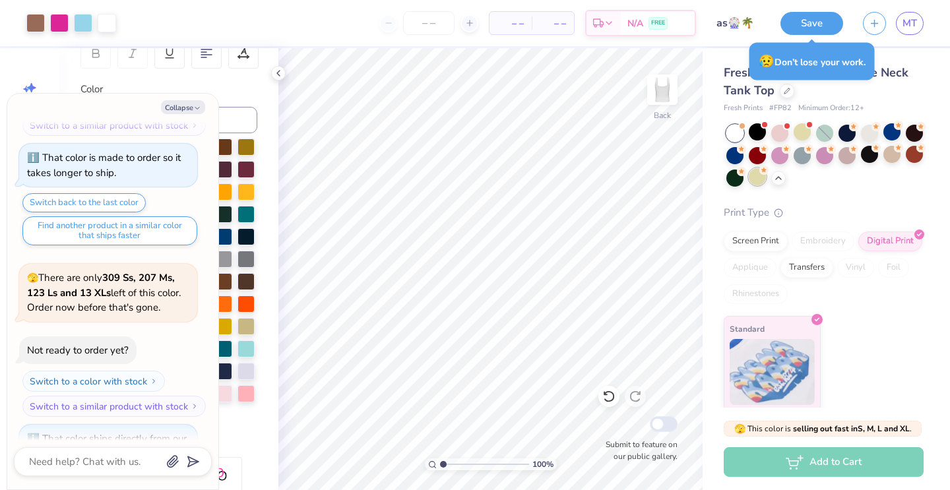
click at [755, 172] on div at bounding box center [757, 176] width 17 height 17
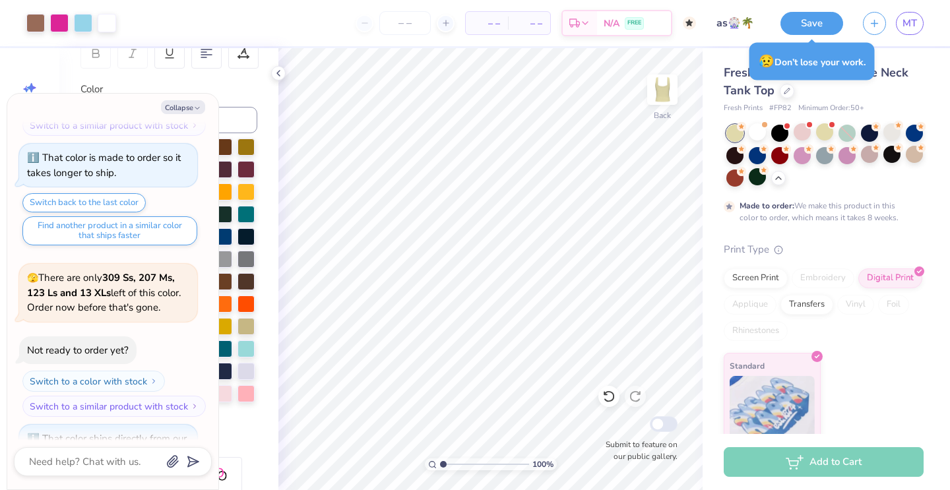
scroll to position [2845, 0]
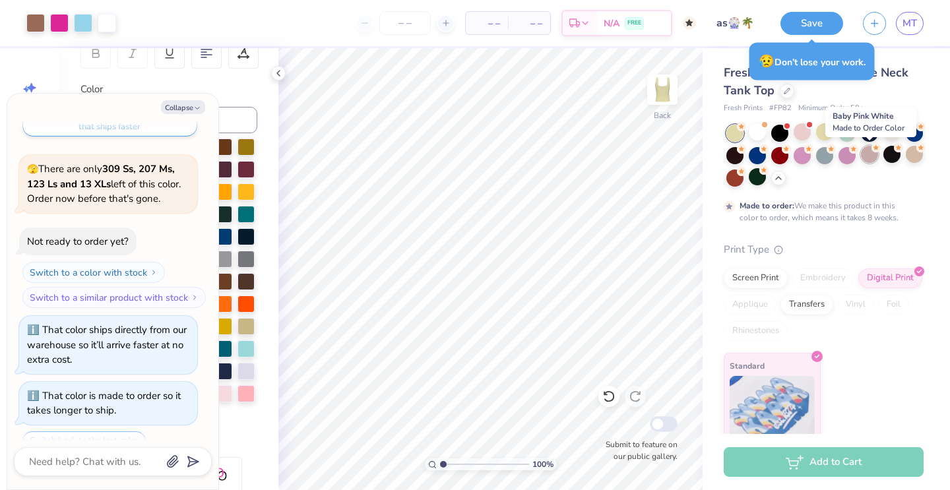
click at [866, 154] on div at bounding box center [869, 154] width 17 height 17
click at [890, 134] on div at bounding box center [891, 131] width 17 height 17
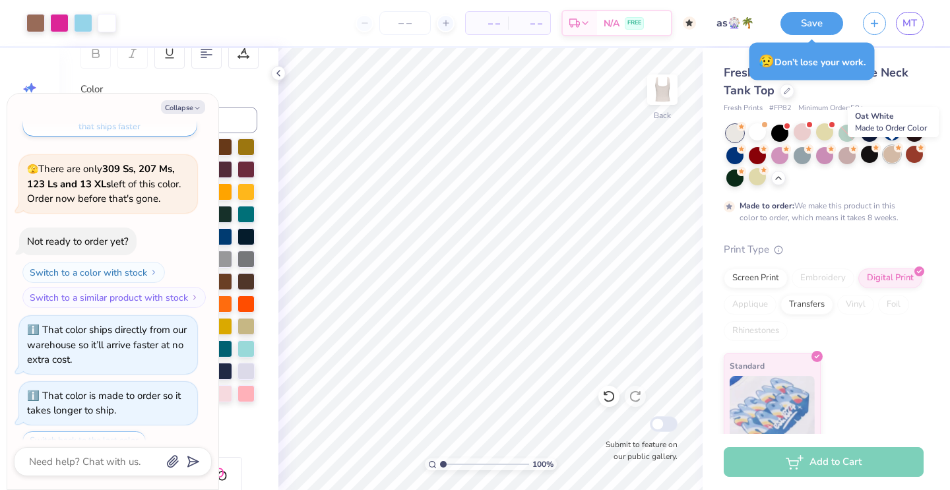
click at [893, 156] on div at bounding box center [891, 154] width 17 height 17
click at [736, 125] on div at bounding box center [734, 133] width 17 height 17
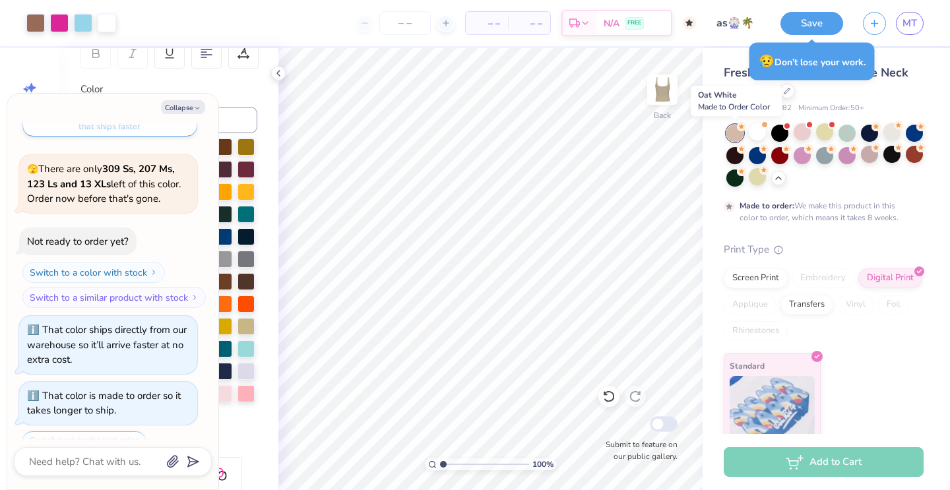
click at [735, 127] on div at bounding box center [734, 133] width 17 height 17
click at [762, 177] on div at bounding box center [757, 176] width 17 height 17
click at [755, 127] on div at bounding box center [757, 131] width 17 height 17
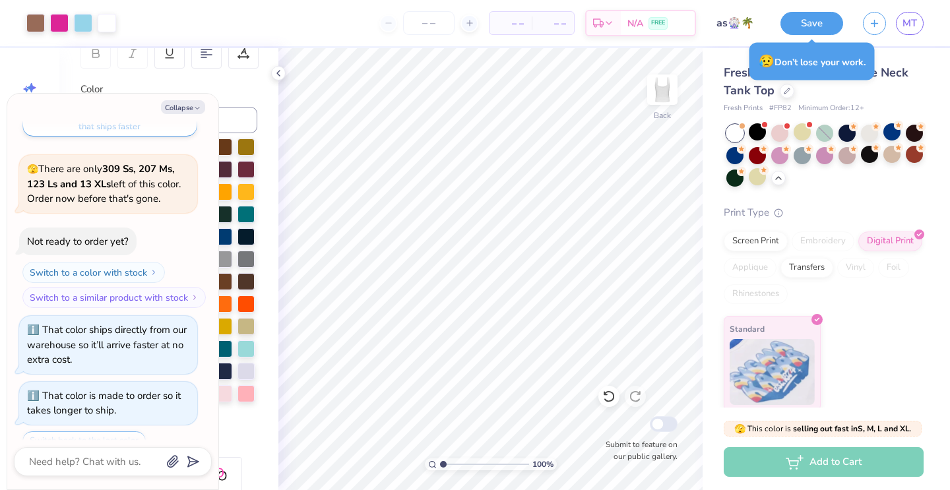
scroll to position [3080, 0]
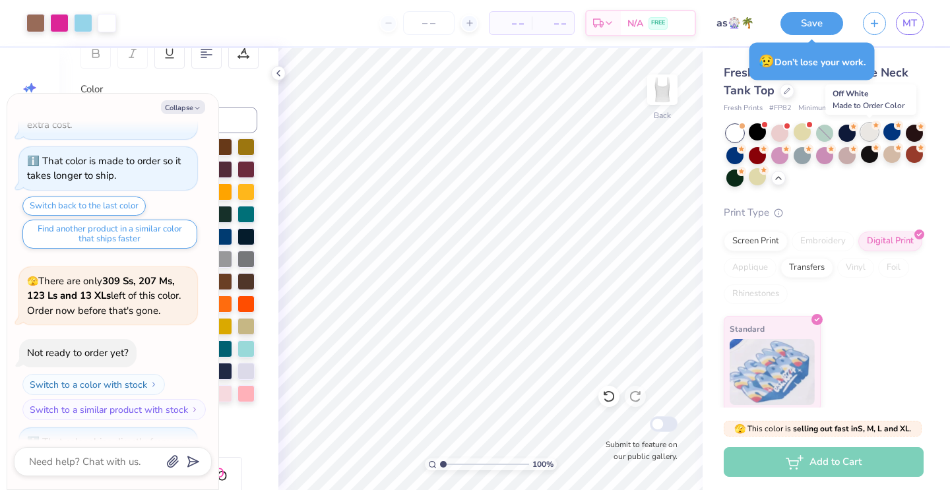
click at [858, 125] on circle at bounding box center [853, 126] width 9 height 9
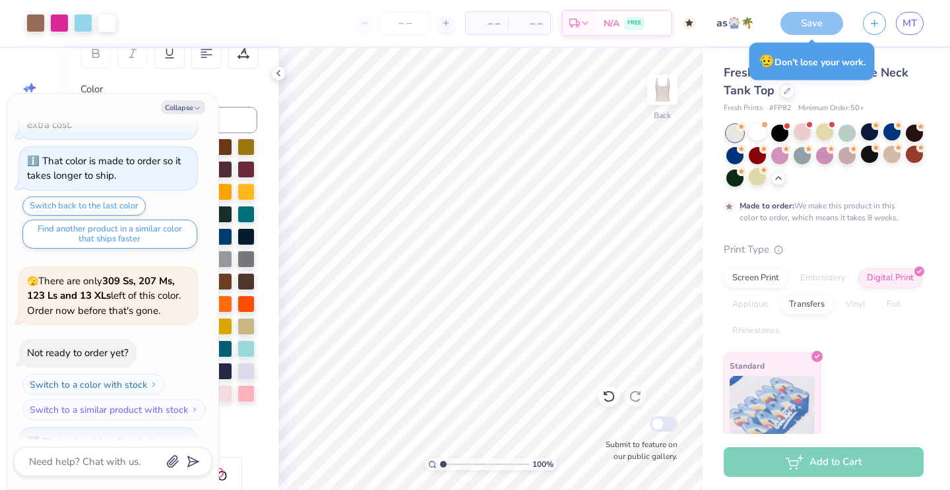
scroll to position [3189, 0]
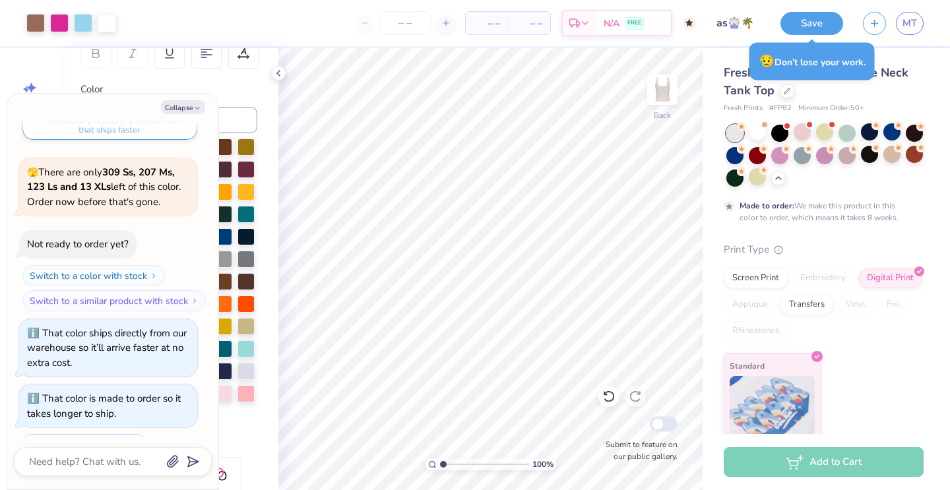
type textarea "x"
